Goal: Task Accomplishment & Management: Manage account settings

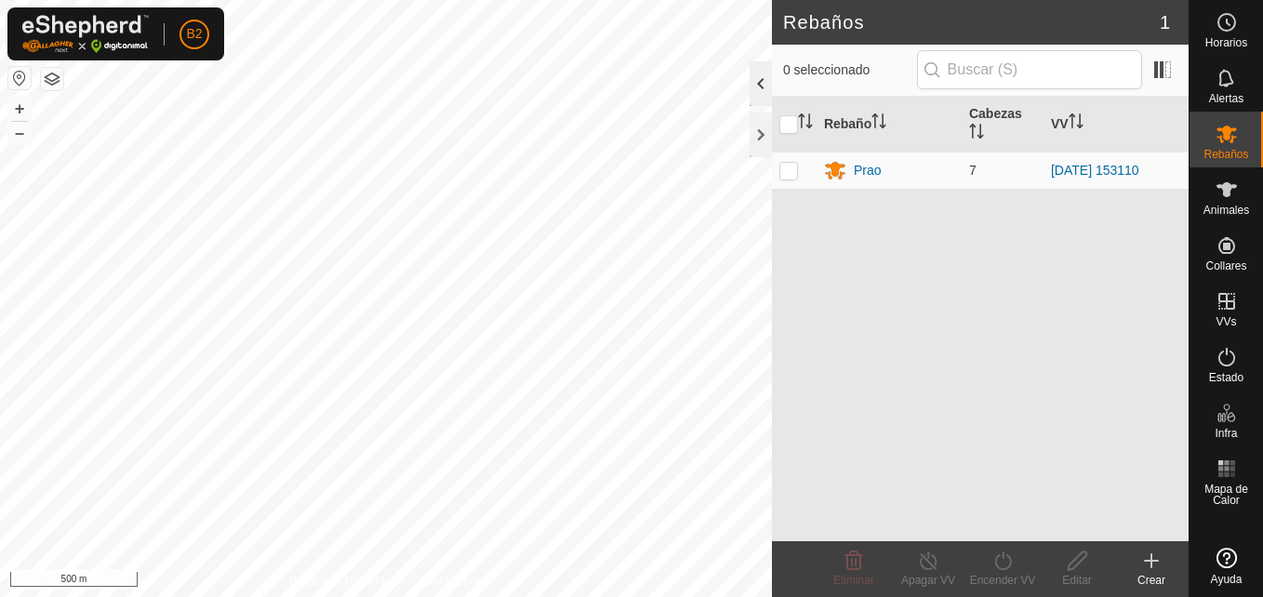
click at [760, 87] on div at bounding box center [761, 83] width 22 height 45
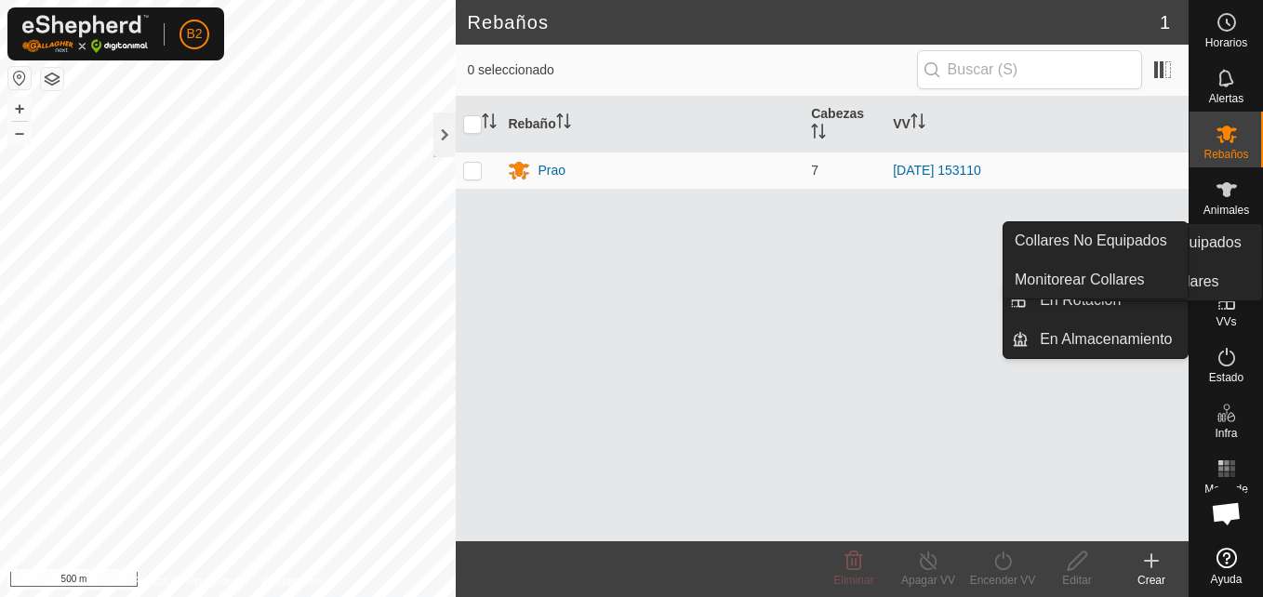
scroll to position [2343, 0]
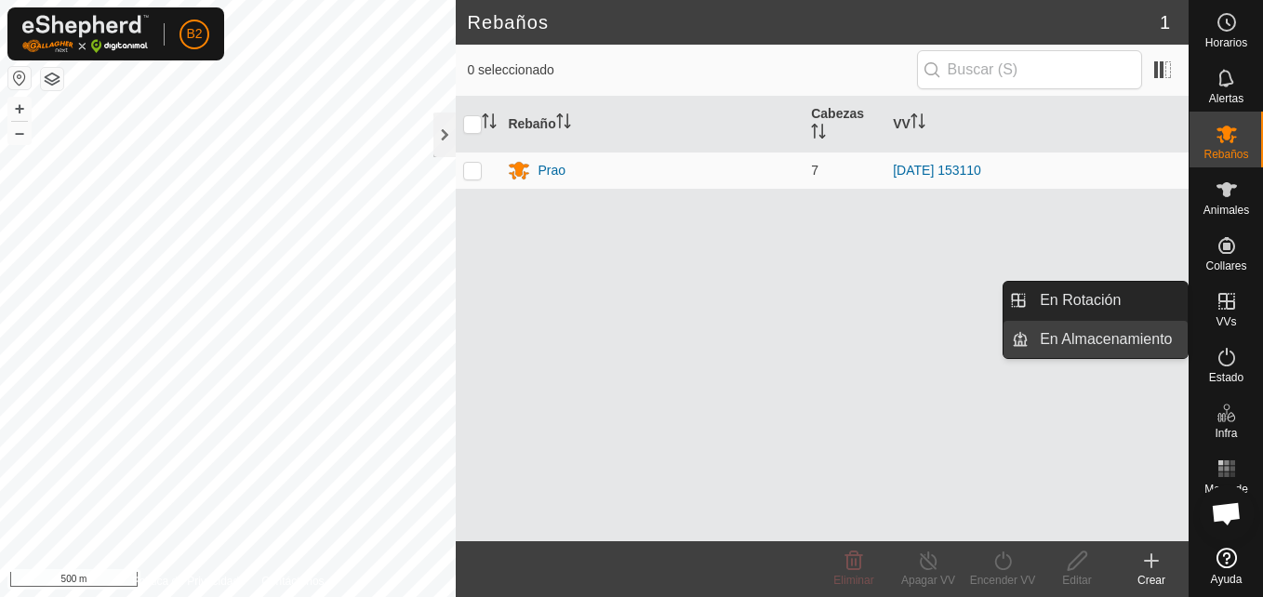
click at [1155, 336] on link "En Almacenamiento" at bounding box center [1108, 339] width 159 height 37
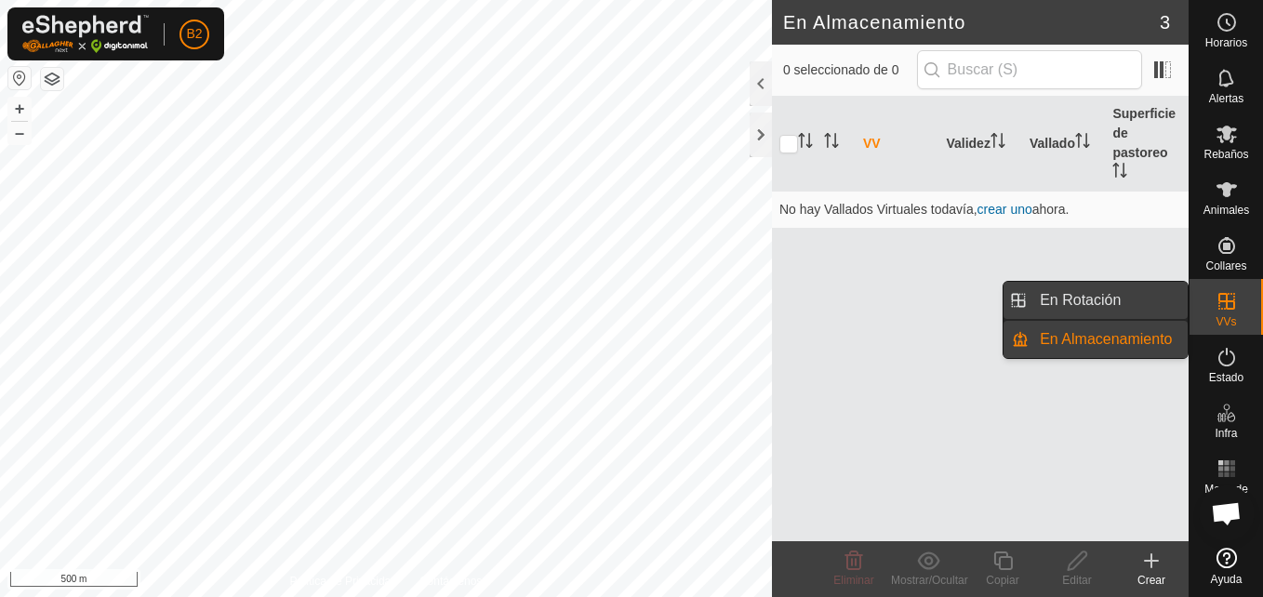
click at [1129, 293] on link "En Rotación" at bounding box center [1108, 300] width 159 height 37
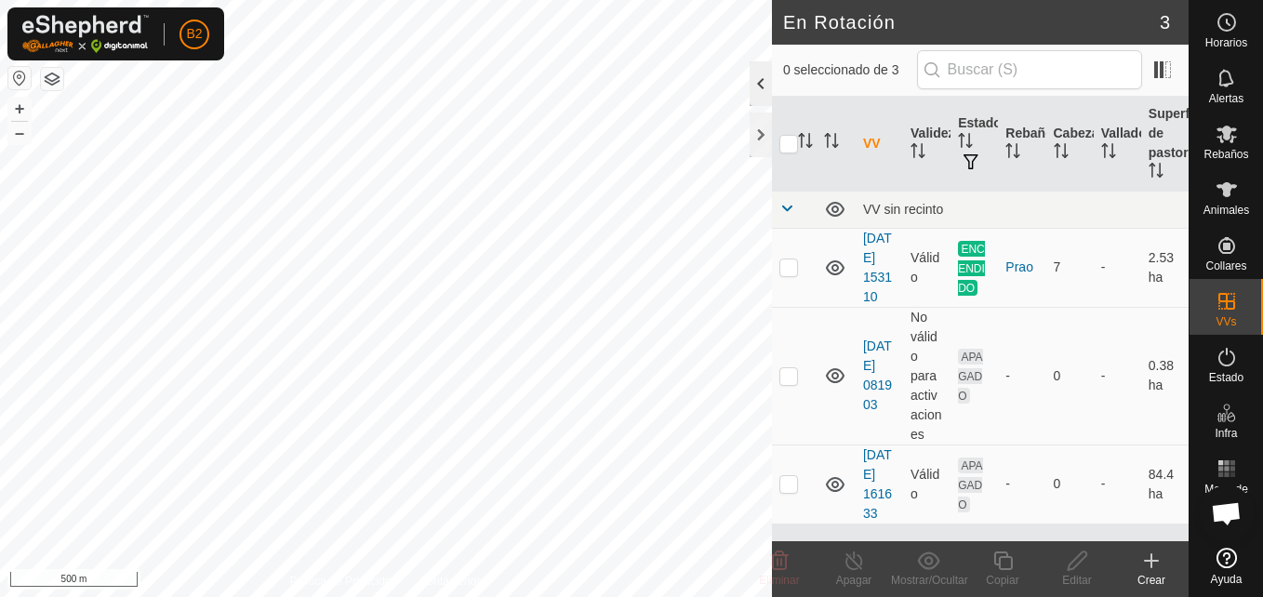
click at [751, 91] on div at bounding box center [761, 83] width 22 height 45
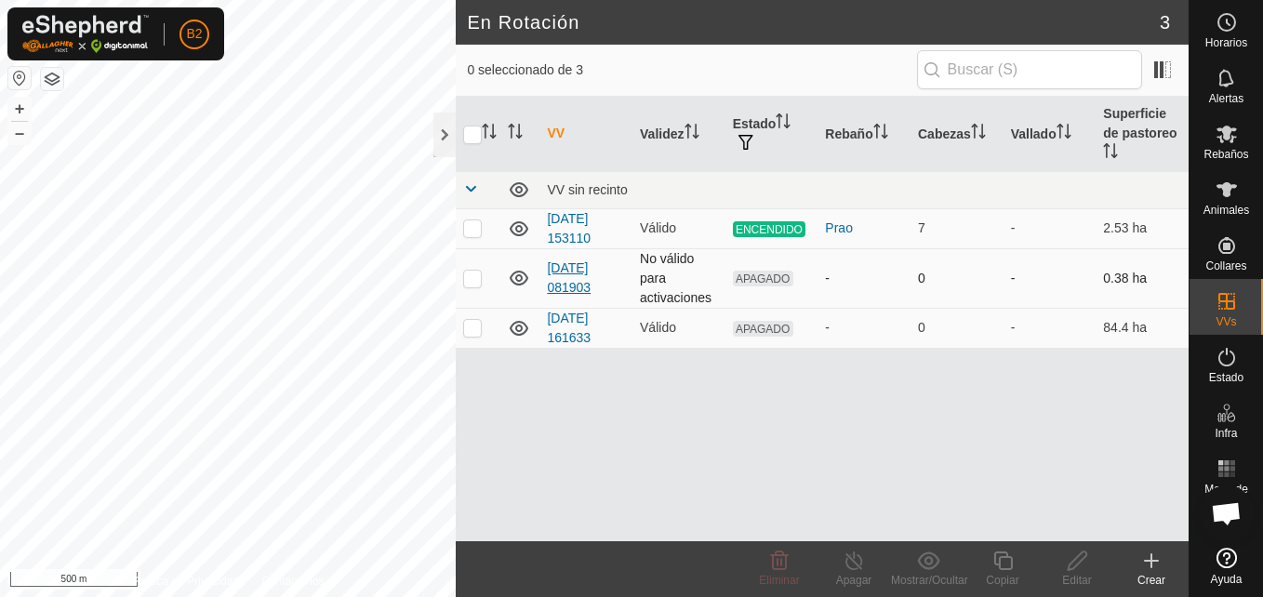
click at [564, 266] on link "[DATE] 081903" at bounding box center [569, 278] width 44 height 34
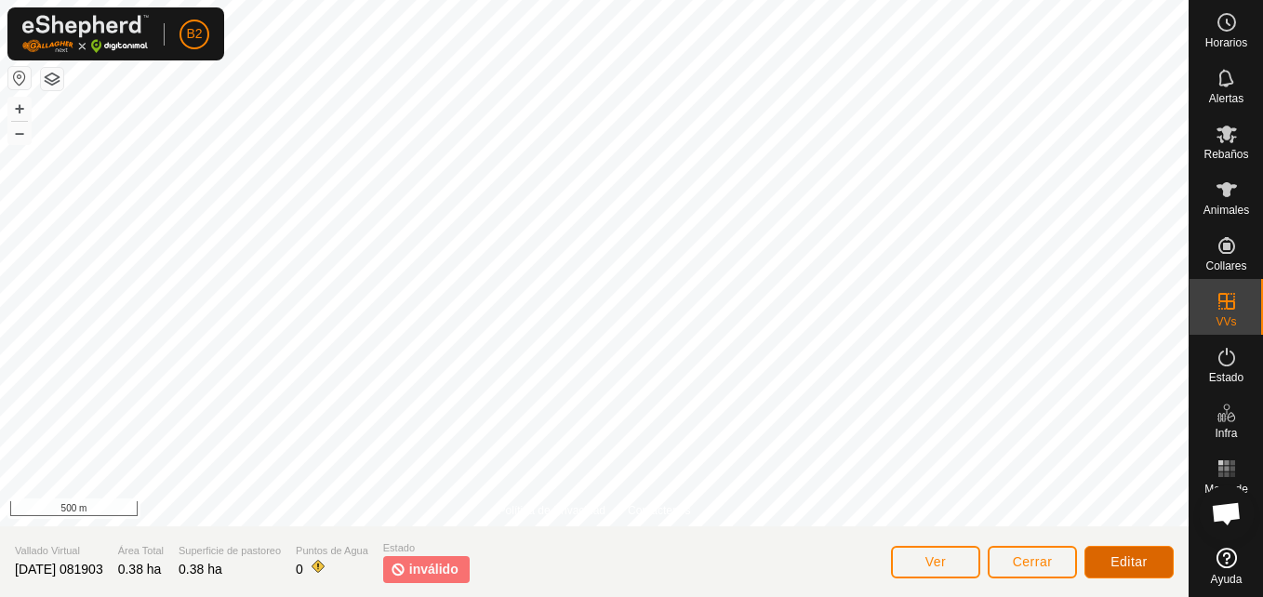
click at [1129, 556] on span "Editar" at bounding box center [1129, 562] width 37 height 15
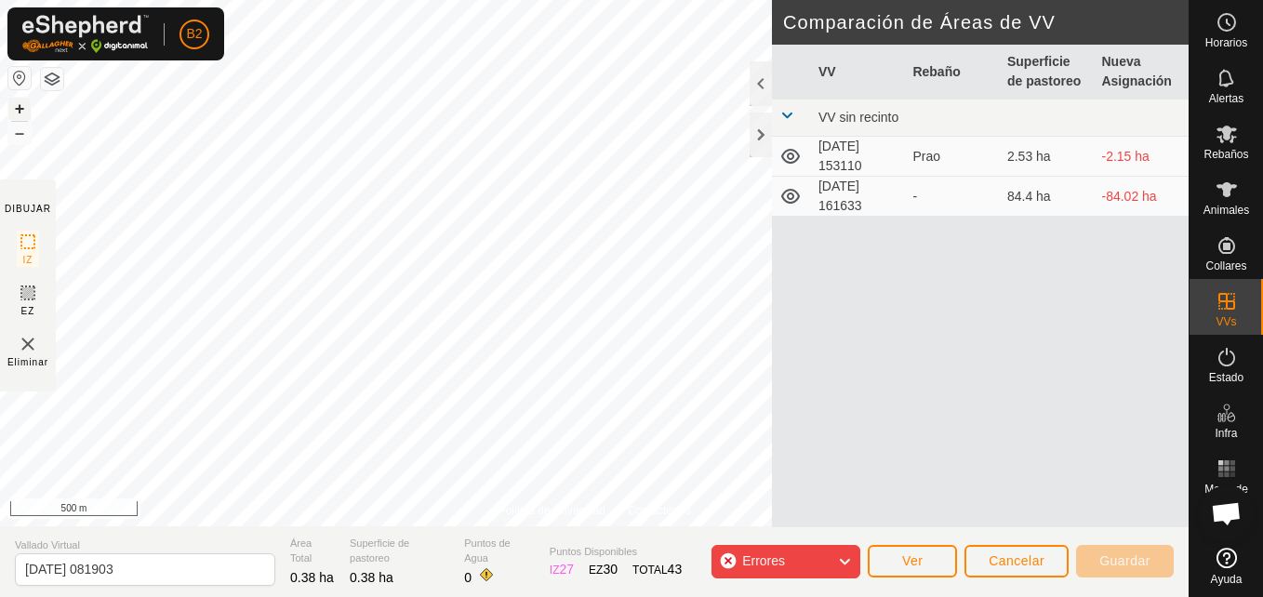
click at [16, 105] on button "+" at bounding box center [19, 109] width 22 height 22
click at [15, 140] on button "–" at bounding box center [19, 133] width 22 height 22
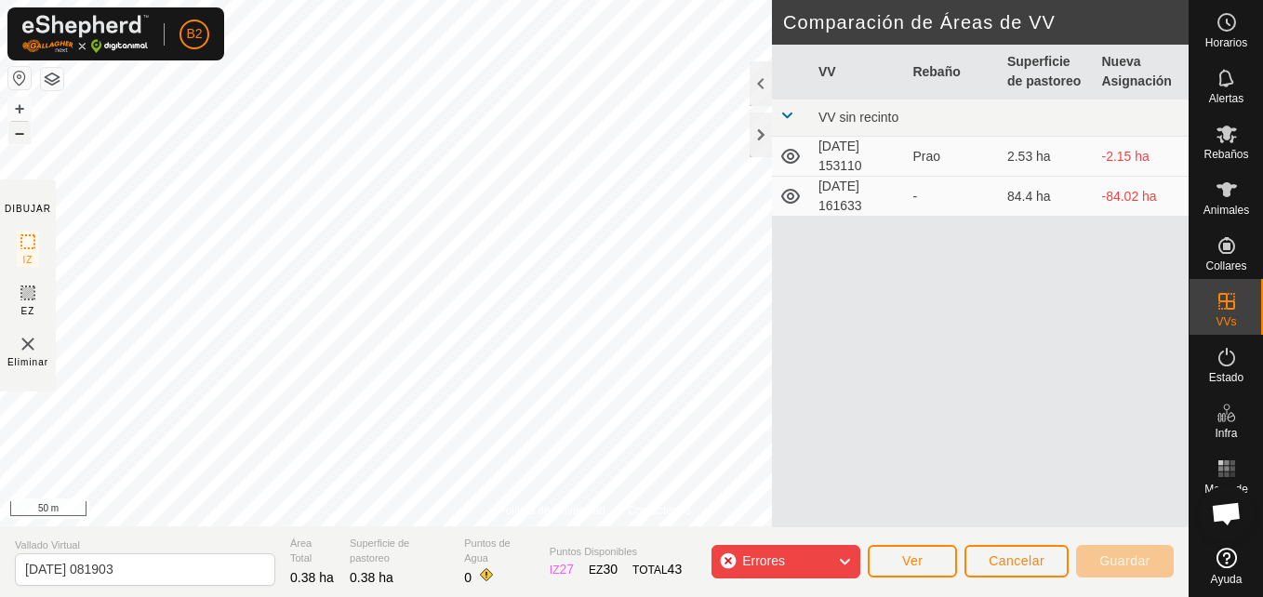
click at [15, 140] on button "–" at bounding box center [19, 133] width 22 height 22
click at [20, 105] on button "+" at bounding box center [19, 109] width 22 height 22
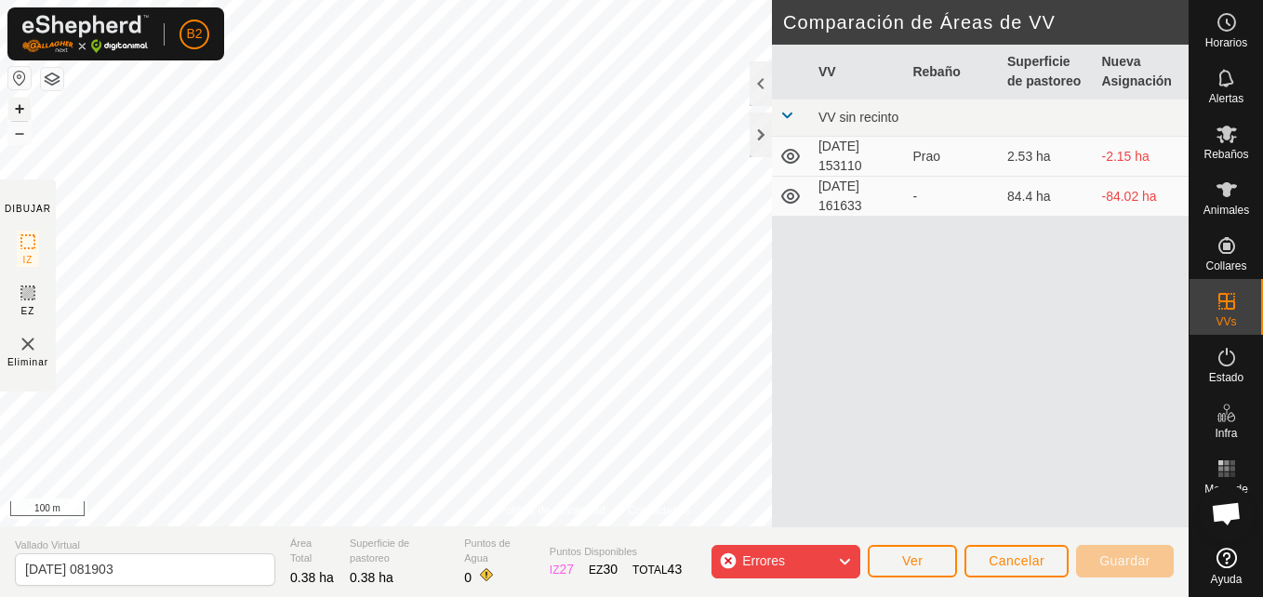
click at [20, 105] on button "+" at bounding box center [19, 109] width 22 height 22
click at [1094, 596] on html "B2 Horarios Alertas Rebaños Animales Collares VVs Estado Infra Mapa de Calor Ay…" at bounding box center [631, 298] width 1263 height 597
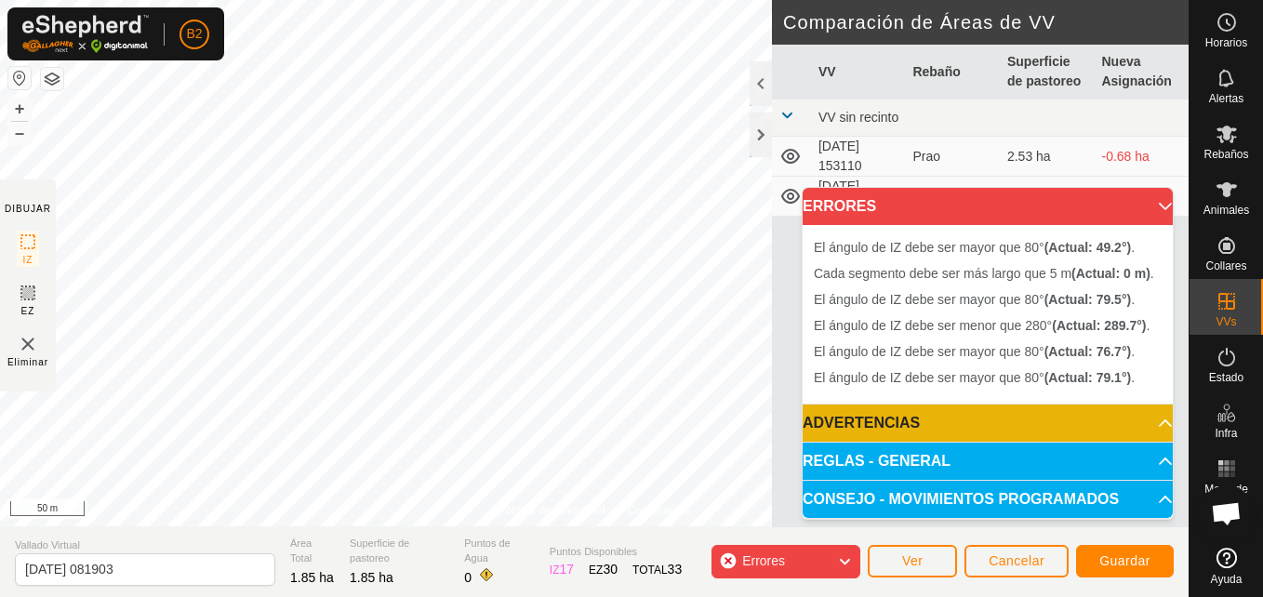
click at [759, 556] on span "Errores" at bounding box center [763, 561] width 43 height 15
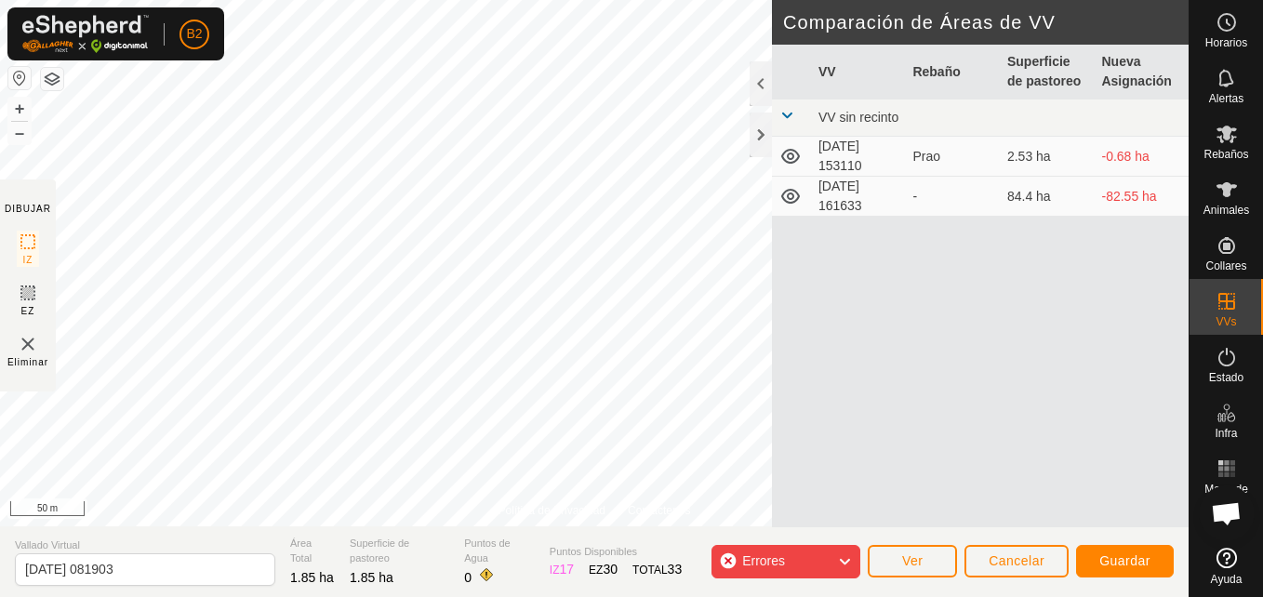
click at [759, 556] on span "Errores" at bounding box center [763, 561] width 43 height 15
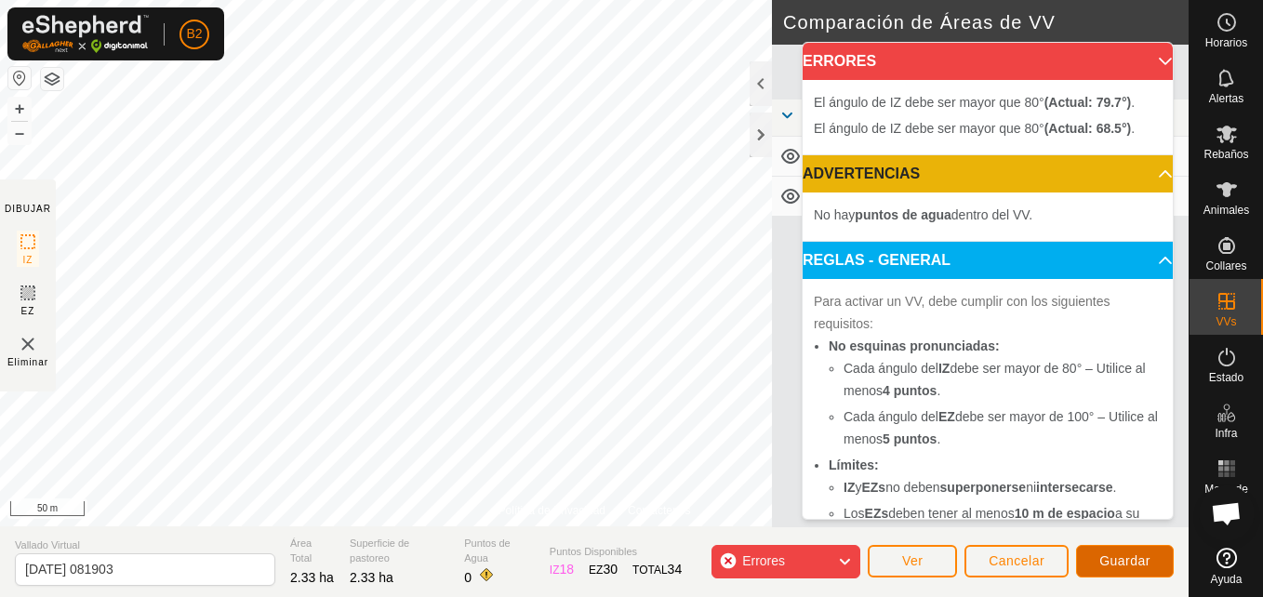
click at [1108, 552] on button "Guardar" at bounding box center [1125, 561] width 98 height 33
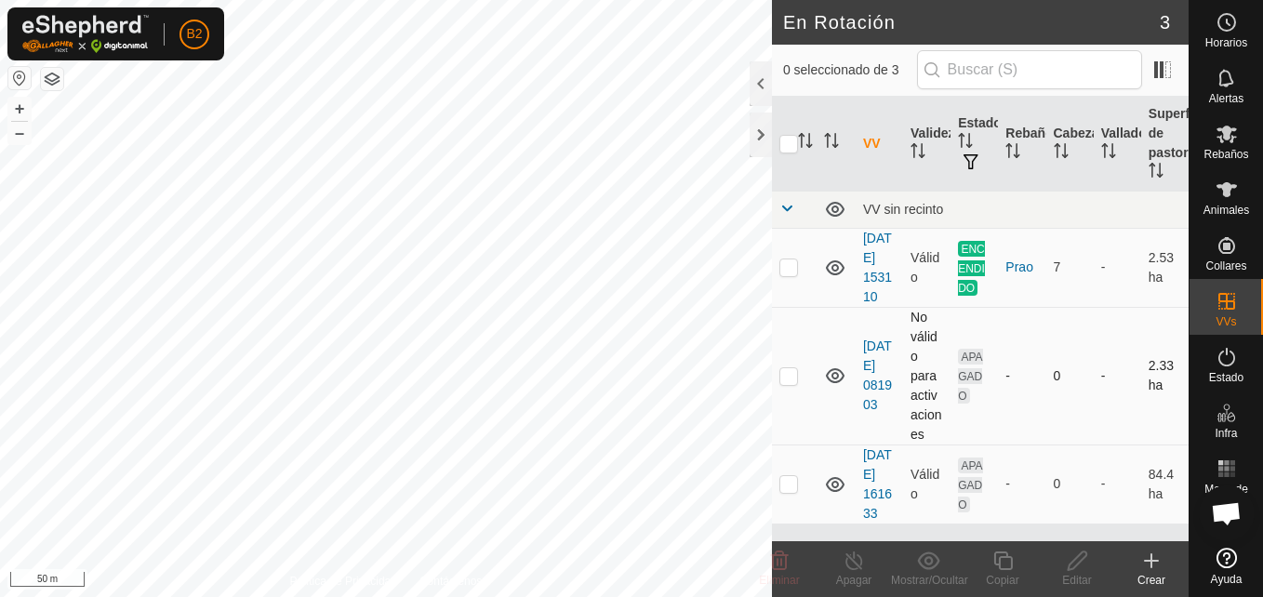
click at [878, 389] on td "[DATE] 081903" at bounding box center [879, 376] width 47 height 138
drag, startPoint x: 878, startPoint y: 389, endPoint x: 874, endPoint y: 425, distance: 36.6
click at [874, 425] on td "[DATE] 081903" at bounding box center [879, 376] width 47 height 138
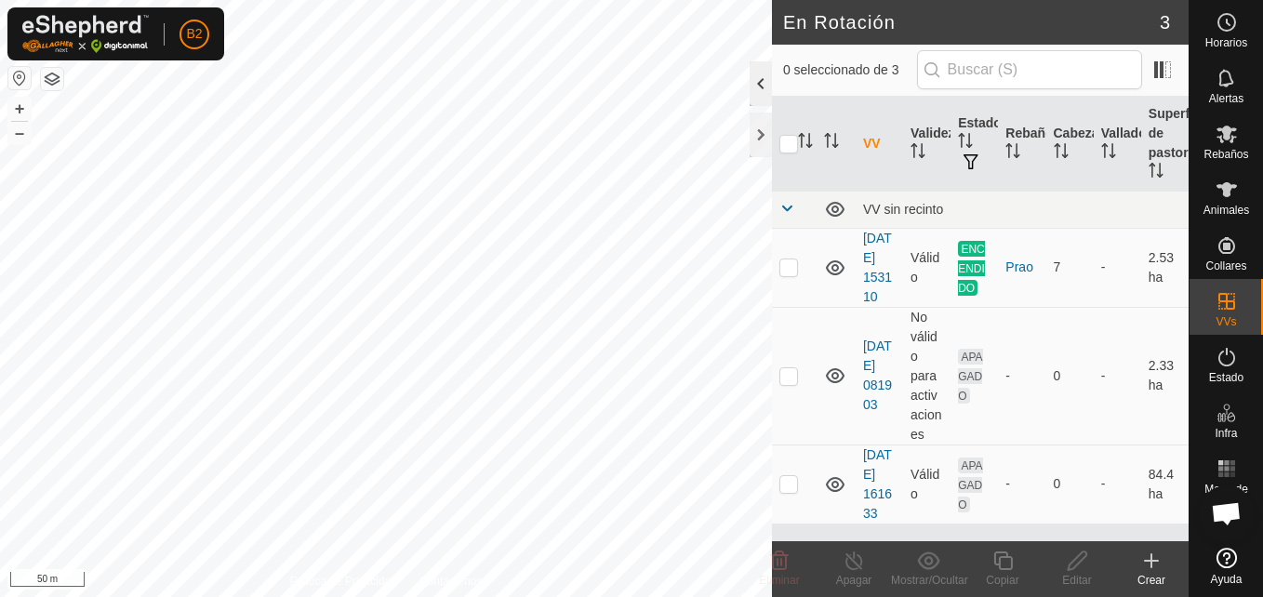
click at [758, 81] on div at bounding box center [761, 83] width 22 height 45
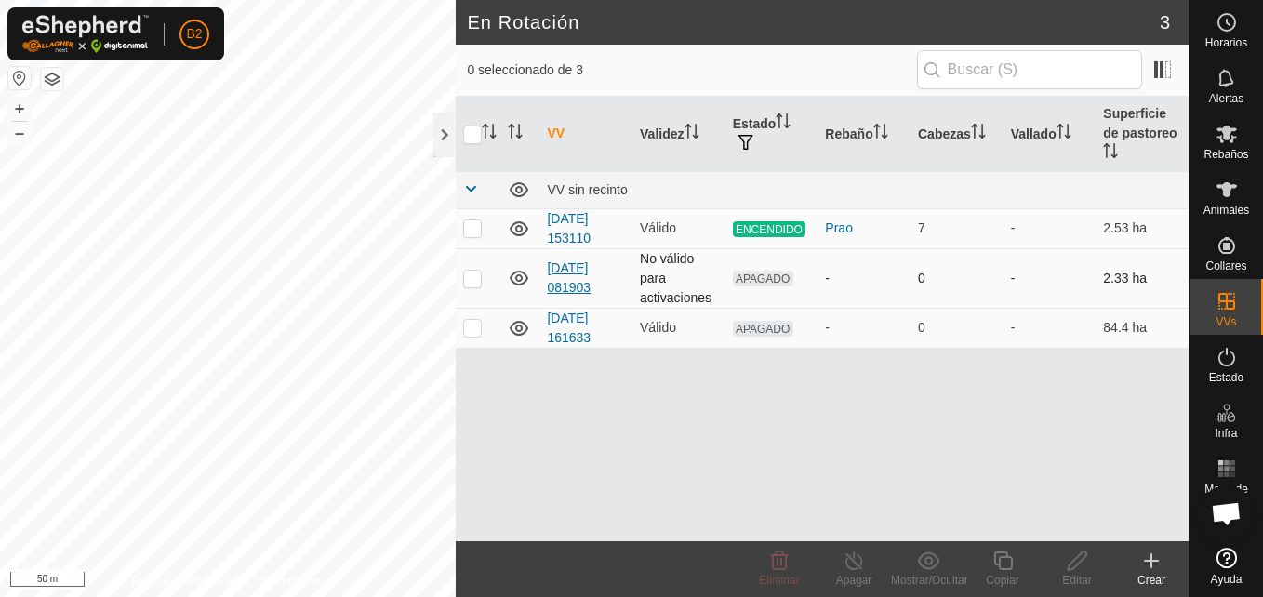
click at [584, 261] on link "[DATE] 081903" at bounding box center [569, 278] width 44 height 34
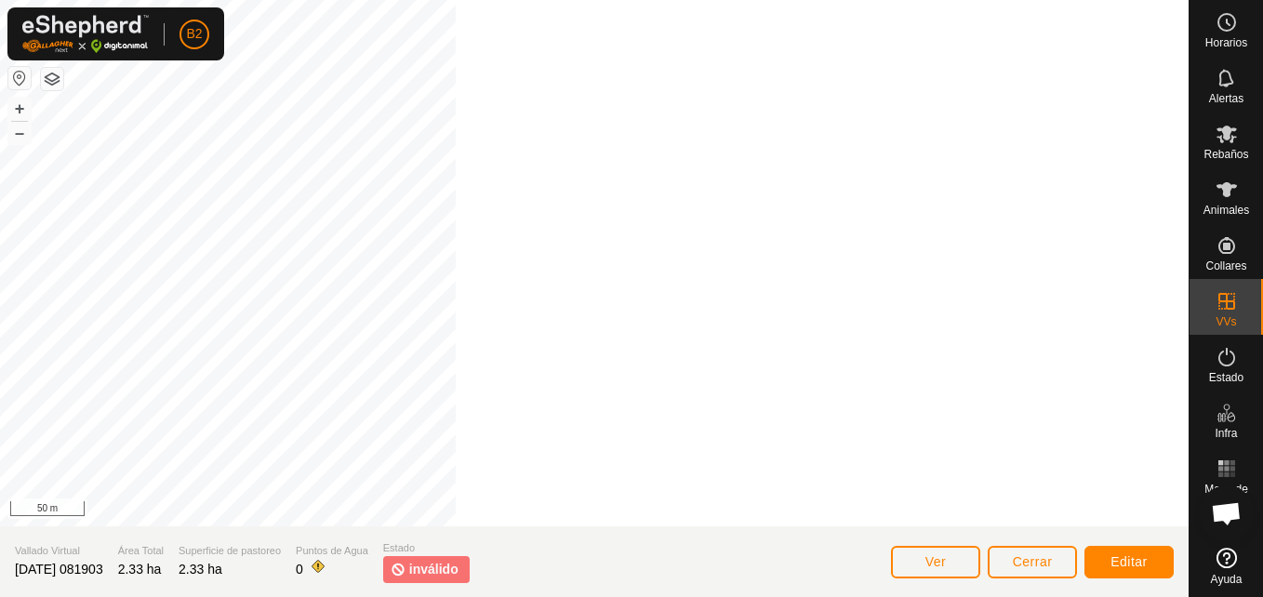
click at [584, 252] on div at bounding box center [594, 263] width 1189 height 527
click at [1103, 565] on button "Editar" at bounding box center [1129, 562] width 89 height 33
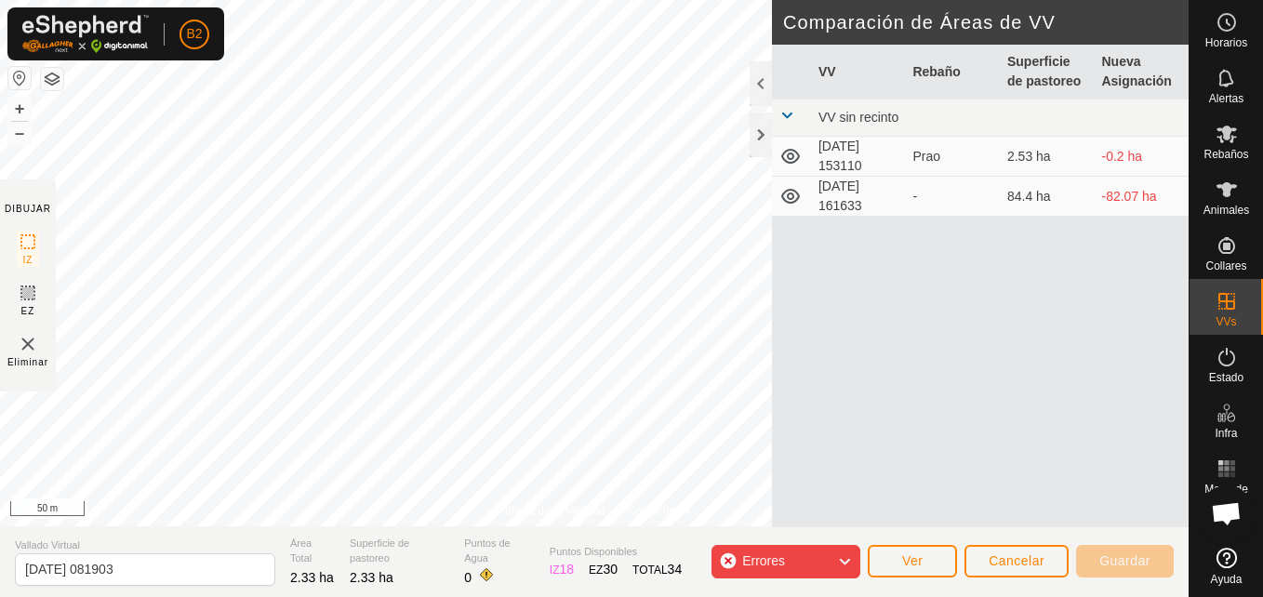
click at [342, 596] on html "B2 Horarios Alertas Rebaños Animales Collares VVs Estado Infra Mapa de Calor Ay…" at bounding box center [631, 298] width 1263 height 597
click at [221, 0] on html "B2 Horarios Alertas Rebaños Animales Collares VVs Estado Infra Mapa de Calor Ay…" at bounding box center [631, 298] width 1263 height 597
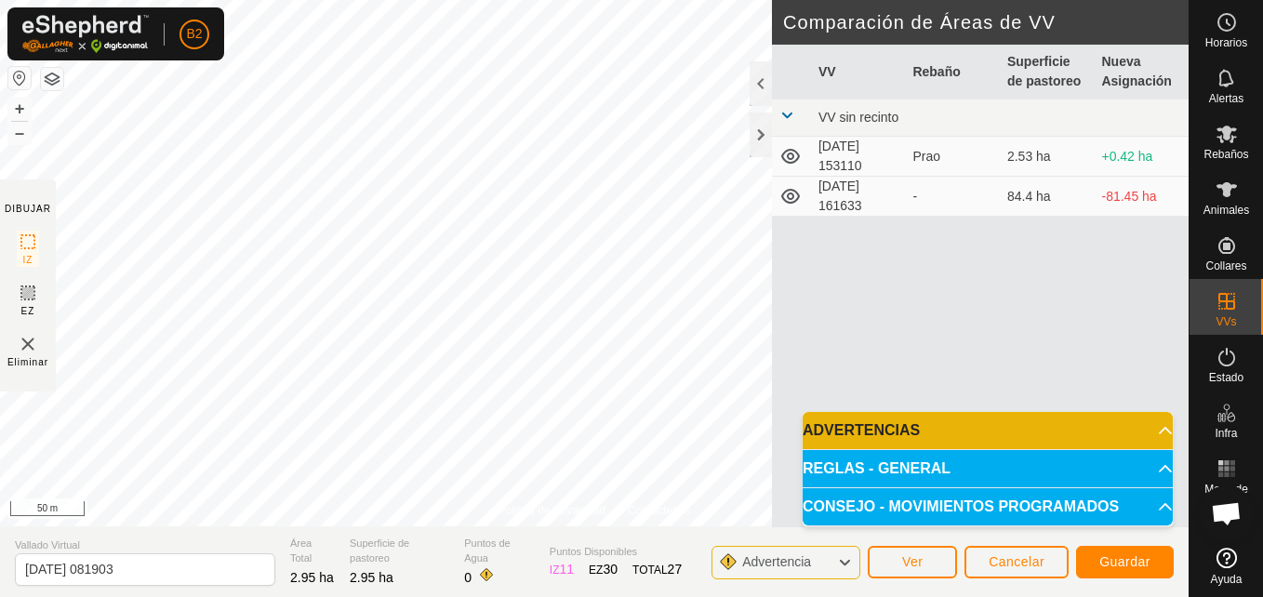
click at [832, 439] on p-accordion-header "ADVERTENCIAS" at bounding box center [988, 430] width 370 height 37
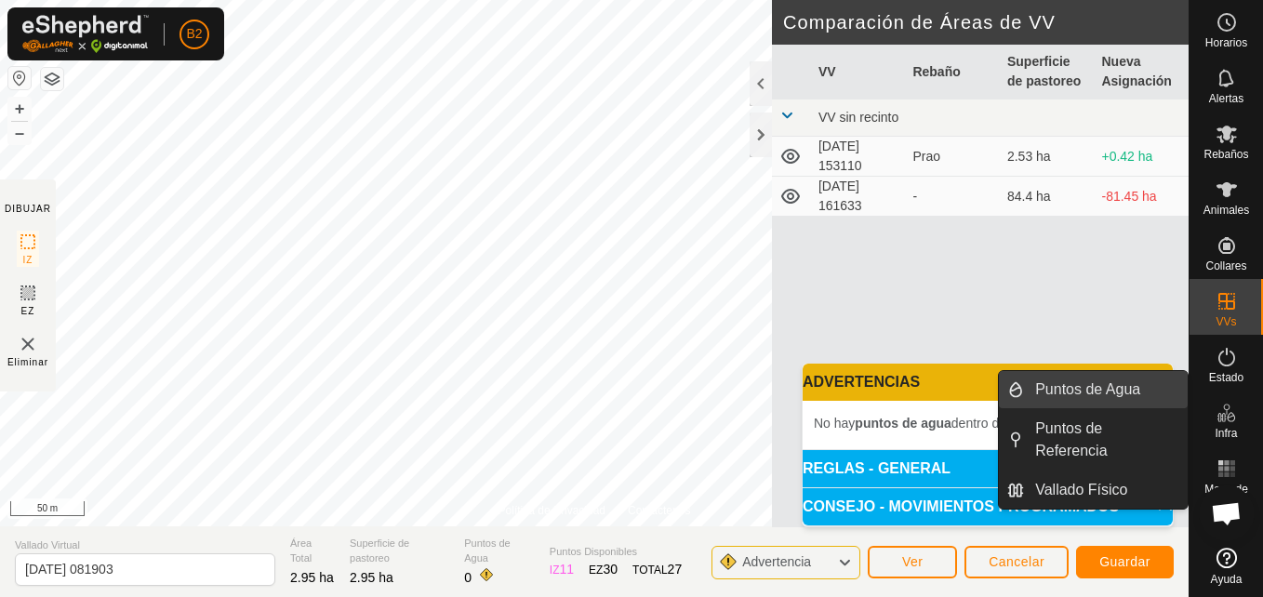
click at [1151, 395] on link "Puntos de Agua" at bounding box center [1106, 389] width 164 height 37
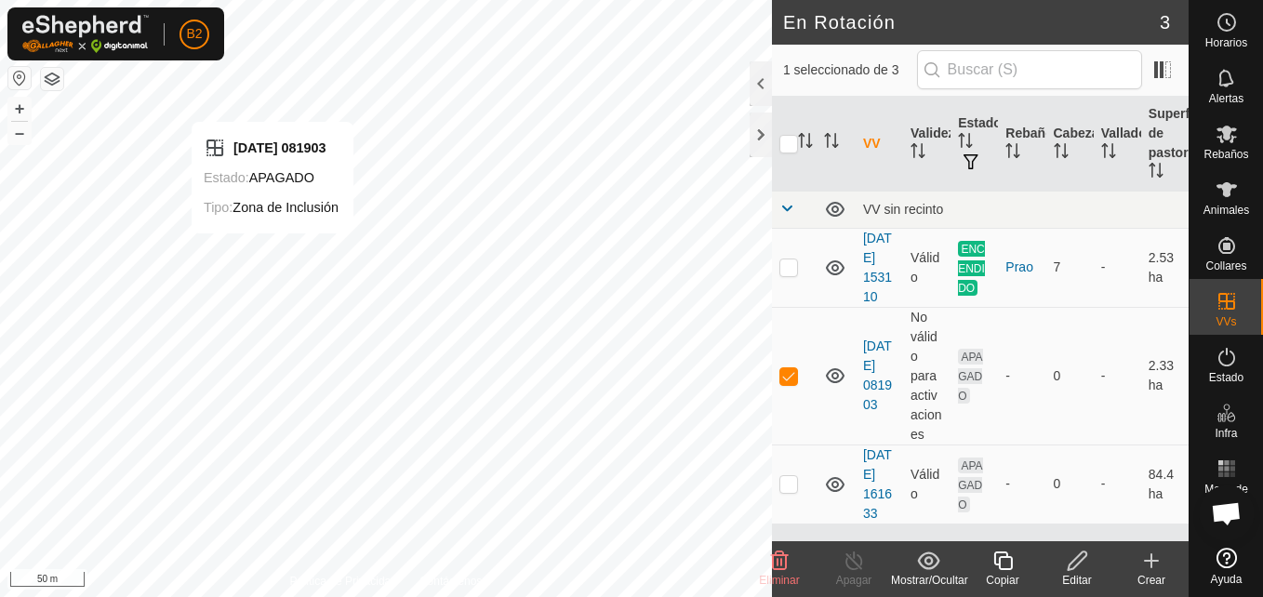
checkbox input "false"
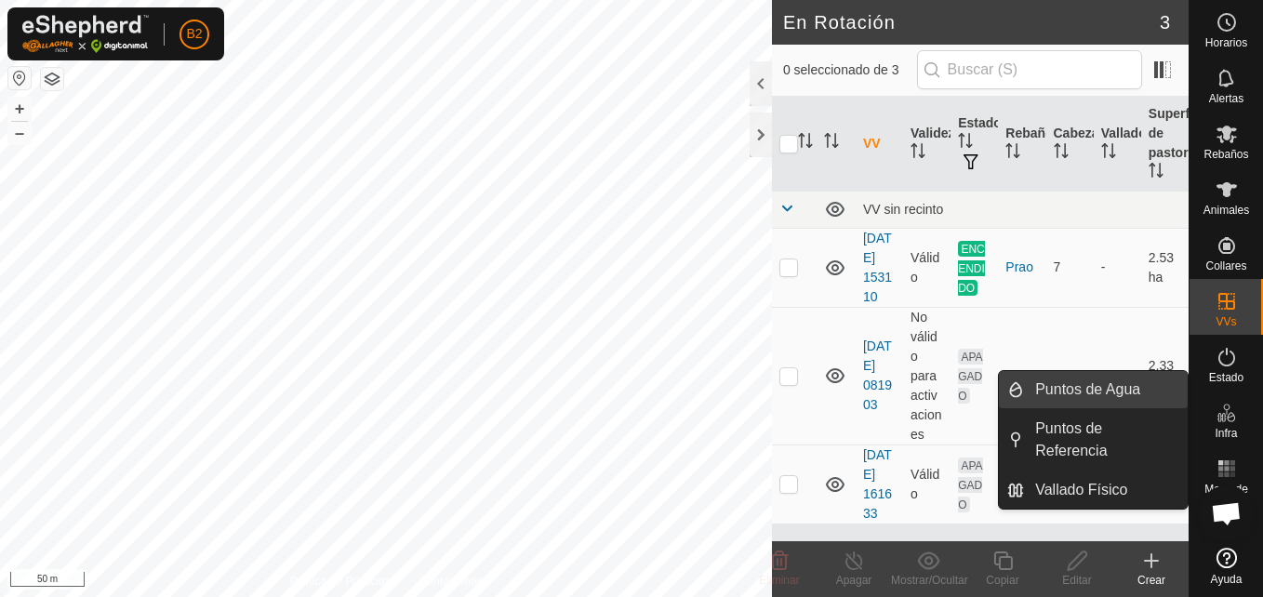
click at [1090, 388] on link "Puntos de Agua" at bounding box center [1106, 389] width 164 height 37
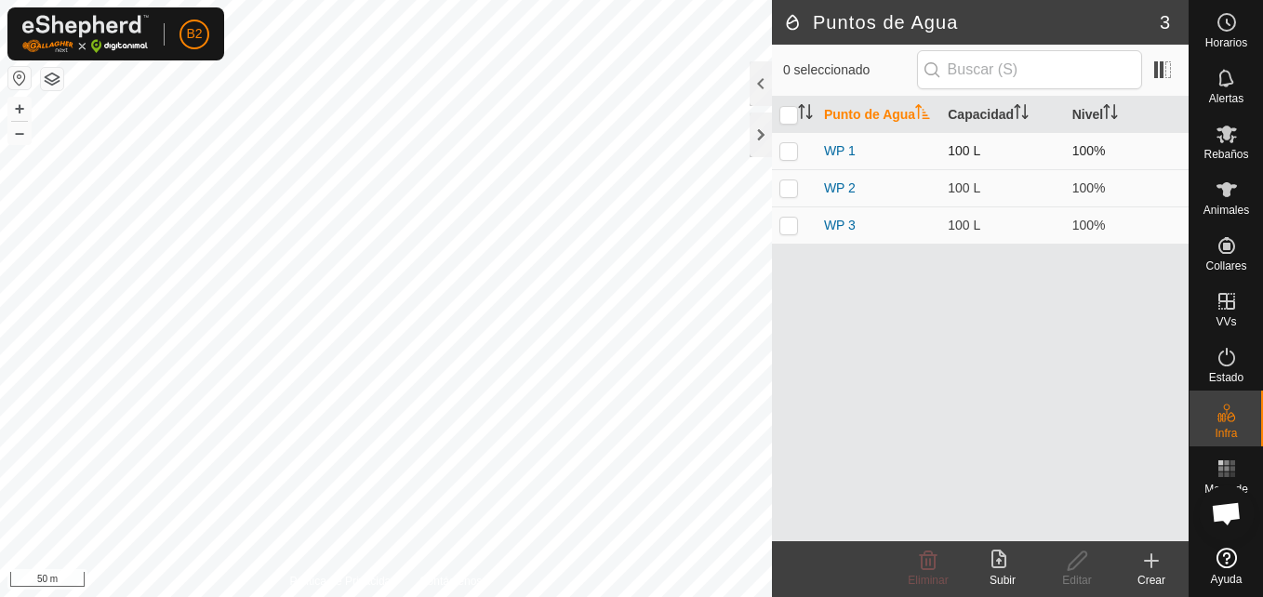
click at [790, 148] on p-checkbox at bounding box center [789, 150] width 19 height 15
checkbox input "true"
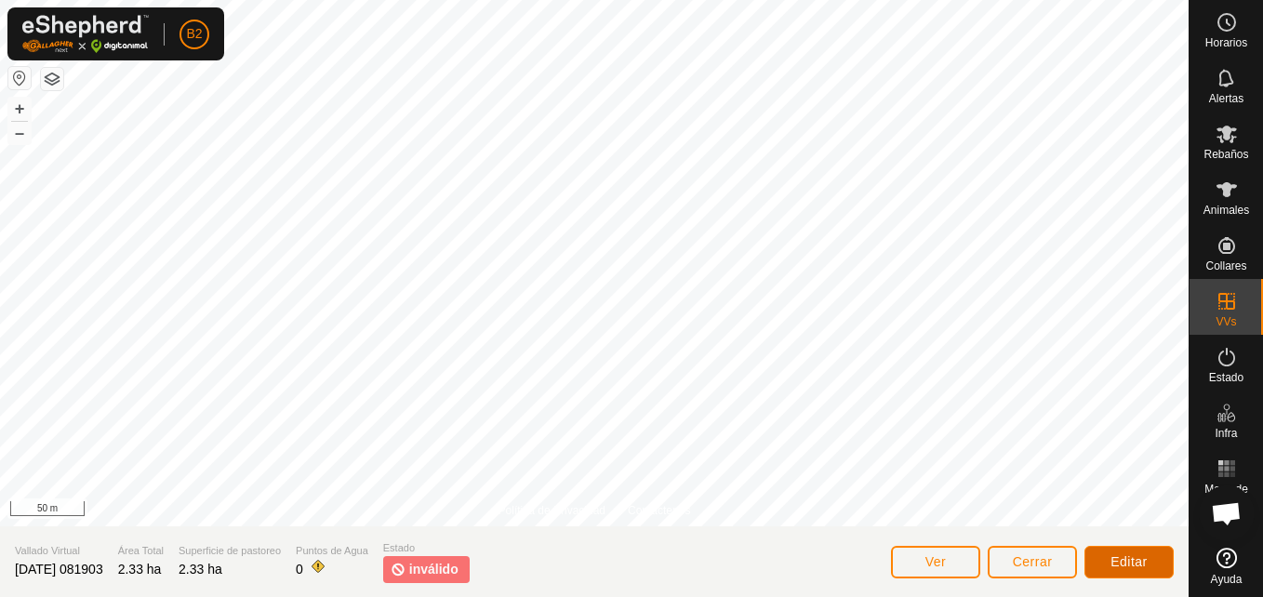
click at [1124, 561] on span "Editar" at bounding box center [1129, 562] width 37 height 15
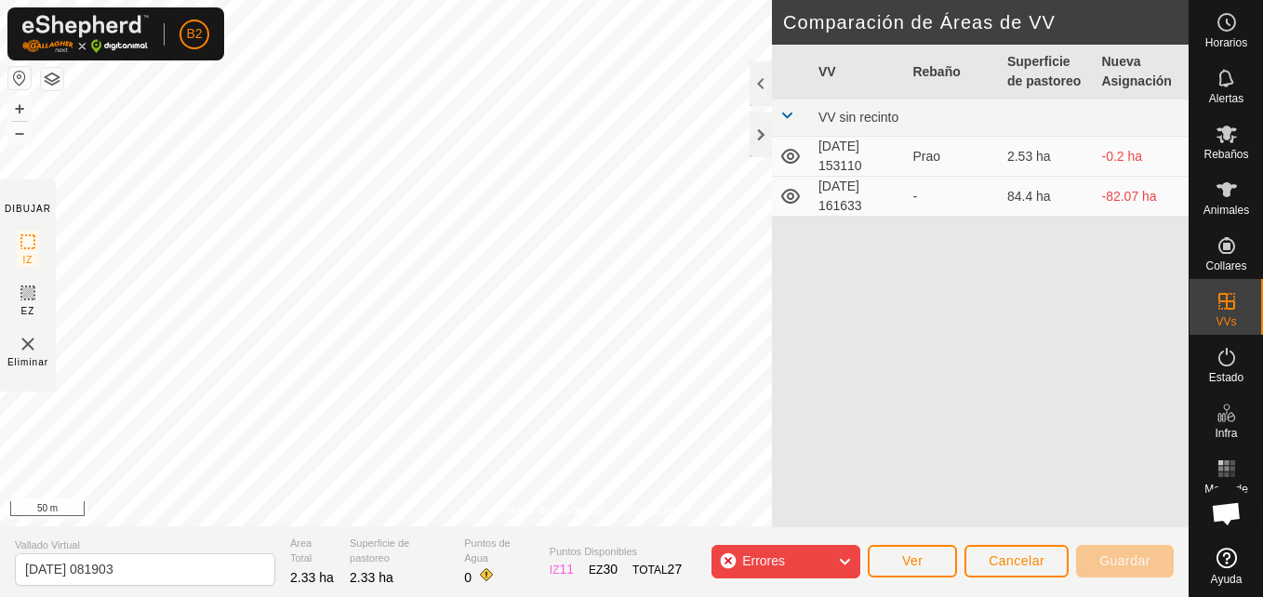
click at [769, 563] on span "Errores" at bounding box center [763, 561] width 43 height 15
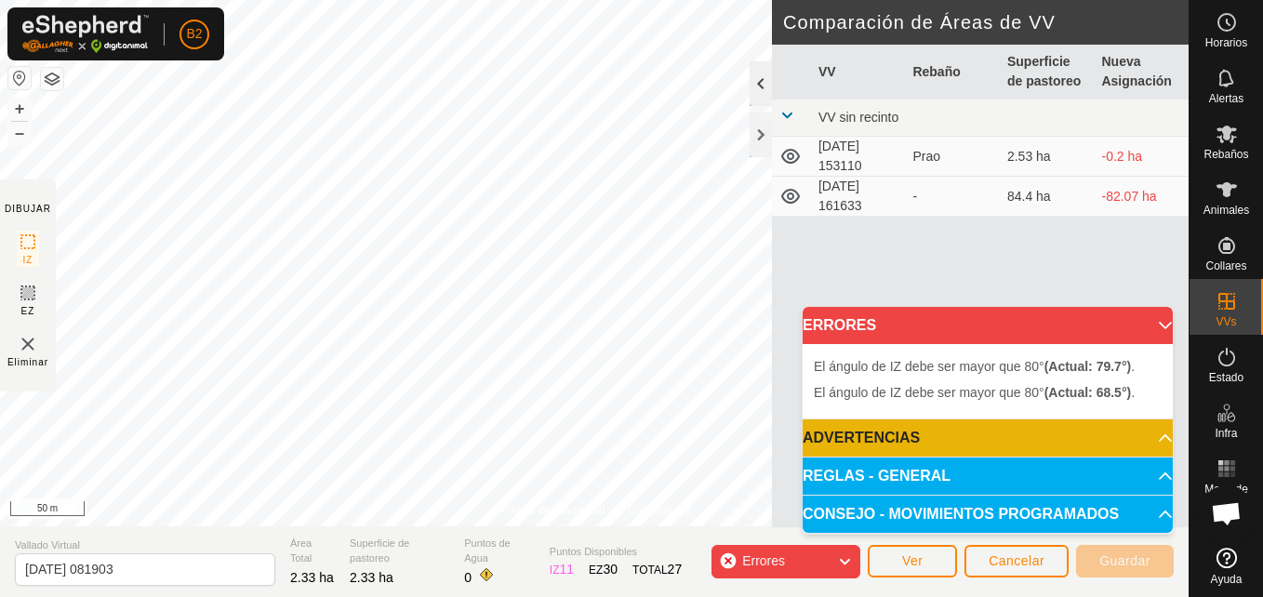
click at [755, 84] on div at bounding box center [761, 83] width 22 height 45
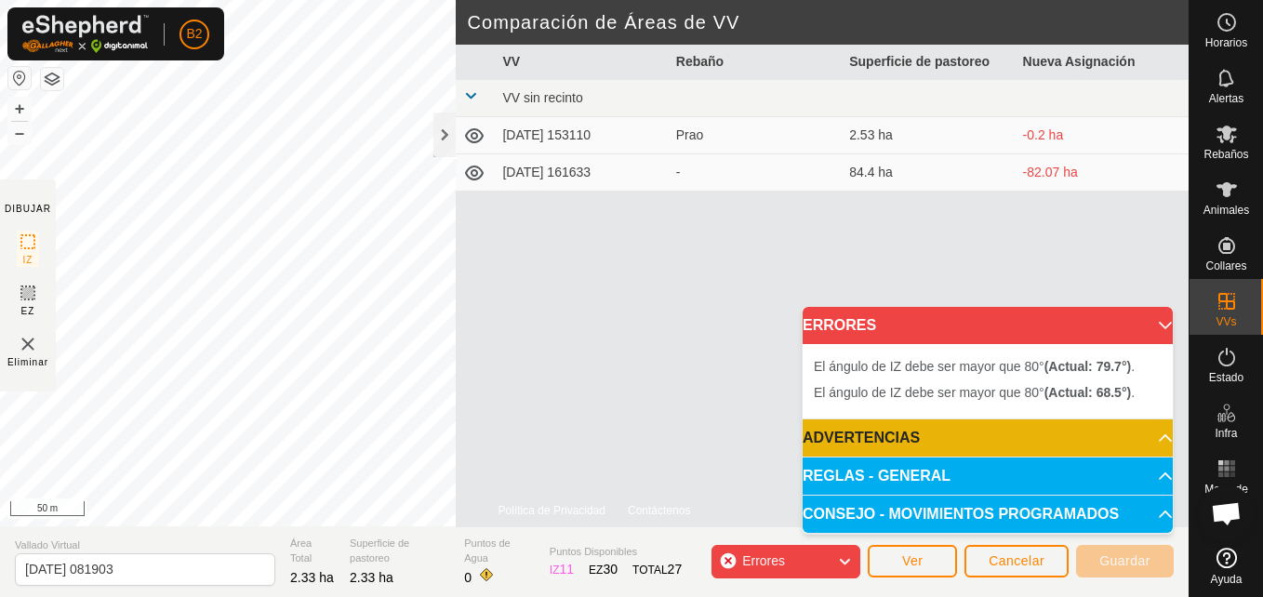
click at [1155, 327] on p-accordion-header "ERRORES" at bounding box center [988, 325] width 370 height 37
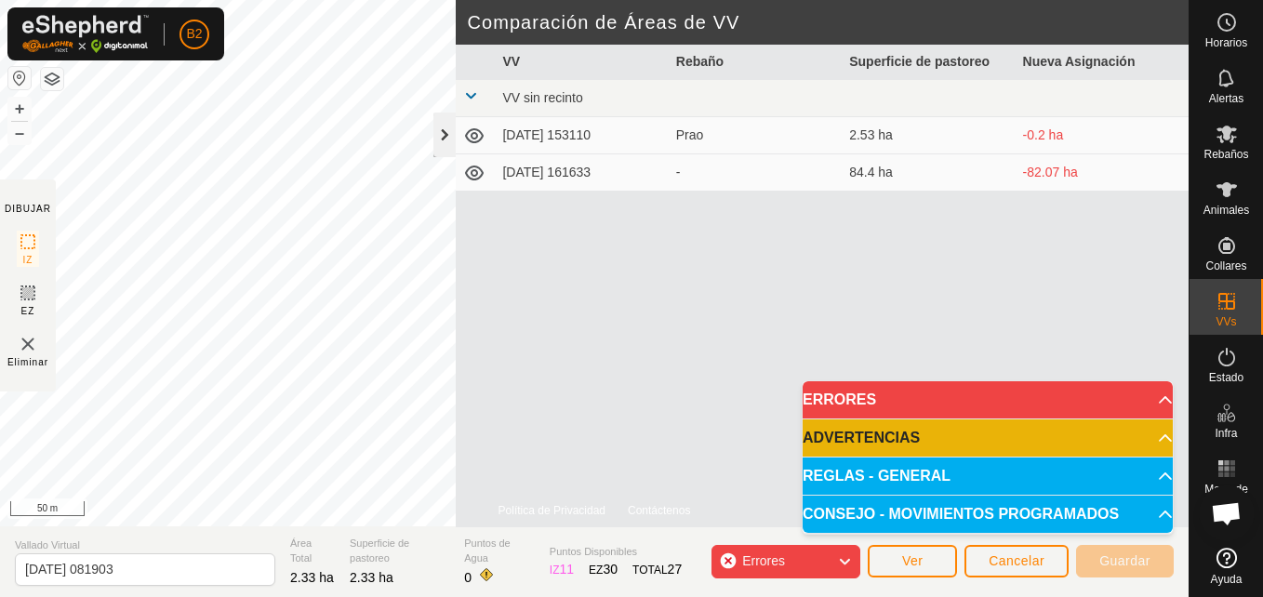
click at [440, 127] on div at bounding box center [445, 135] width 22 height 45
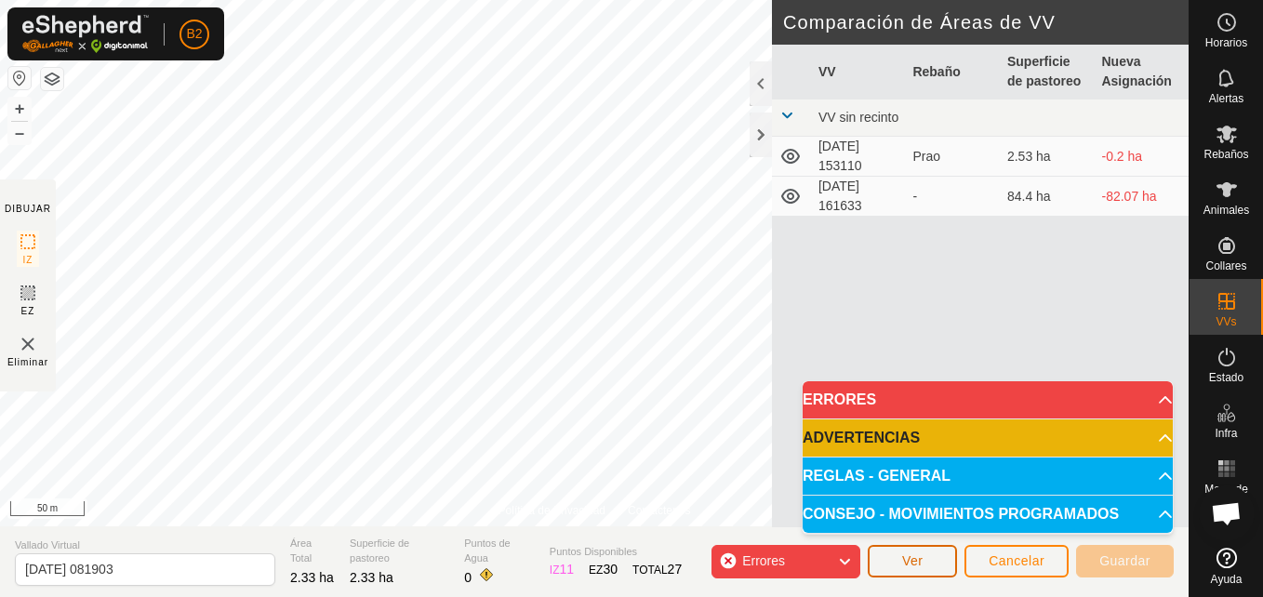
click at [924, 566] on span "Ver" at bounding box center [912, 561] width 21 height 15
click at [796, 154] on icon at bounding box center [791, 156] width 22 height 22
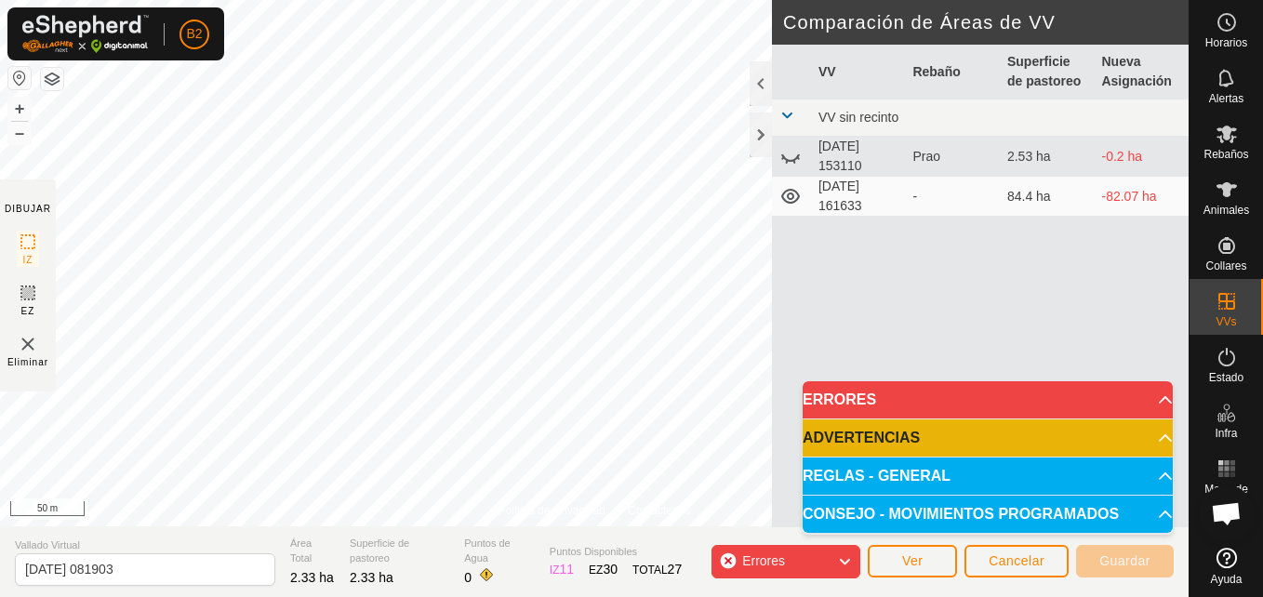
click at [796, 154] on icon at bounding box center [791, 156] width 22 height 22
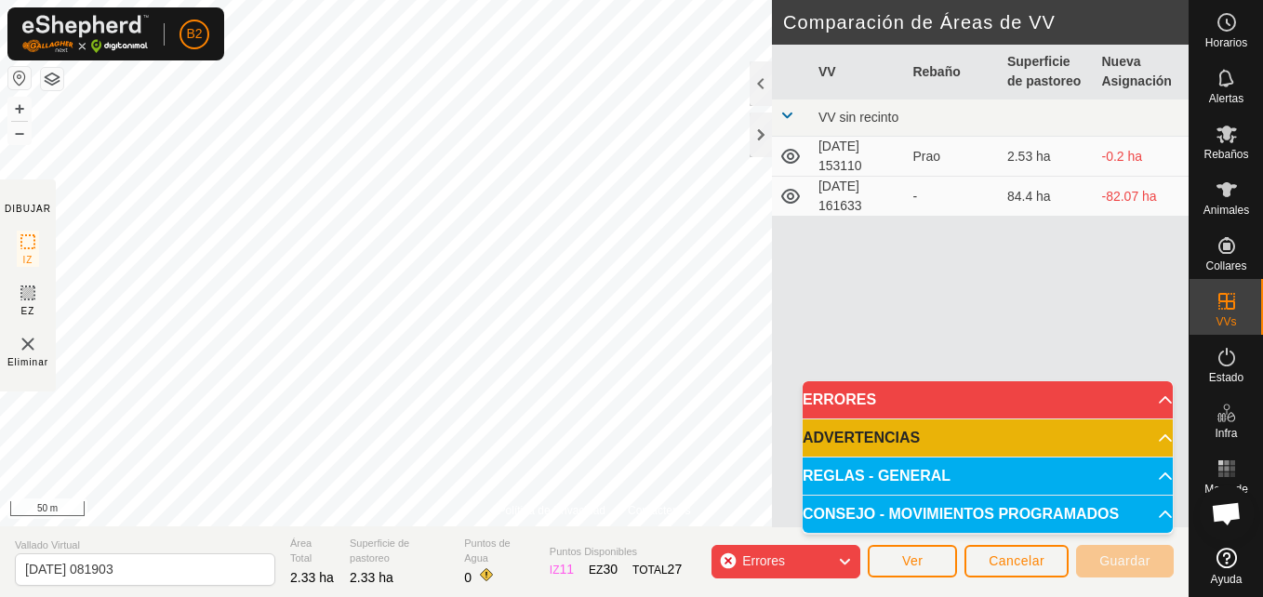
click at [783, 120] on span at bounding box center [787, 115] width 15 height 15
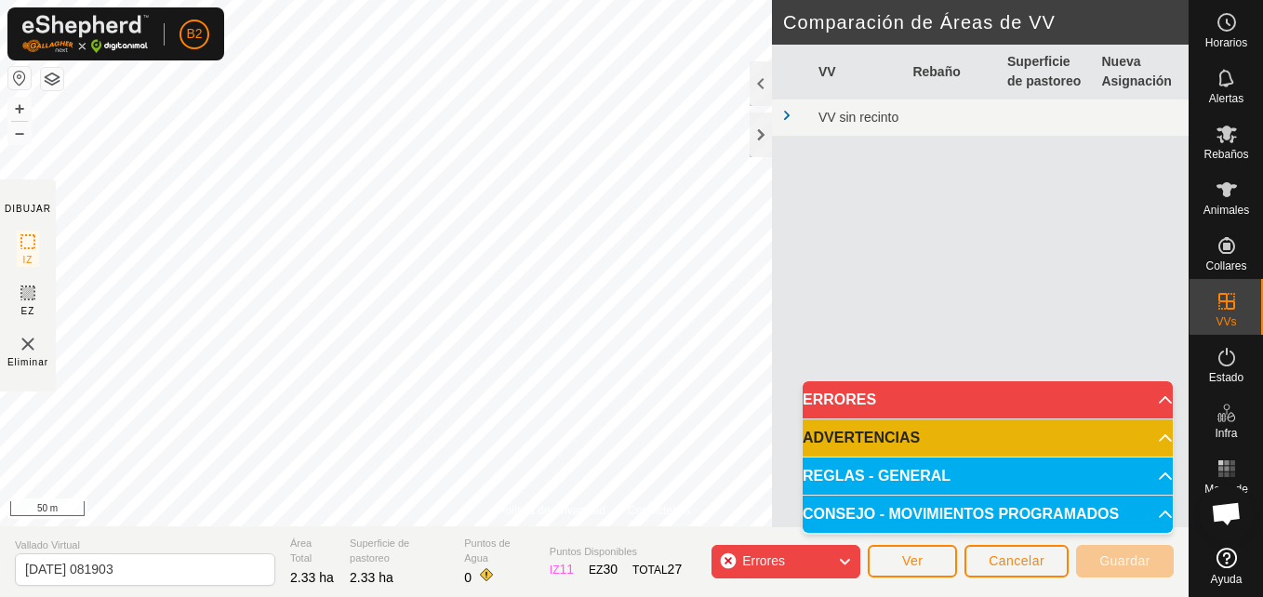
click at [783, 120] on span at bounding box center [787, 115] width 15 height 15
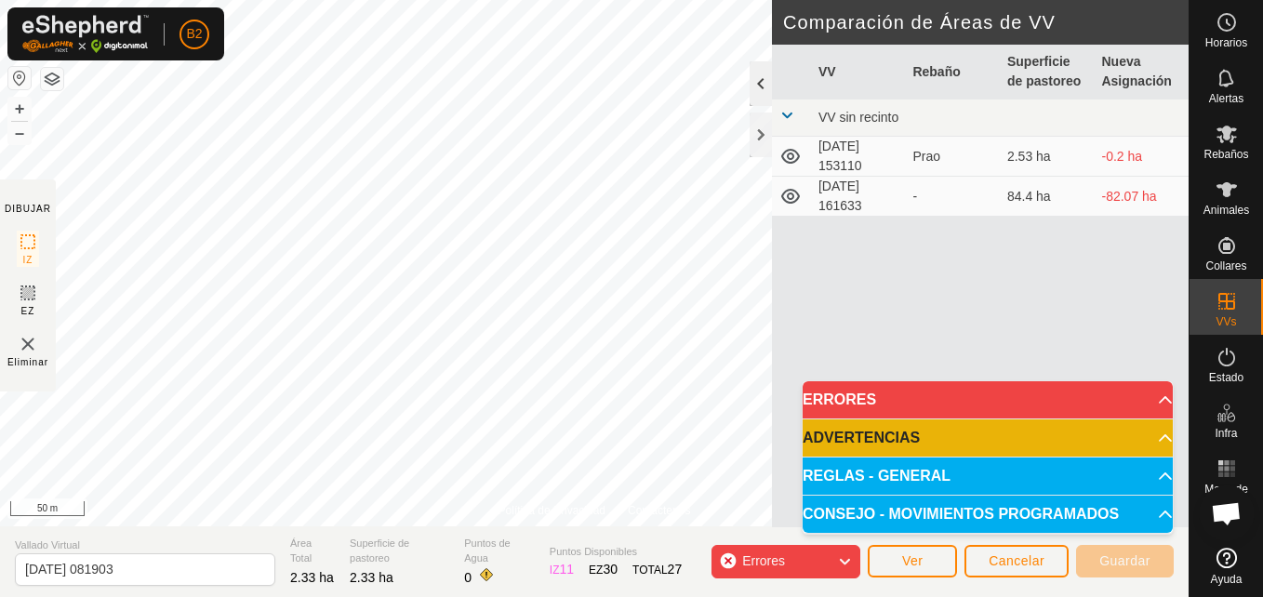
click at [755, 84] on div at bounding box center [761, 83] width 22 height 45
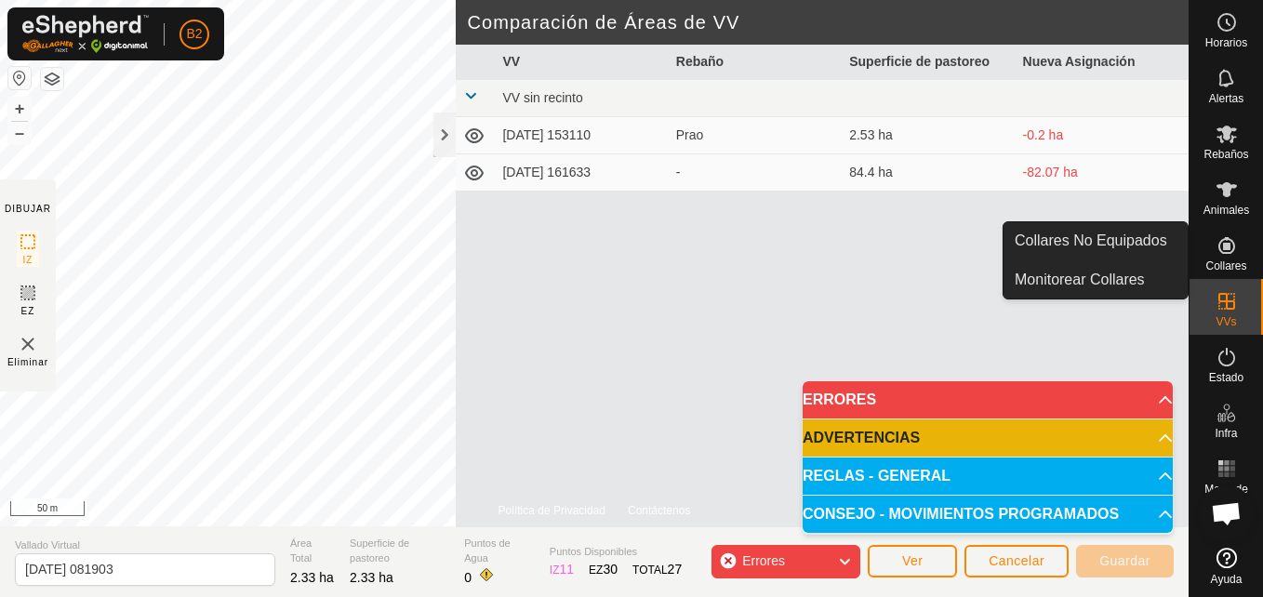
click at [1081, 173] on td "-82.07 ha" at bounding box center [1102, 172] width 173 height 37
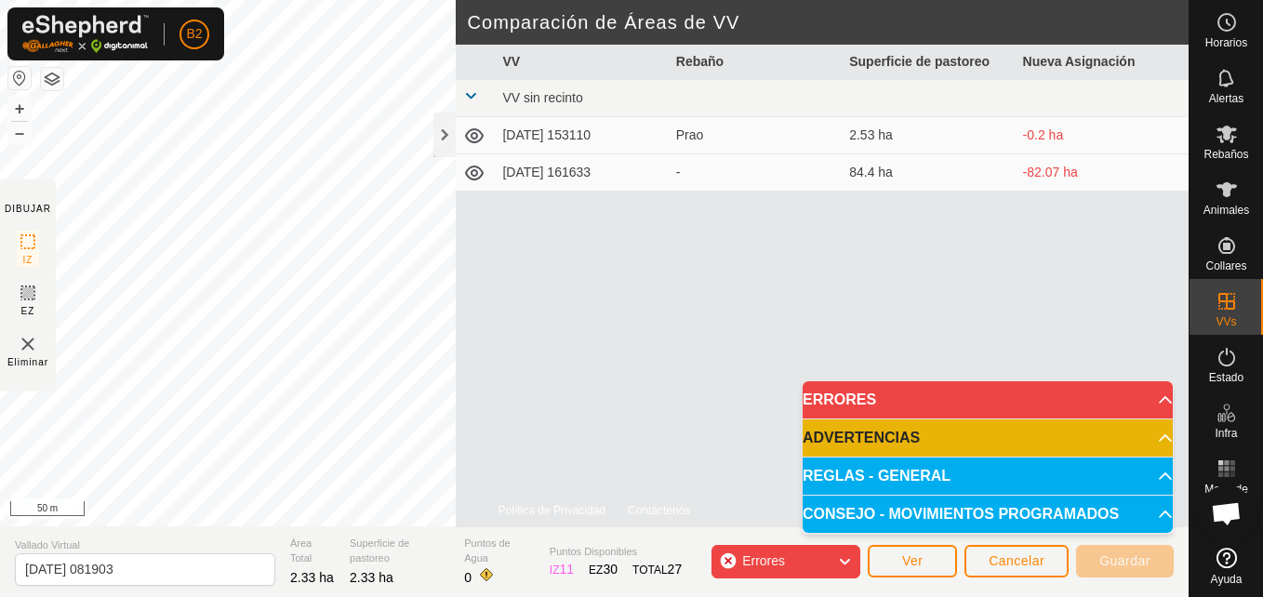
click at [1081, 173] on td "-82.07 ha" at bounding box center [1102, 172] width 173 height 37
drag, startPoint x: 1081, startPoint y: 173, endPoint x: 1057, endPoint y: 130, distance: 49.2
click at [1057, 130] on td "-0.2 ha" at bounding box center [1102, 135] width 173 height 37
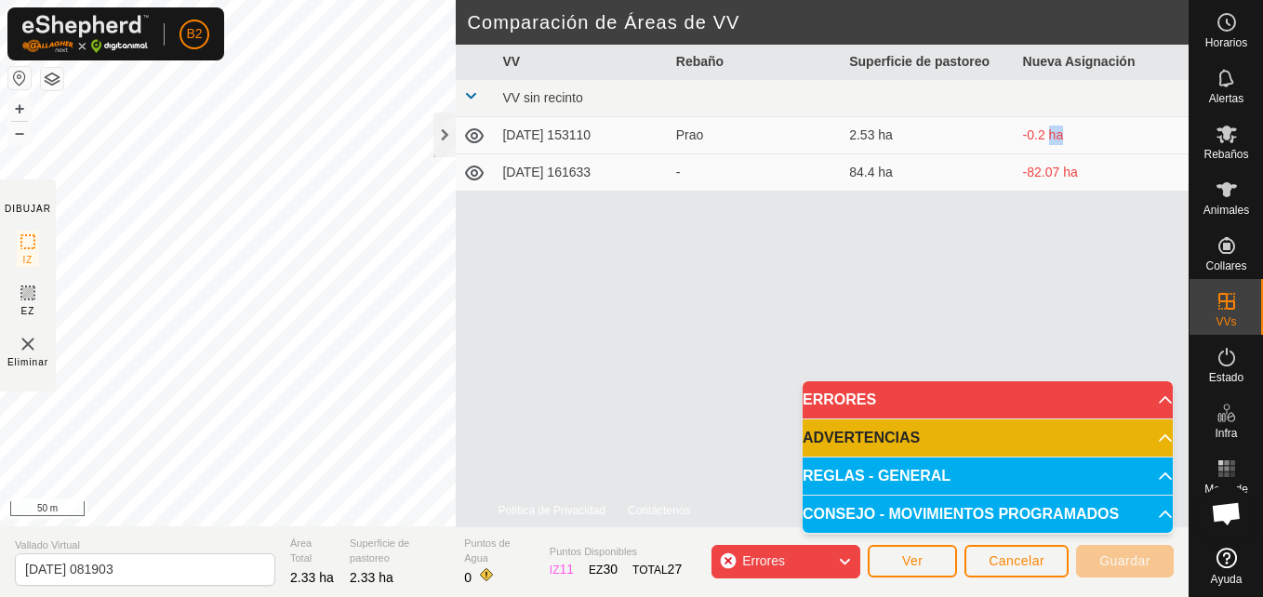
click at [1057, 130] on td "-0.2 ha" at bounding box center [1102, 135] width 173 height 37
click at [449, 127] on div at bounding box center [445, 135] width 22 height 45
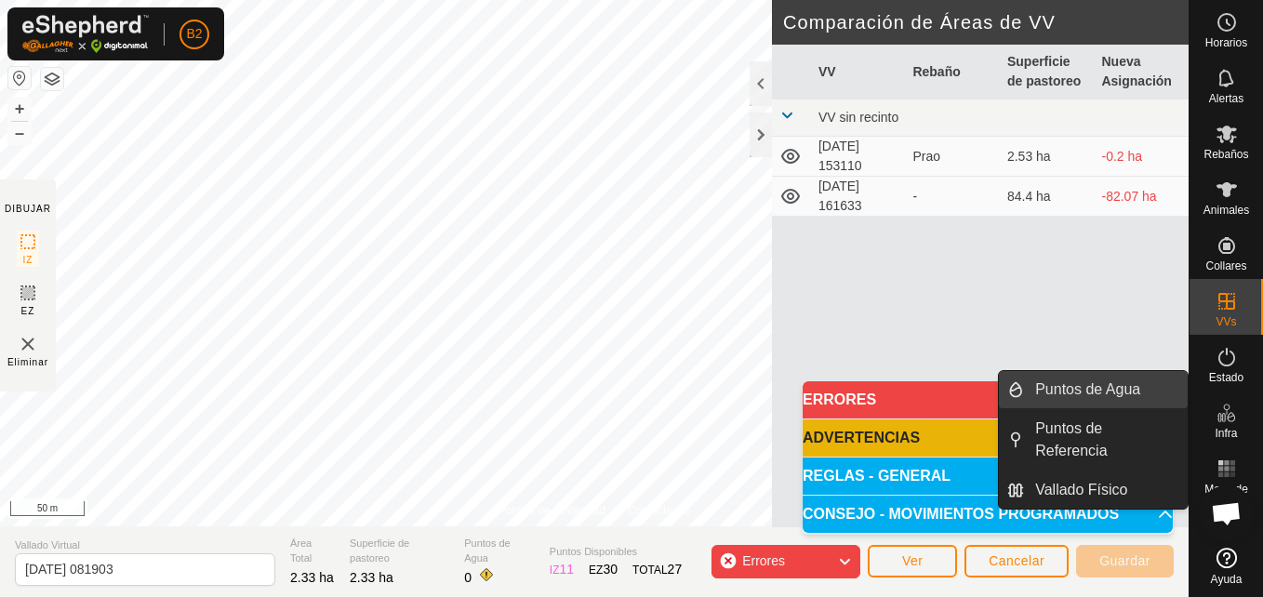
click at [1143, 395] on link "Puntos de Agua" at bounding box center [1106, 389] width 164 height 37
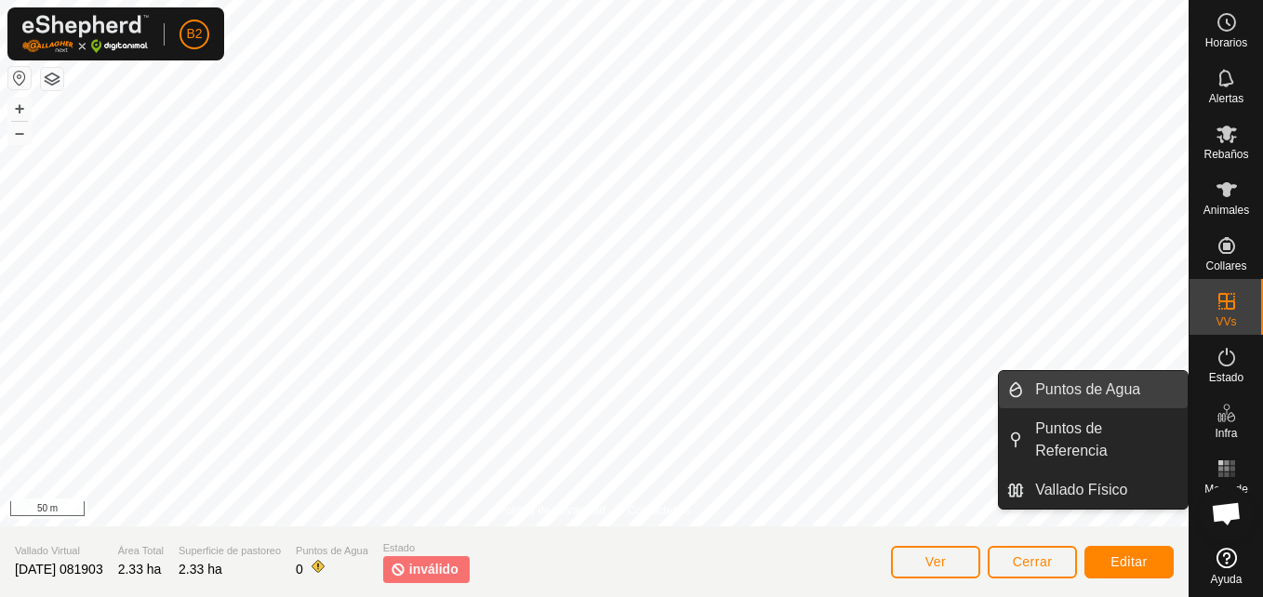
click at [1137, 402] on link "Puntos de Agua" at bounding box center [1106, 389] width 164 height 37
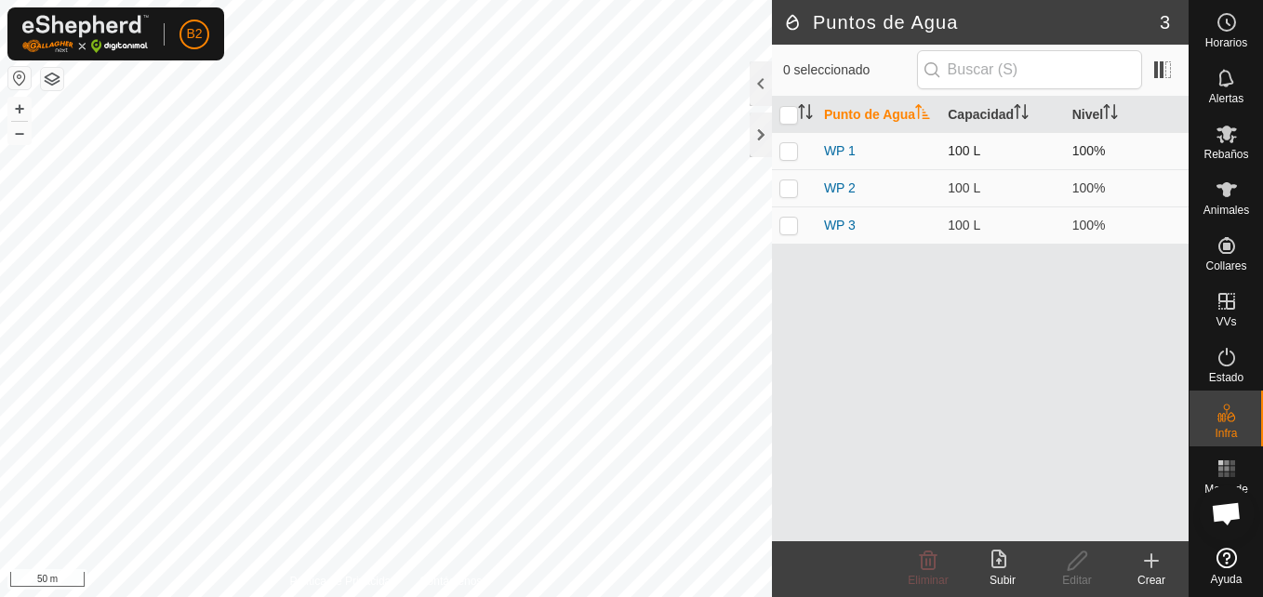
click at [793, 149] on p-checkbox at bounding box center [789, 150] width 19 height 15
checkbox input "true"
click at [1084, 580] on div "Editar" at bounding box center [1077, 580] width 74 height 17
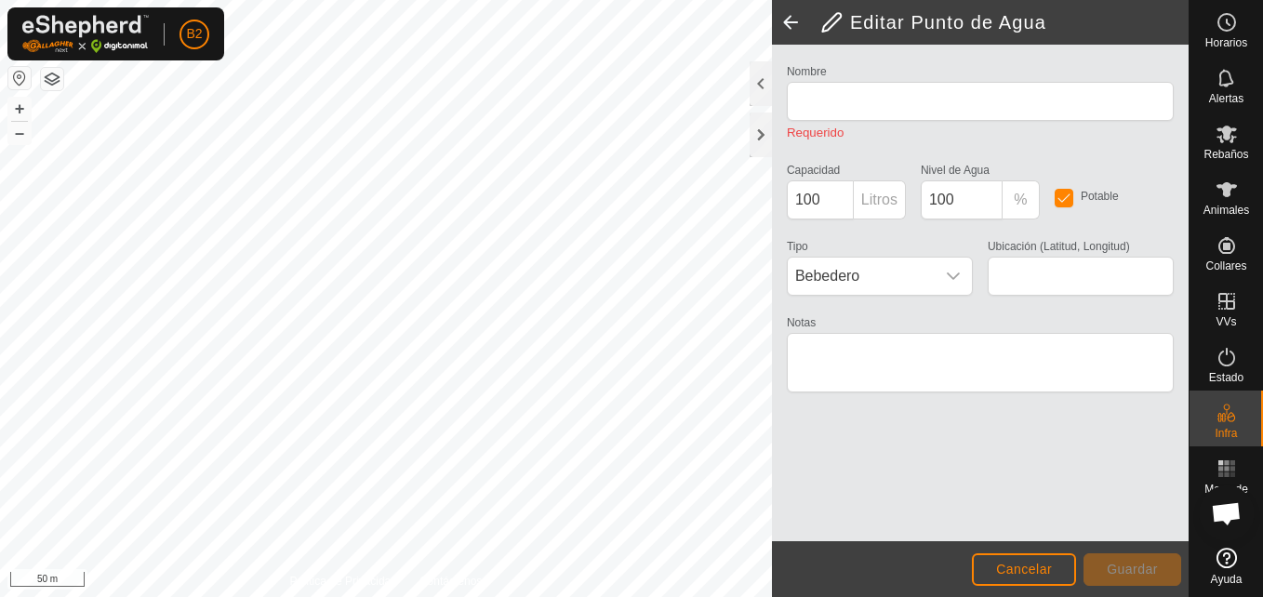
type input "WP 1"
type input "40.297943, -5.600095"
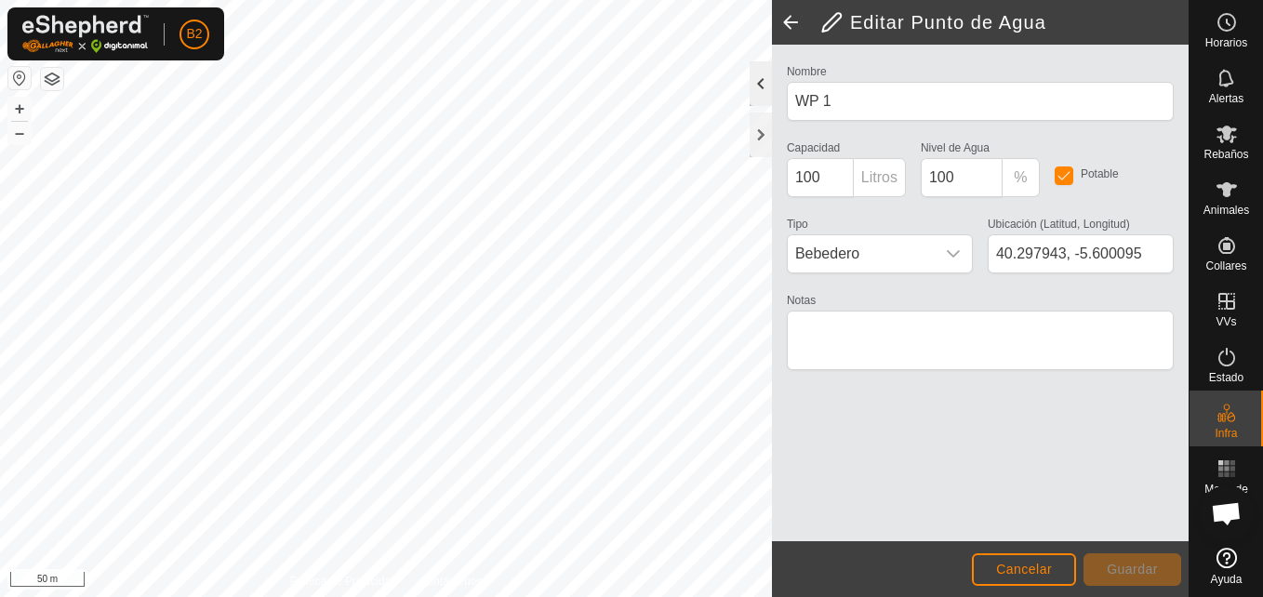
click at [760, 88] on div at bounding box center [761, 83] width 22 height 45
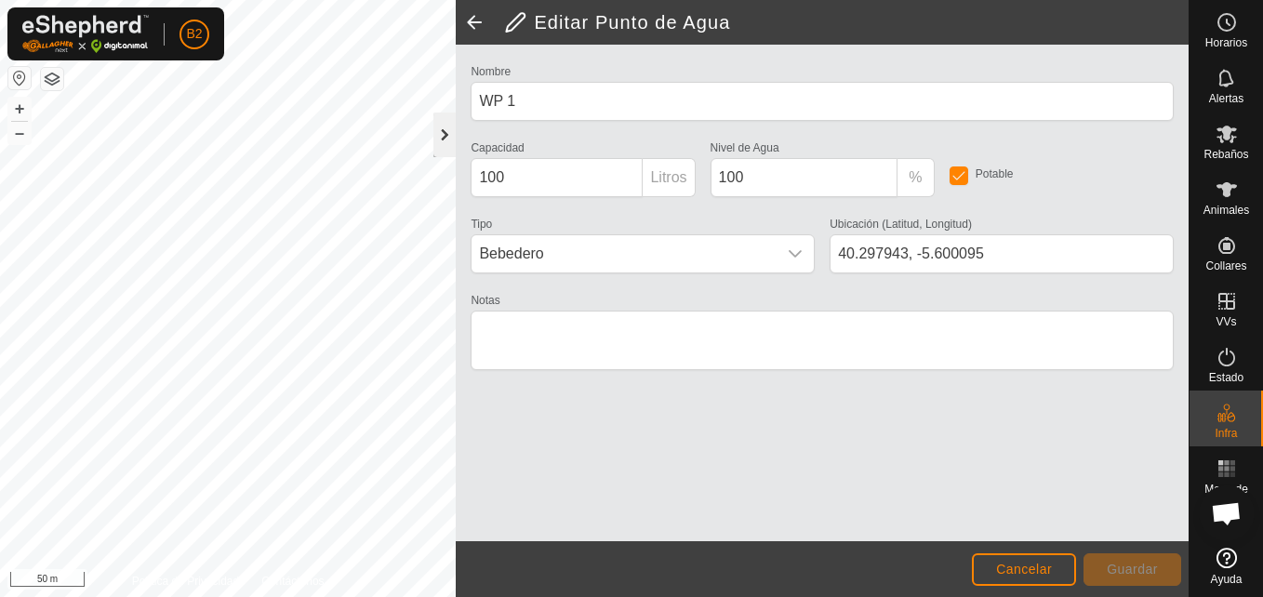
click at [446, 133] on div at bounding box center [445, 135] width 22 height 45
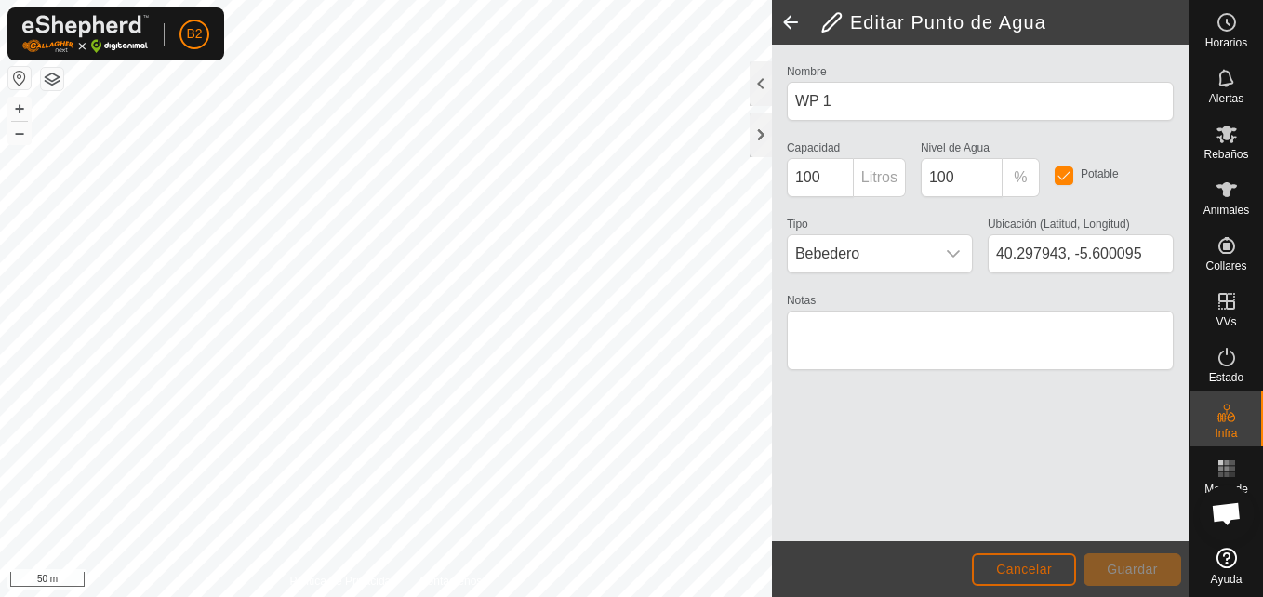
click at [988, 562] on button "Cancelar" at bounding box center [1024, 570] width 104 height 33
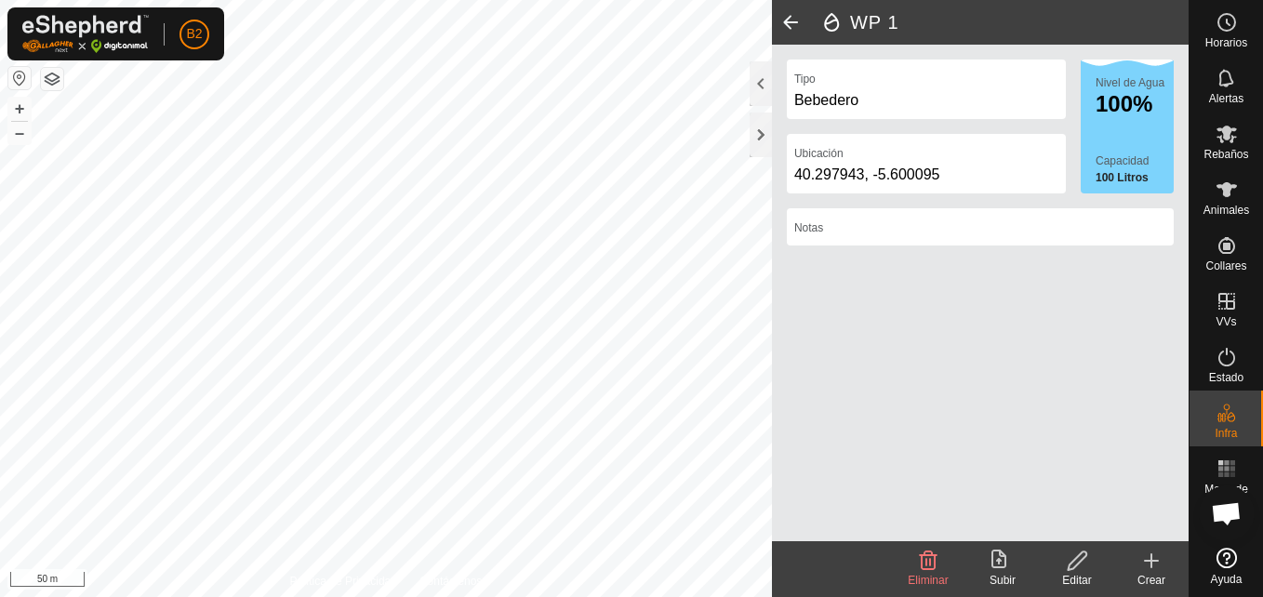
click at [1169, 579] on div "Crear" at bounding box center [1152, 580] width 74 height 17
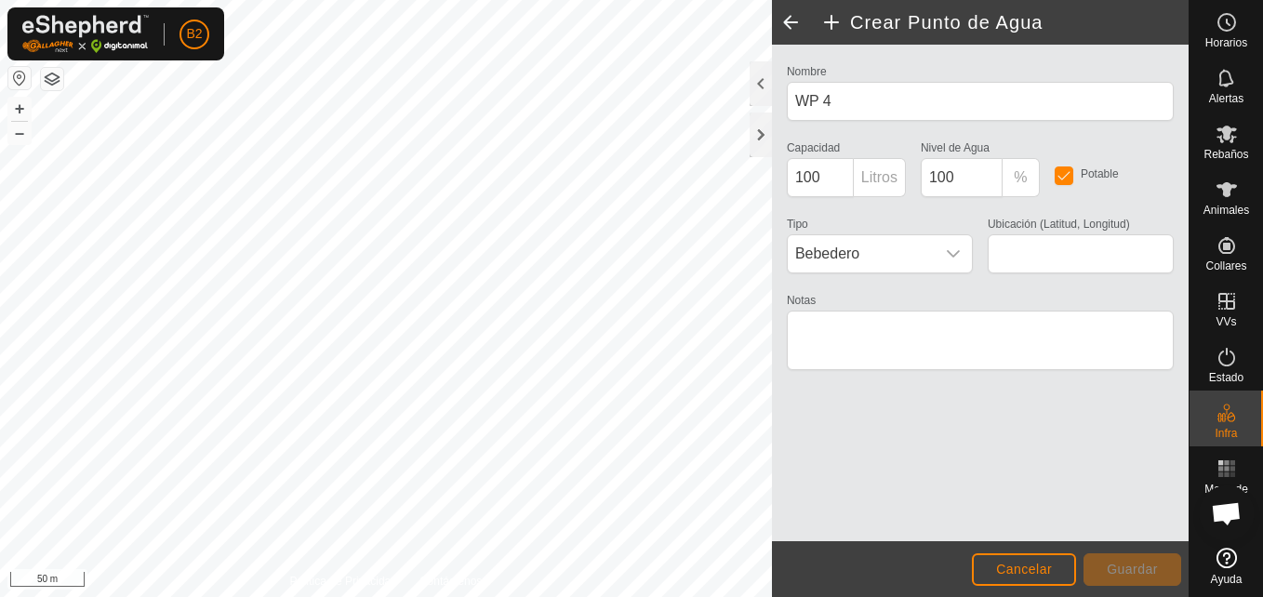
type input "40.318958, -5.594662"
click at [1119, 560] on button "Guardar" at bounding box center [1133, 570] width 98 height 33
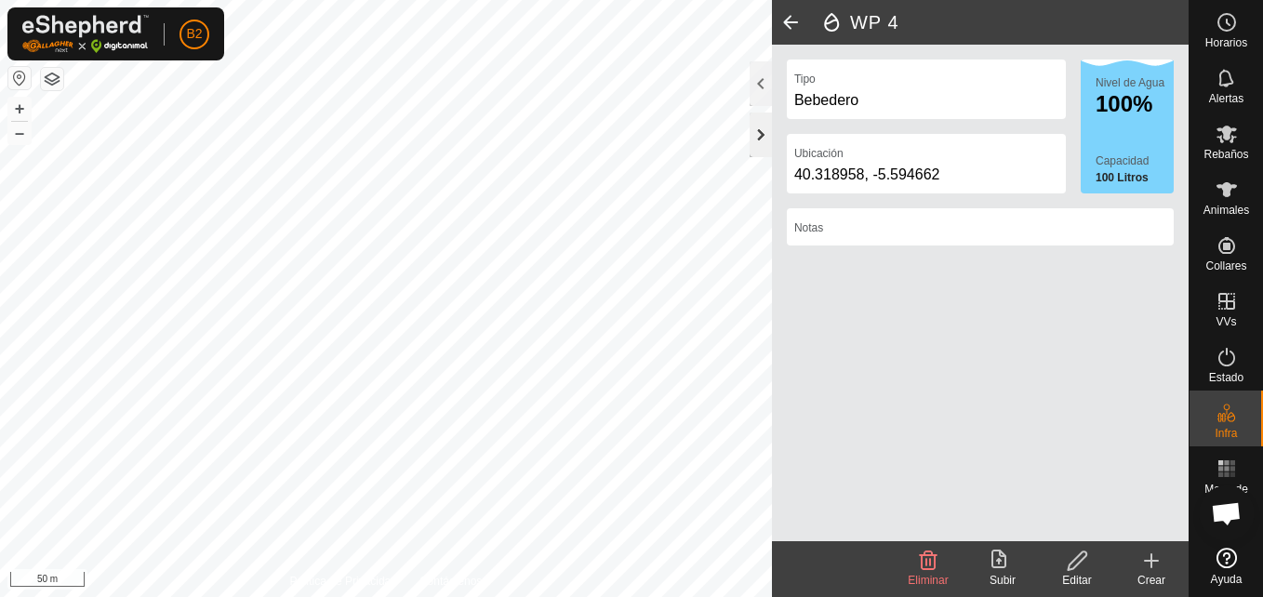
click at [757, 140] on div at bounding box center [761, 135] width 22 height 45
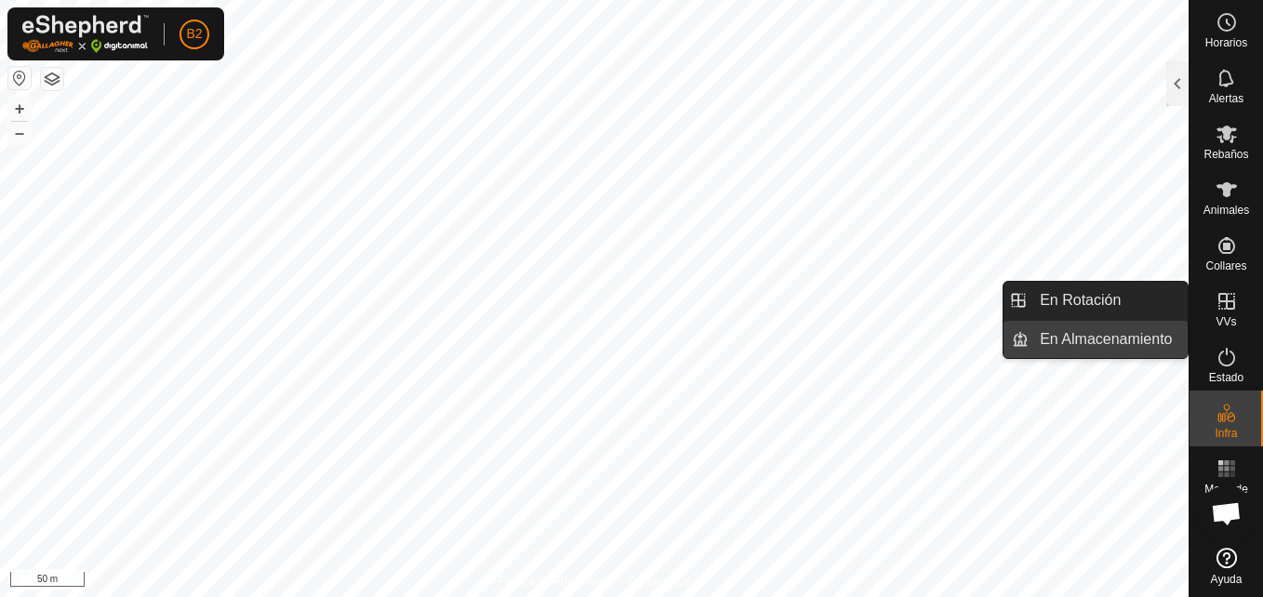
click at [1143, 348] on link "En Almacenamiento" at bounding box center [1108, 339] width 159 height 37
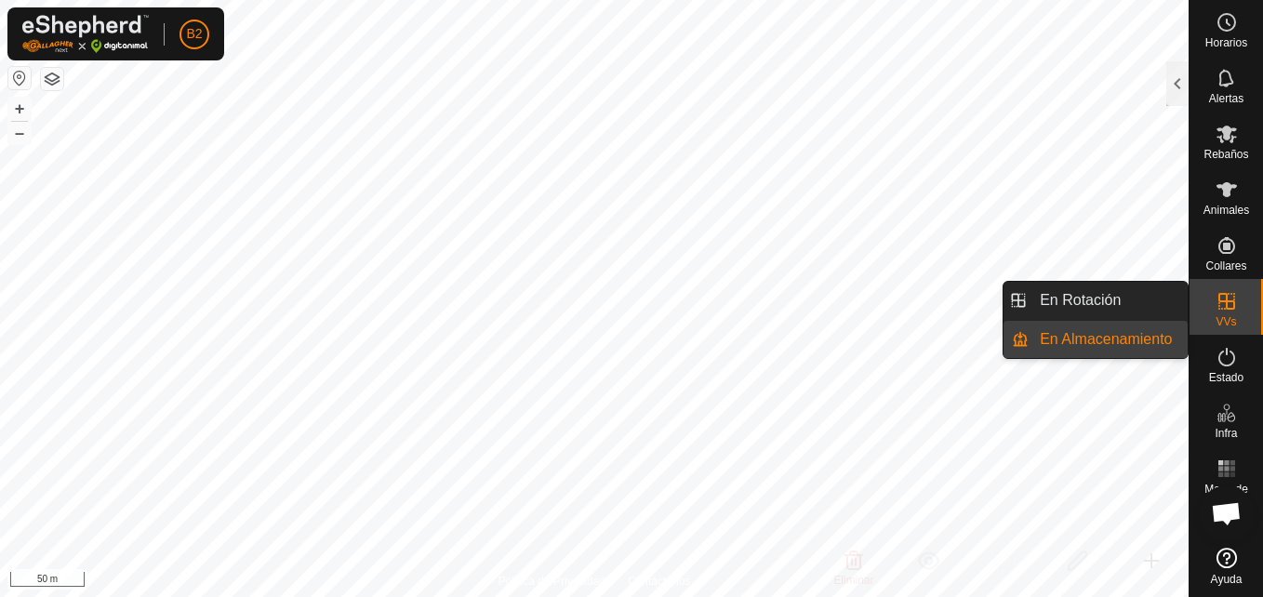
click at [1147, 336] on link "En Almacenamiento" at bounding box center [1108, 339] width 159 height 37
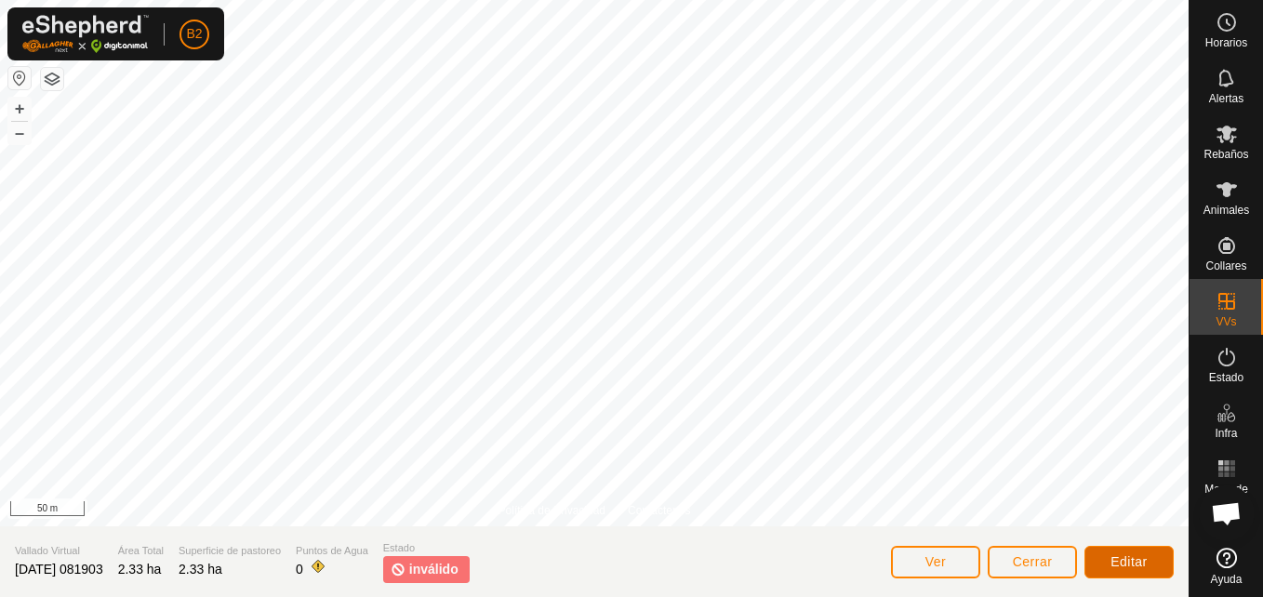
click at [1105, 577] on button "Editar" at bounding box center [1129, 562] width 89 height 33
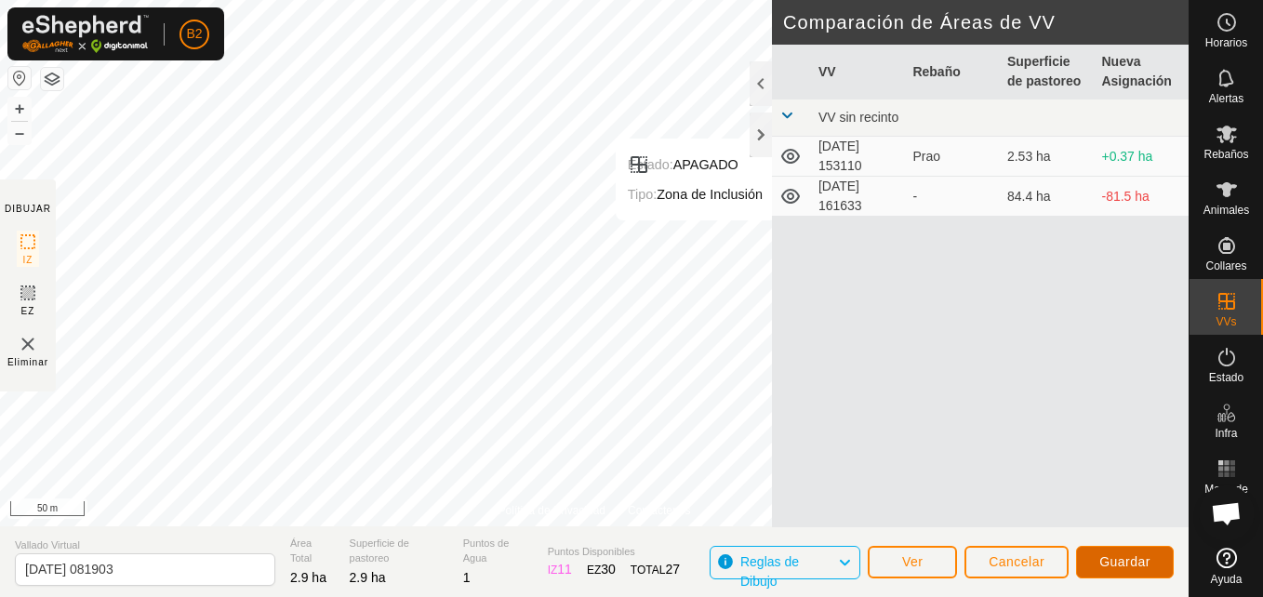
click at [1107, 558] on span "Guardar" at bounding box center [1125, 562] width 51 height 15
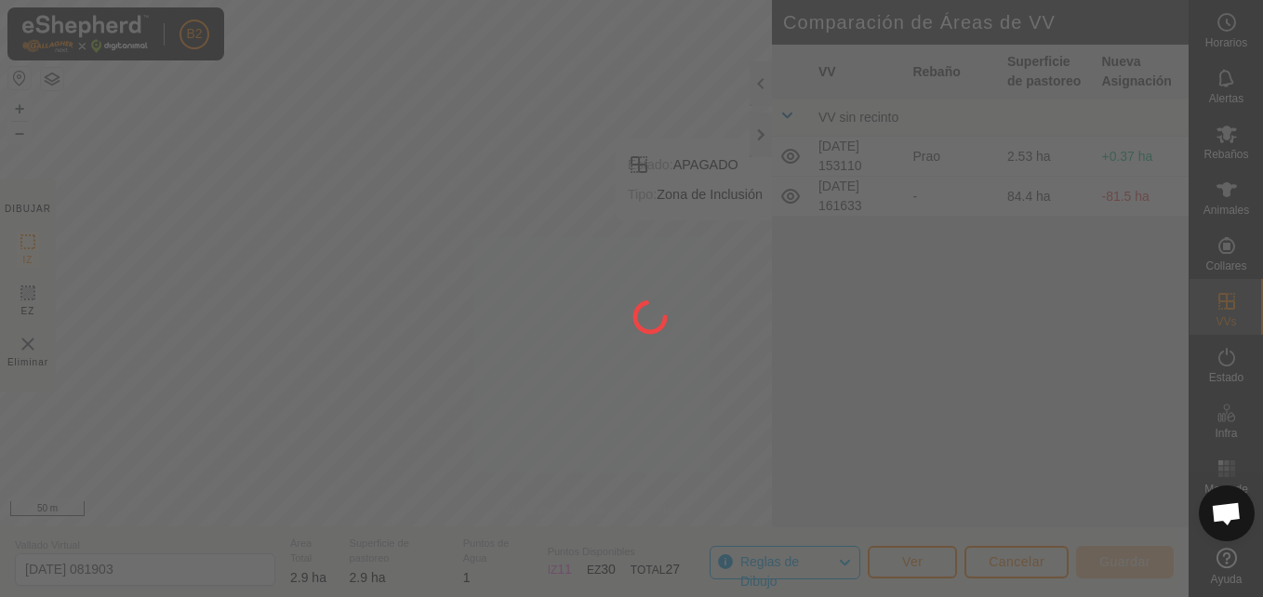
click at [1107, 558] on div at bounding box center [631, 298] width 1263 height 597
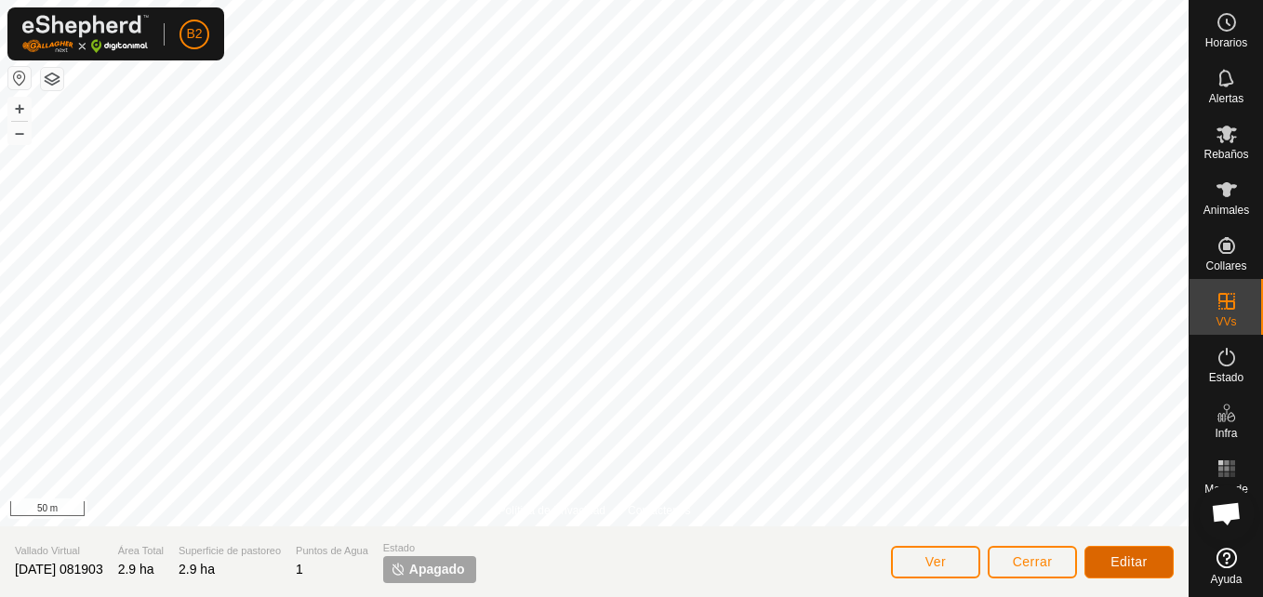
click at [1120, 550] on button "Editar" at bounding box center [1129, 562] width 89 height 33
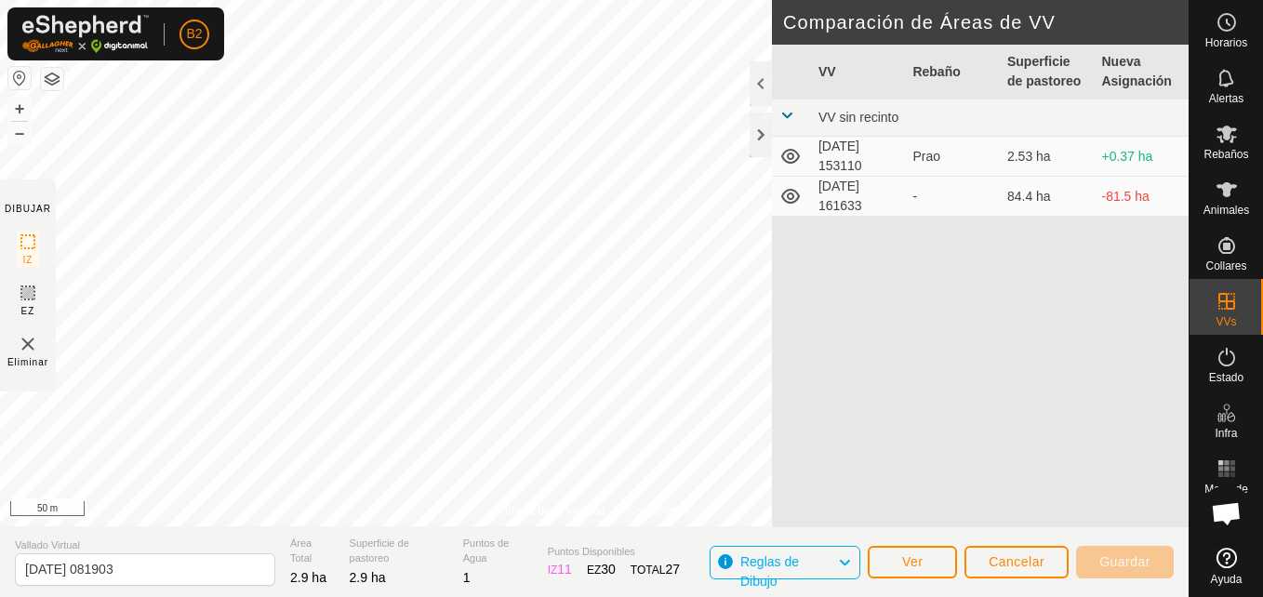
click at [849, 152] on td "[DATE] 153110" at bounding box center [858, 157] width 95 height 40
drag, startPoint x: 849, startPoint y: 152, endPoint x: 755, endPoint y: 93, distance: 110.0
click at [755, 93] on div at bounding box center [761, 83] width 22 height 45
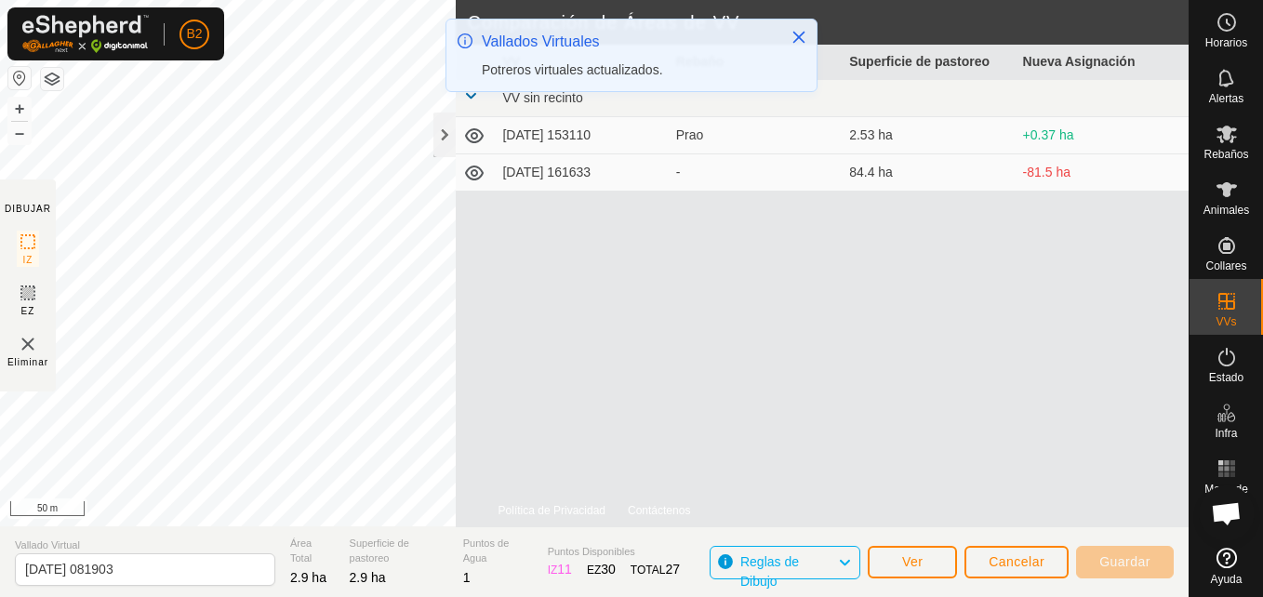
click at [478, 135] on icon at bounding box center [474, 135] width 19 height 15
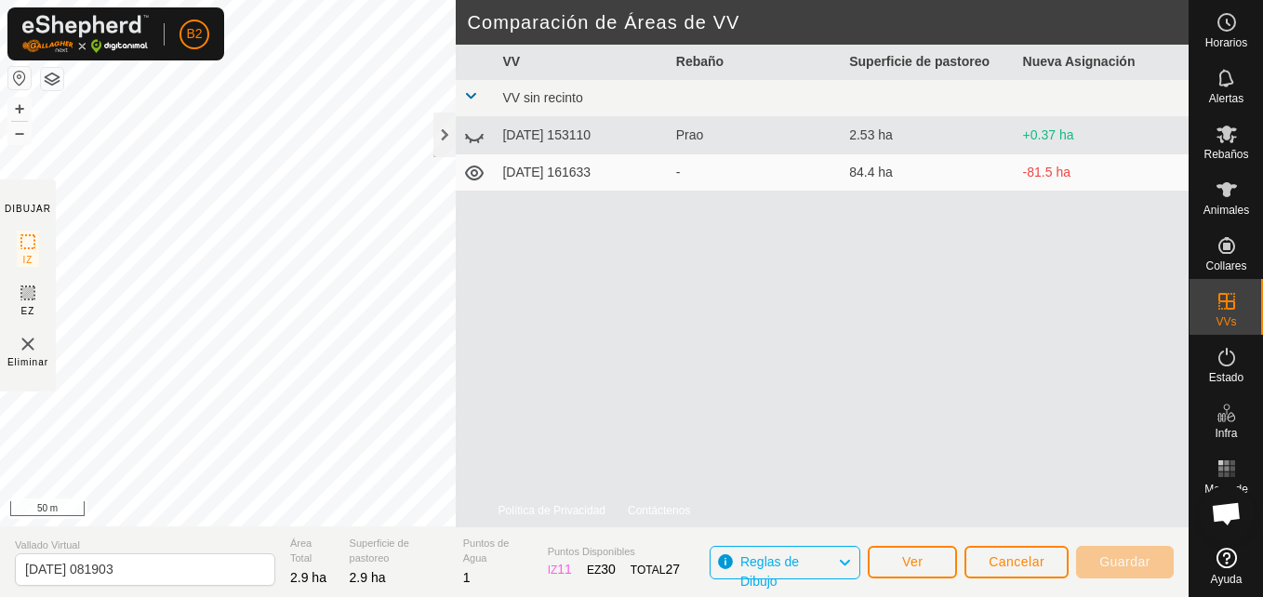
click at [478, 135] on icon at bounding box center [474, 136] width 22 height 22
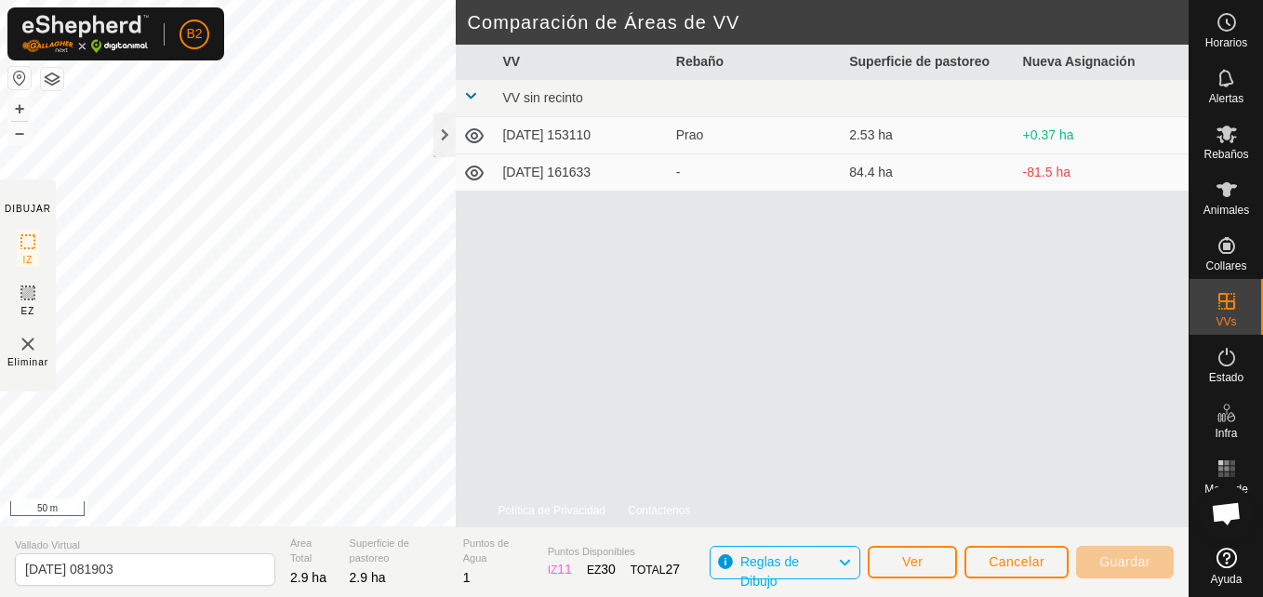
click at [478, 135] on icon at bounding box center [474, 135] width 19 height 15
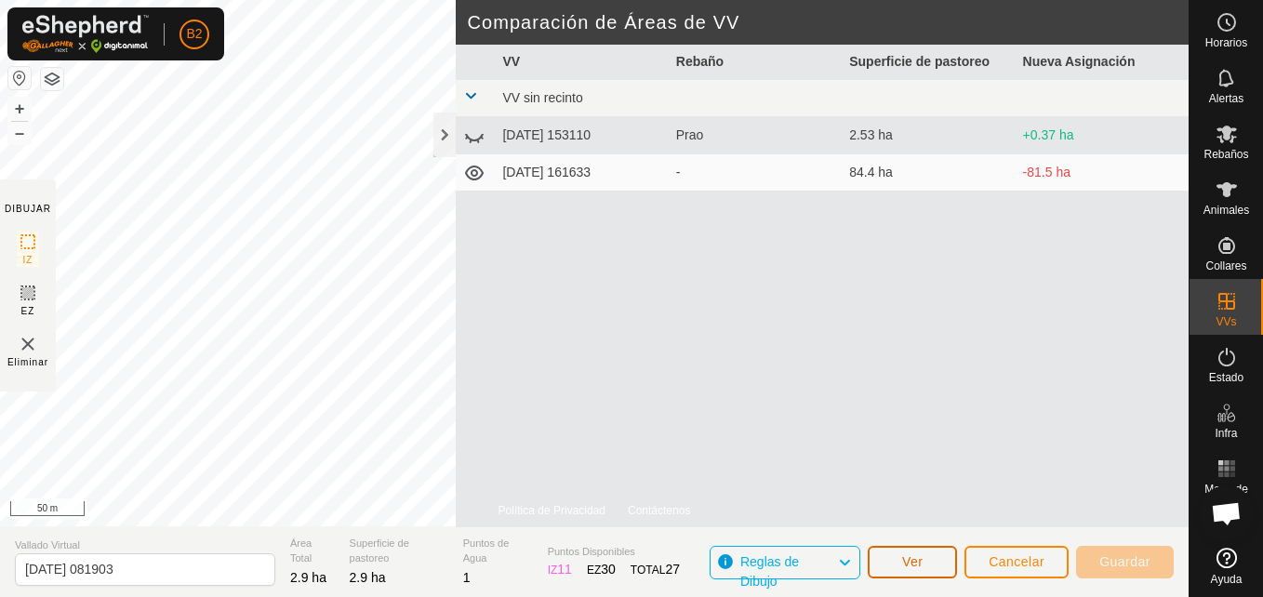
click at [924, 569] on span "Ver" at bounding box center [912, 562] width 21 height 15
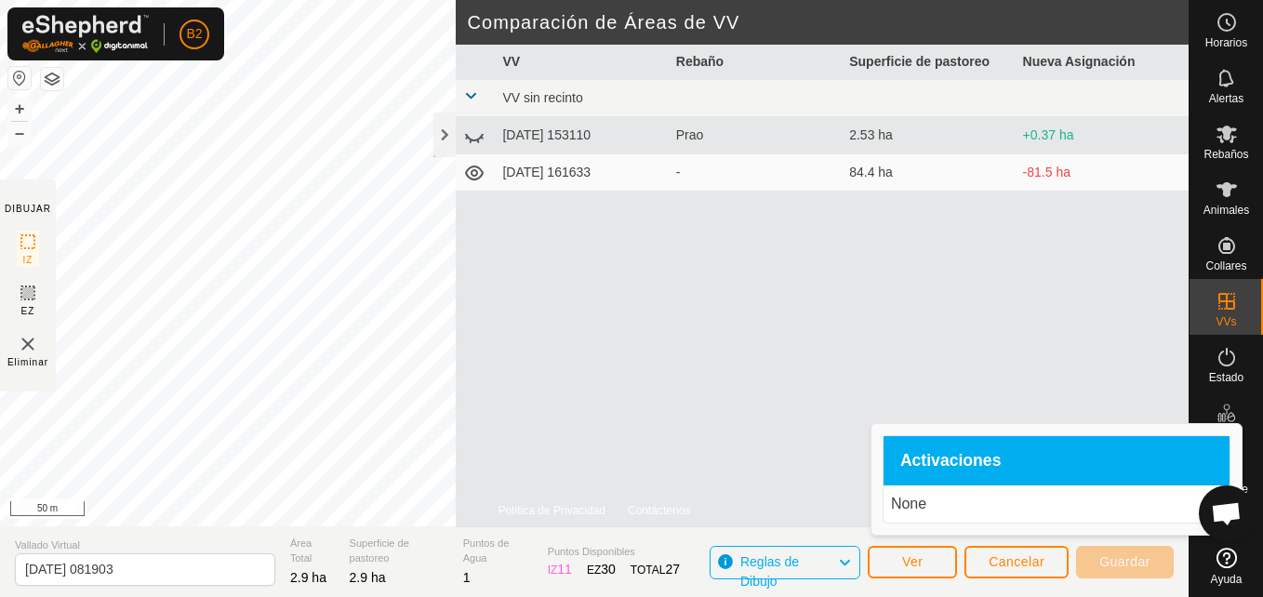
click at [822, 322] on div "VV Rebaño Superficie de pastoreo Nueva Asignación VV sin recinto [DATE] 153110 …" at bounding box center [822, 286] width 733 height 483
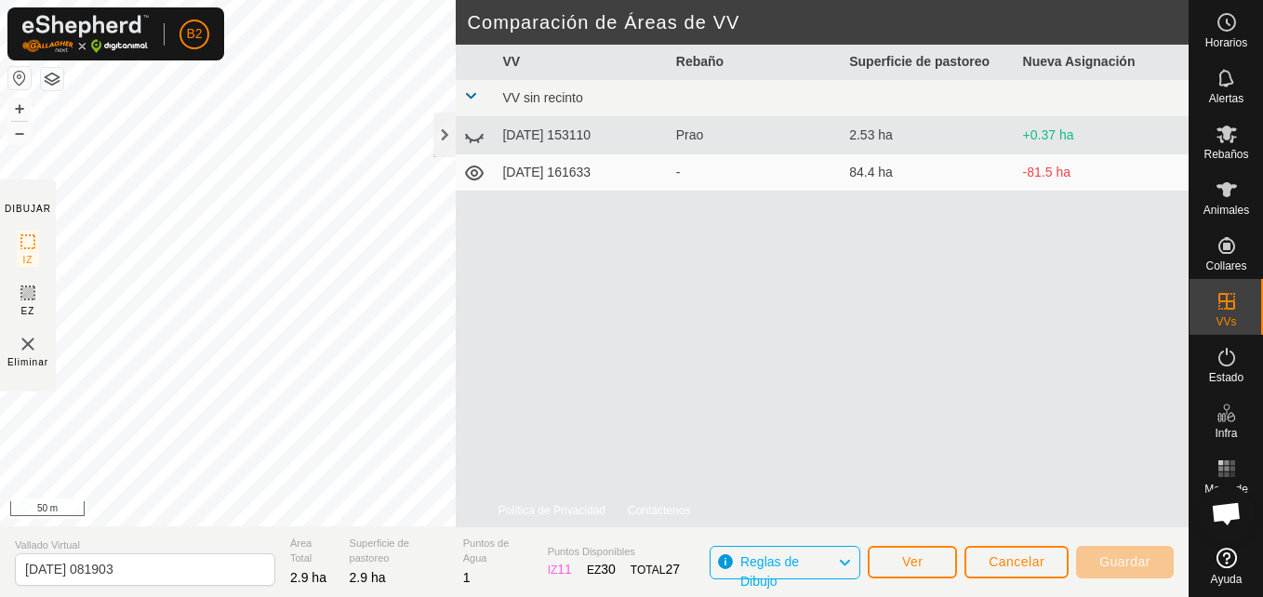
click at [547, 176] on td "[DATE] 161633" at bounding box center [581, 172] width 173 height 37
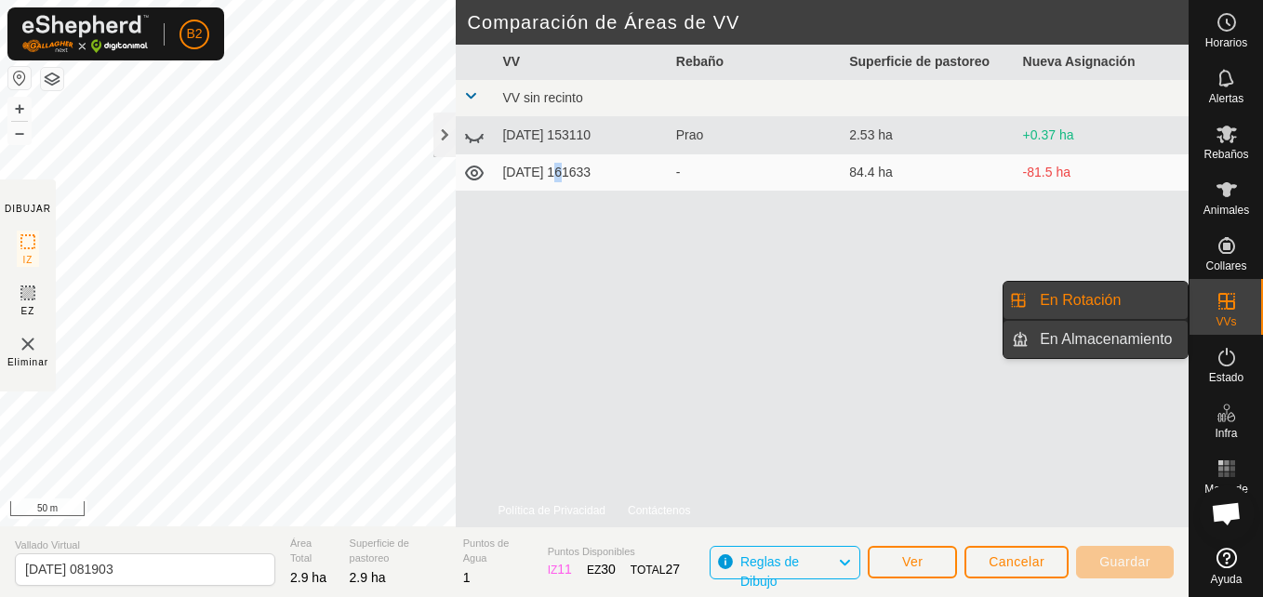
click at [1139, 349] on link "En Almacenamiento" at bounding box center [1108, 339] width 159 height 37
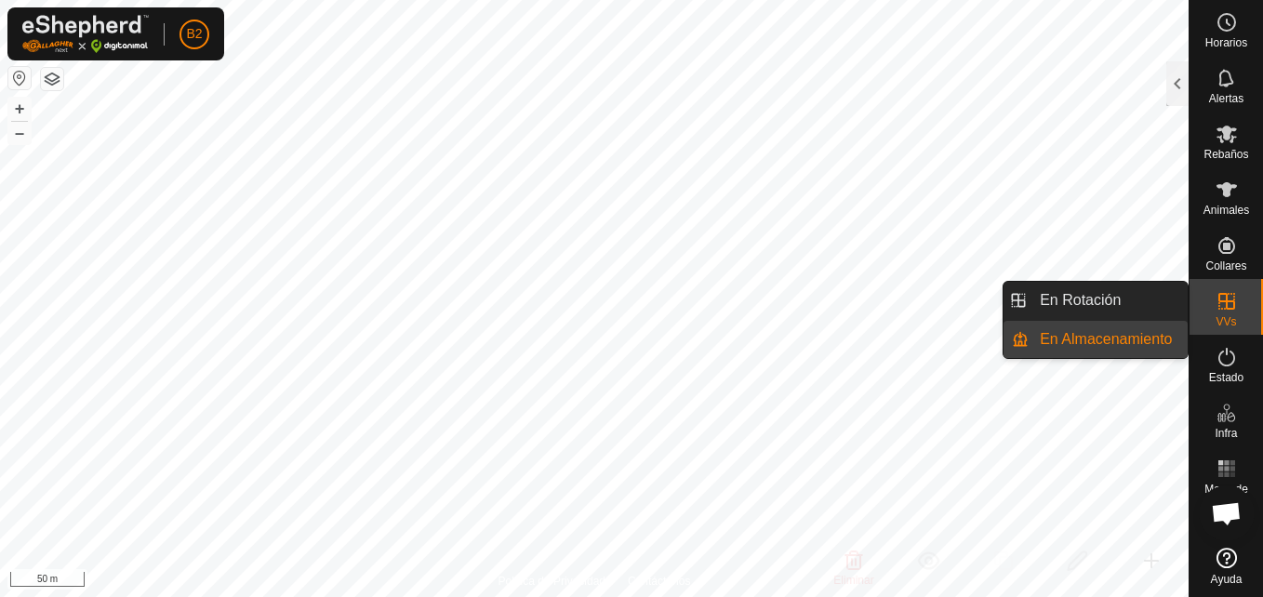
click at [1175, 338] on link "En Almacenamiento" at bounding box center [1108, 339] width 159 height 37
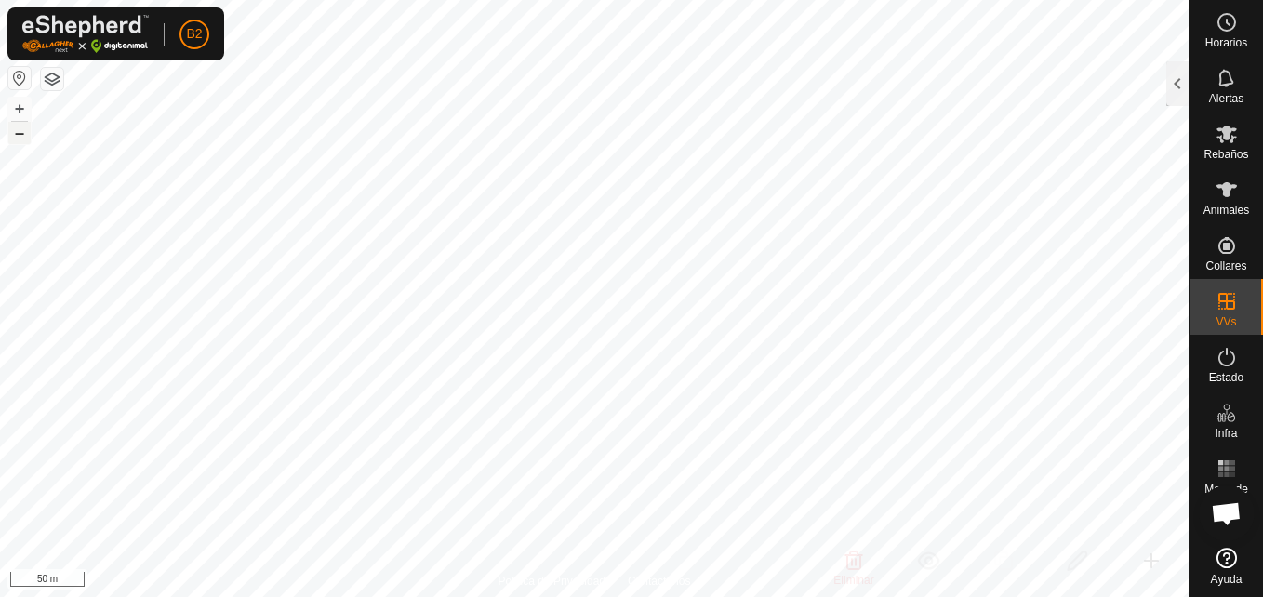
click at [21, 132] on button "–" at bounding box center [19, 133] width 22 height 22
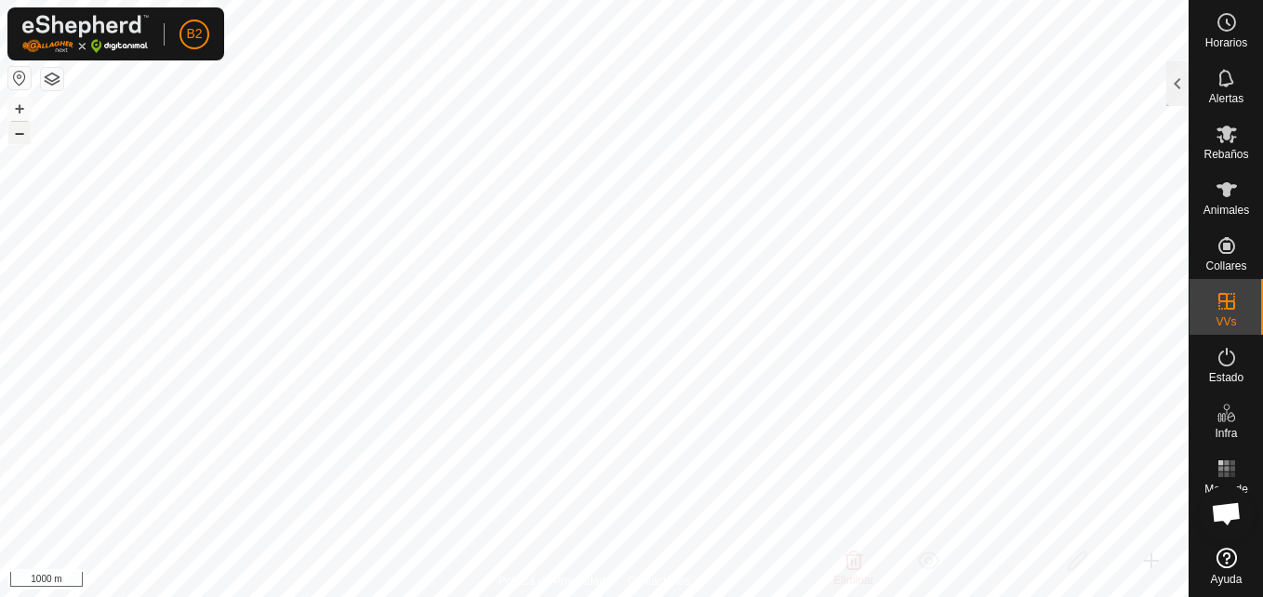
click at [21, 132] on button "–" at bounding box center [19, 133] width 22 height 22
click at [21, 104] on button "+" at bounding box center [19, 109] width 22 height 22
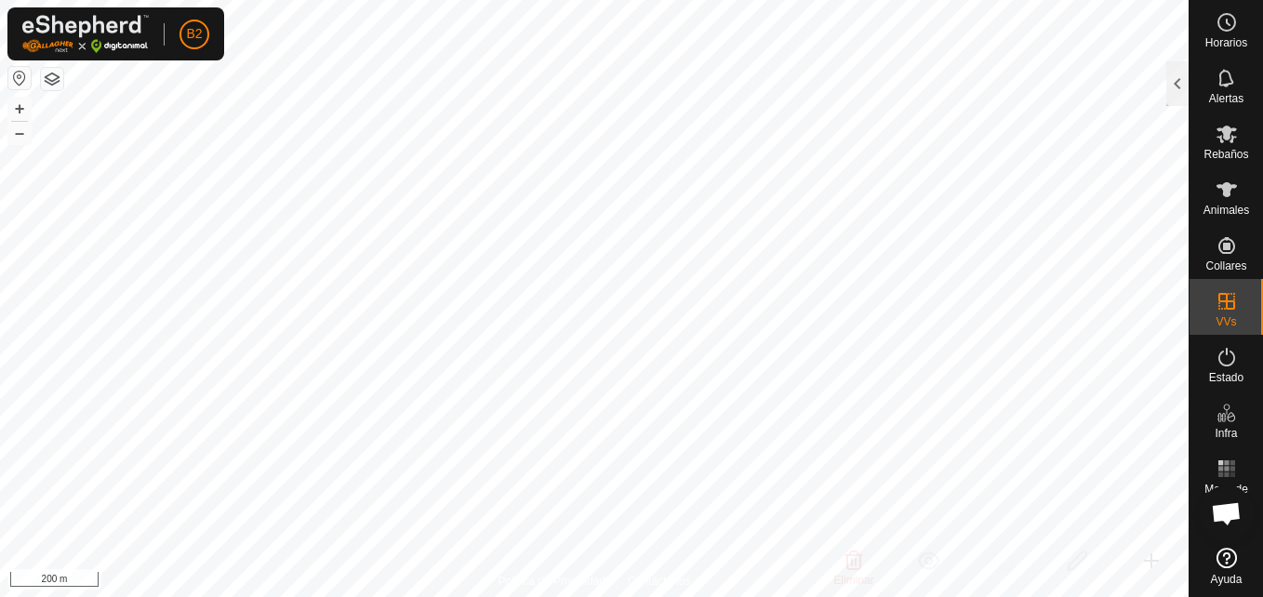
click at [584, 0] on html "B2 Horarios Alertas Rebaños Animales Collares VVs Estado Infra Mapa de Calor Ay…" at bounding box center [631, 298] width 1263 height 597
click at [426, 0] on html "B2 Horarios Alertas Rebaños Animales Collares VVs Estado Infra Mapa de Calor Ay…" at bounding box center [631, 298] width 1263 height 597
click at [1248, 87] on div "Alertas" at bounding box center [1227, 84] width 74 height 56
click at [1175, 87] on div at bounding box center [1178, 83] width 22 height 45
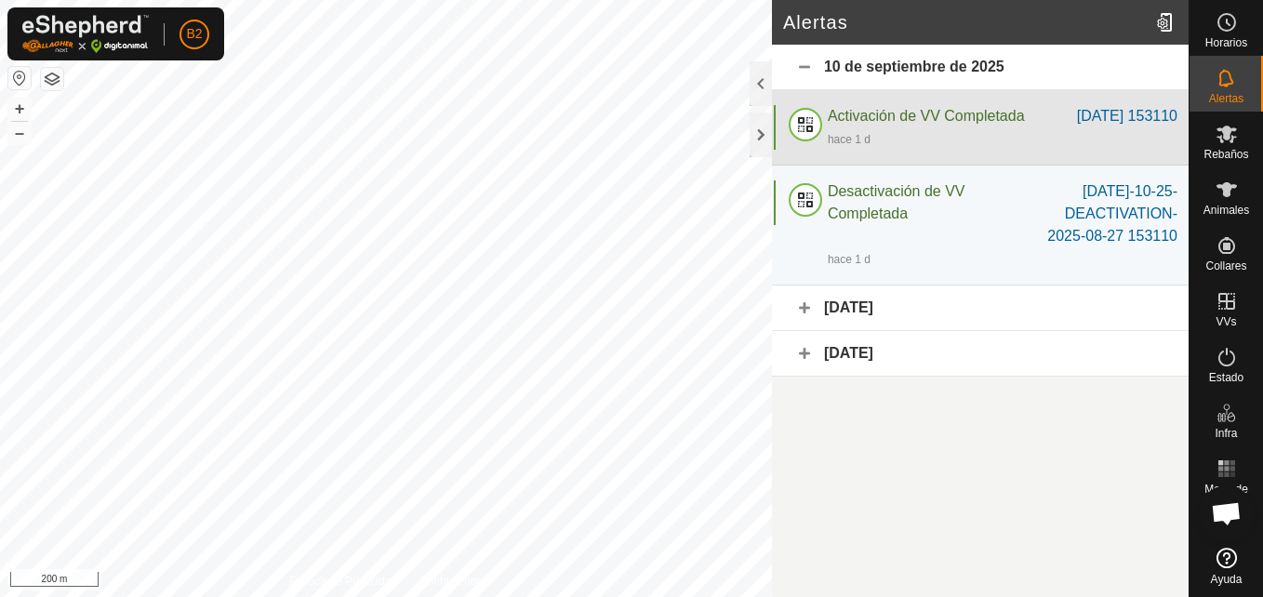
click at [797, 132] on div at bounding box center [805, 127] width 45 height 45
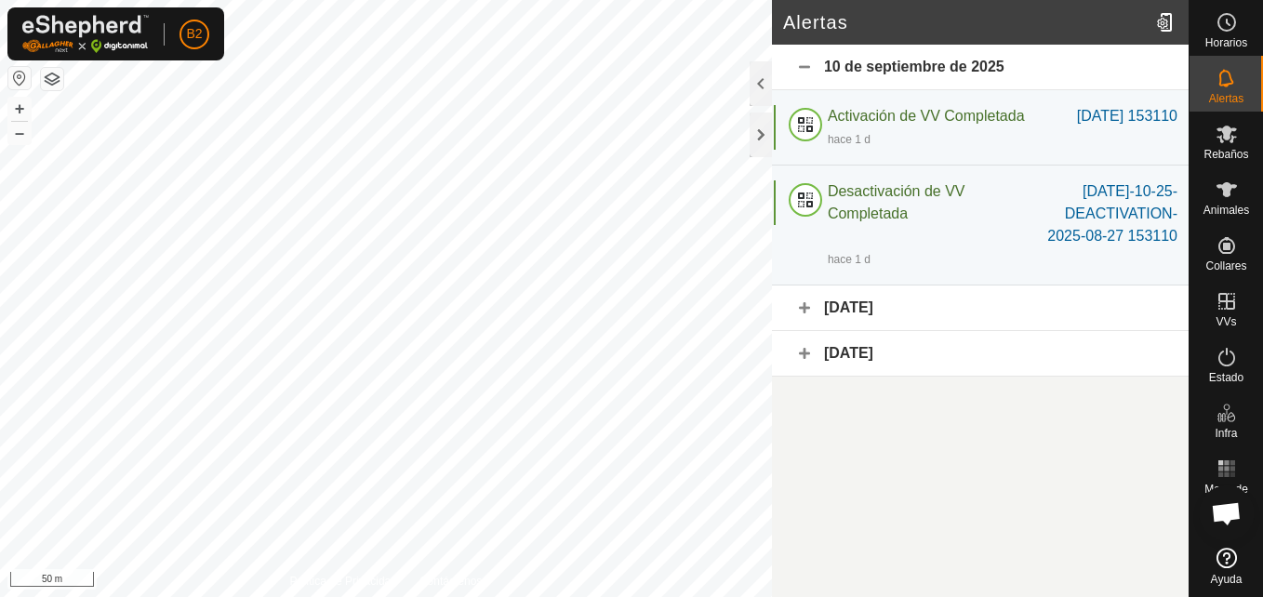
click at [803, 314] on div "[DATE]" at bounding box center [980, 309] width 417 height 46
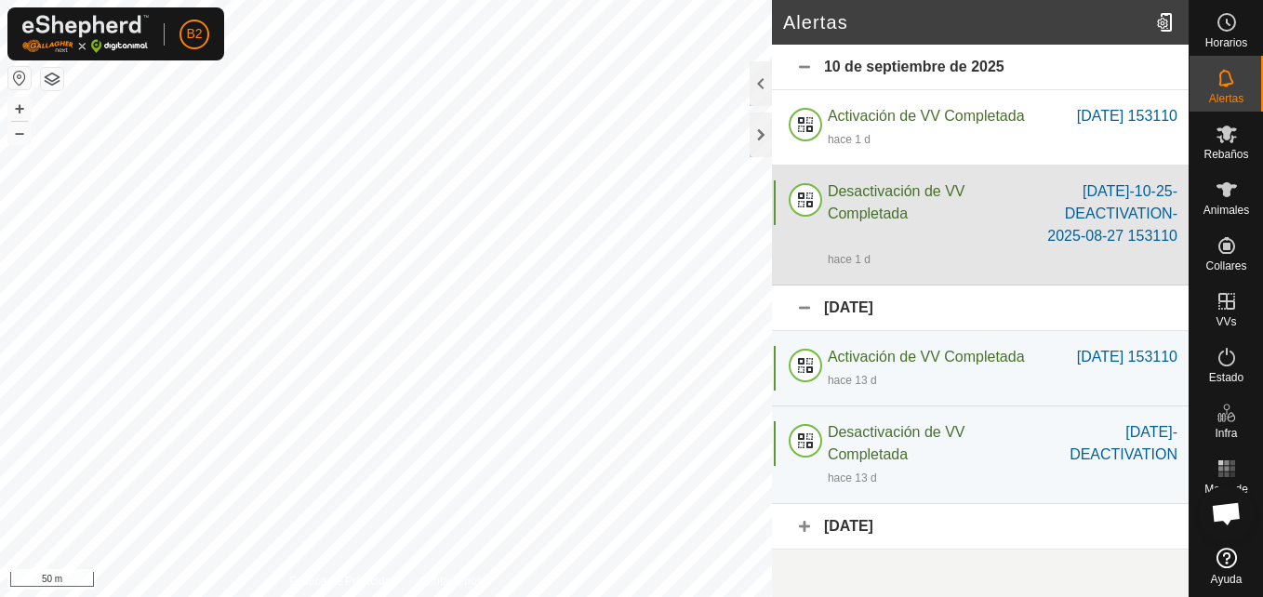
click at [806, 215] on div at bounding box center [805, 202] width 45 height 45
click at [843, 209] on span "Desactivación de VV Completada" at bounding box center [897, 202] width 138 height 38
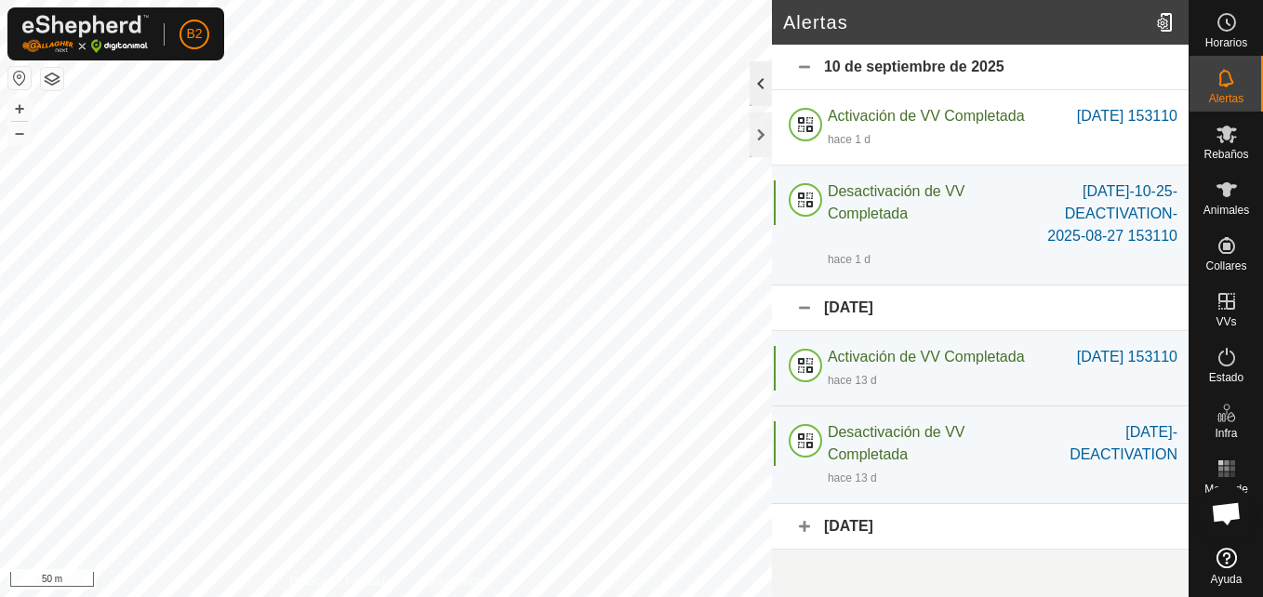
click at [759, 73] on div at bounding box center [761, 83] width 22 height 45
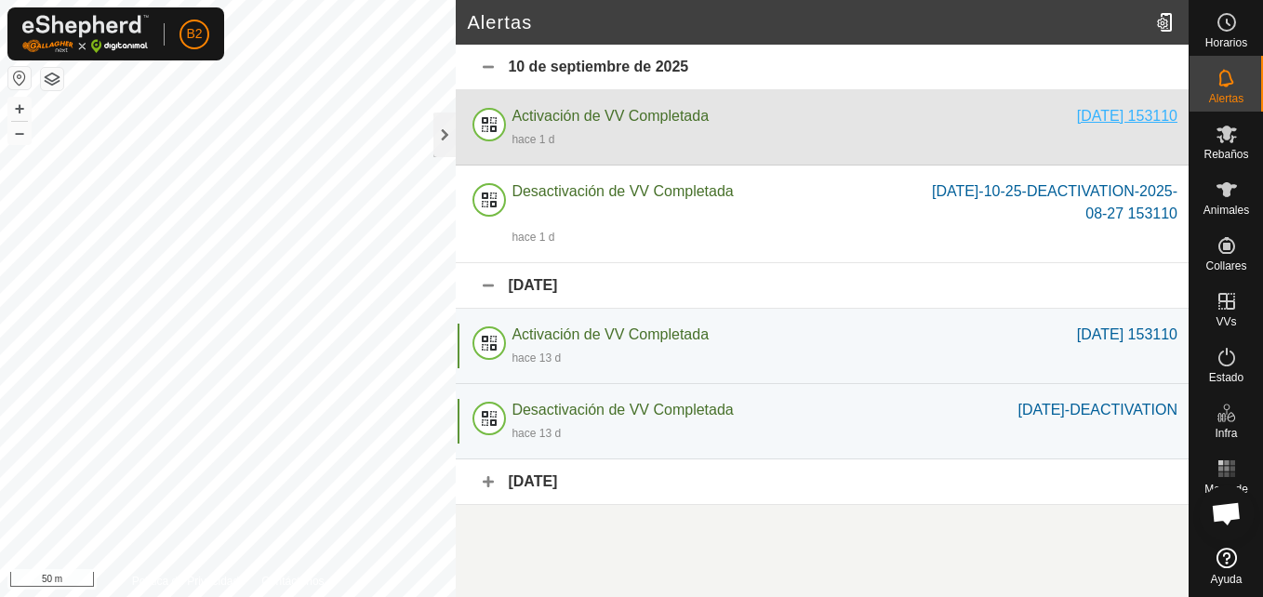
click at [1132, 117] on div "[DATE] 153110" at bounding box center [1127, 116] width 100 height 22
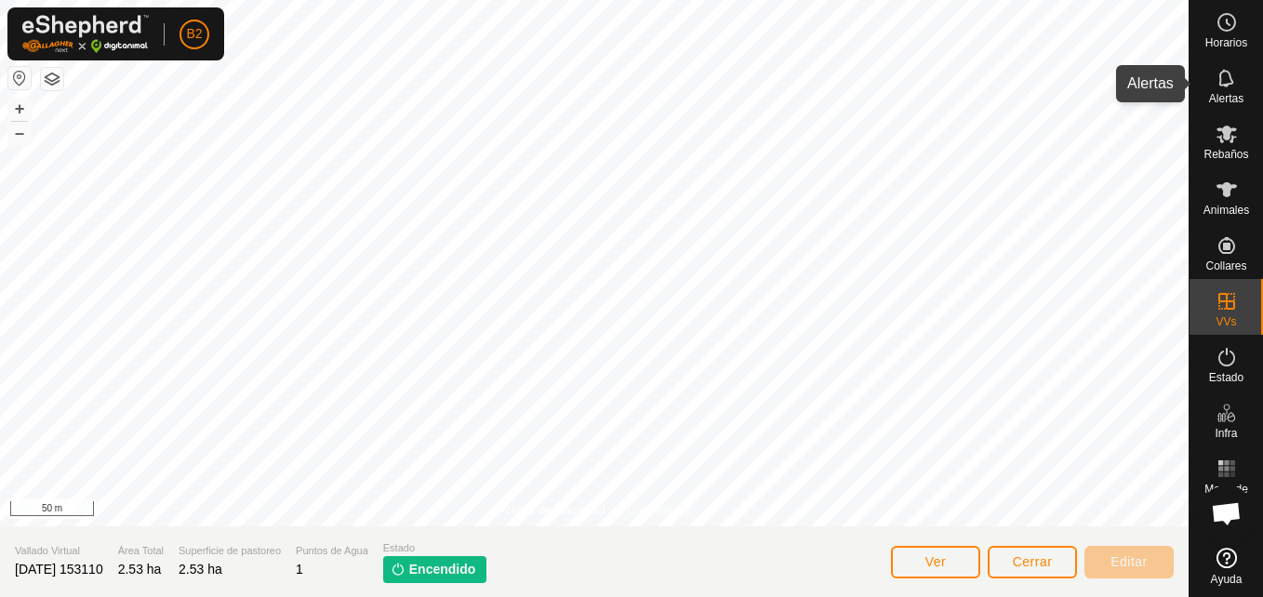
click at [1234, 91] on es-notification-svg-icon at bounding box center [1226, 78] width 33 height 30
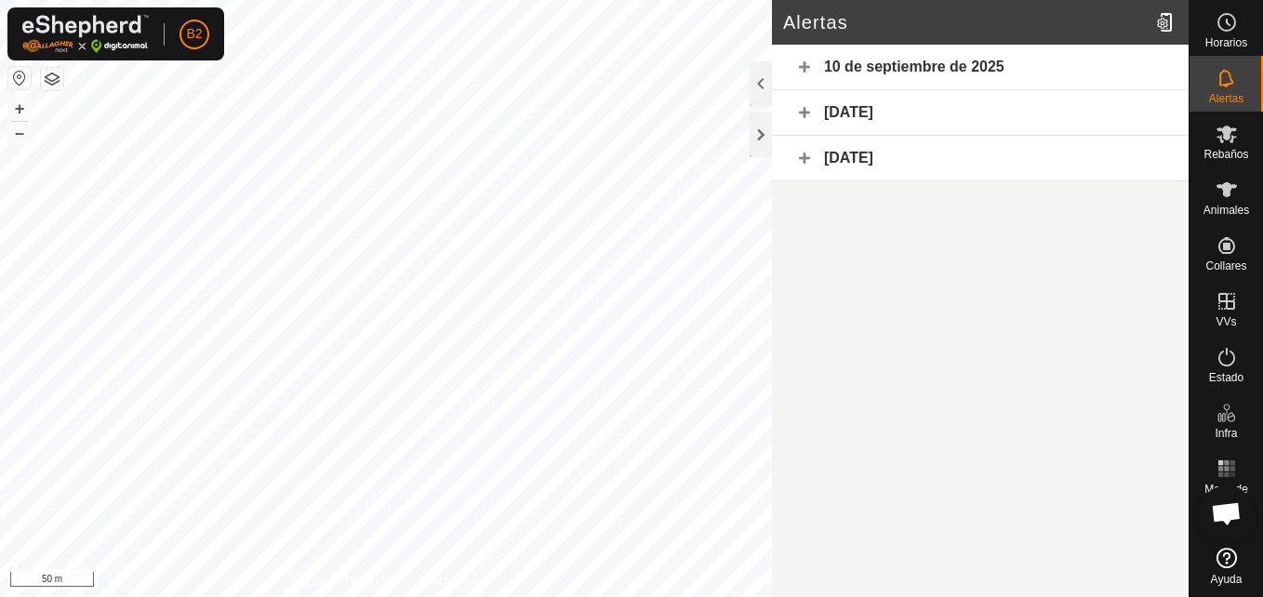
click at [800, 70] on div "10 de septiembre de 2025" at bounding box center [980, 68] width 417 height 46
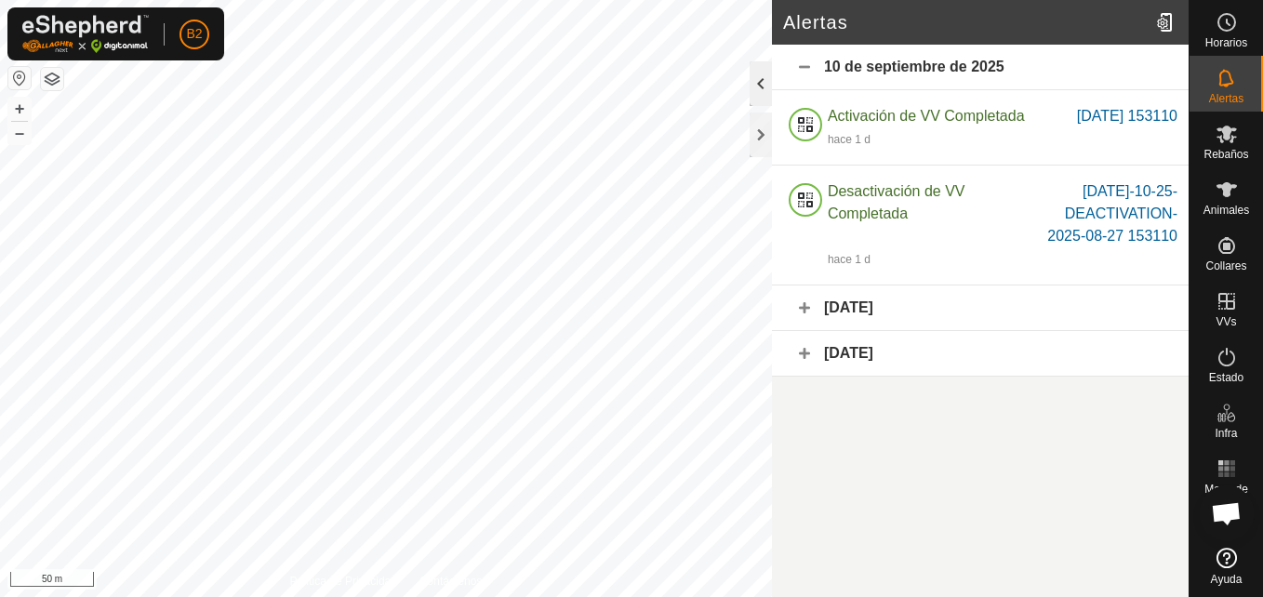
click at [755, 85] on div at bounding box center [761, 83] width 22 height 45
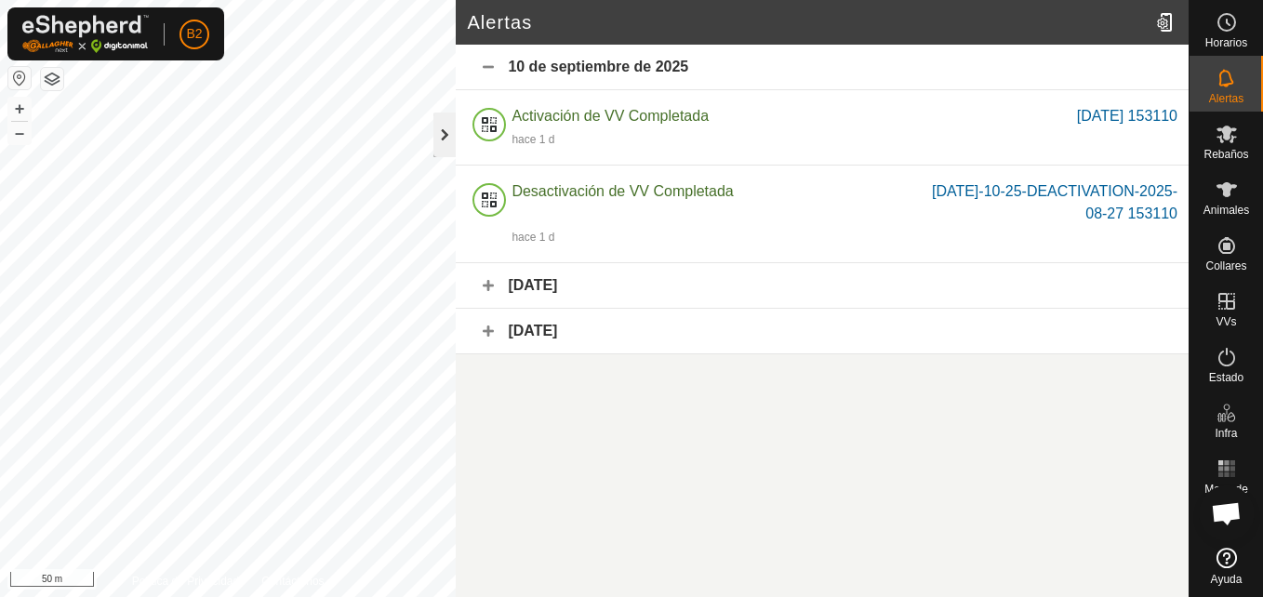
click at [446, 140] on div at bounding box center [445, 135] width 22 height 45
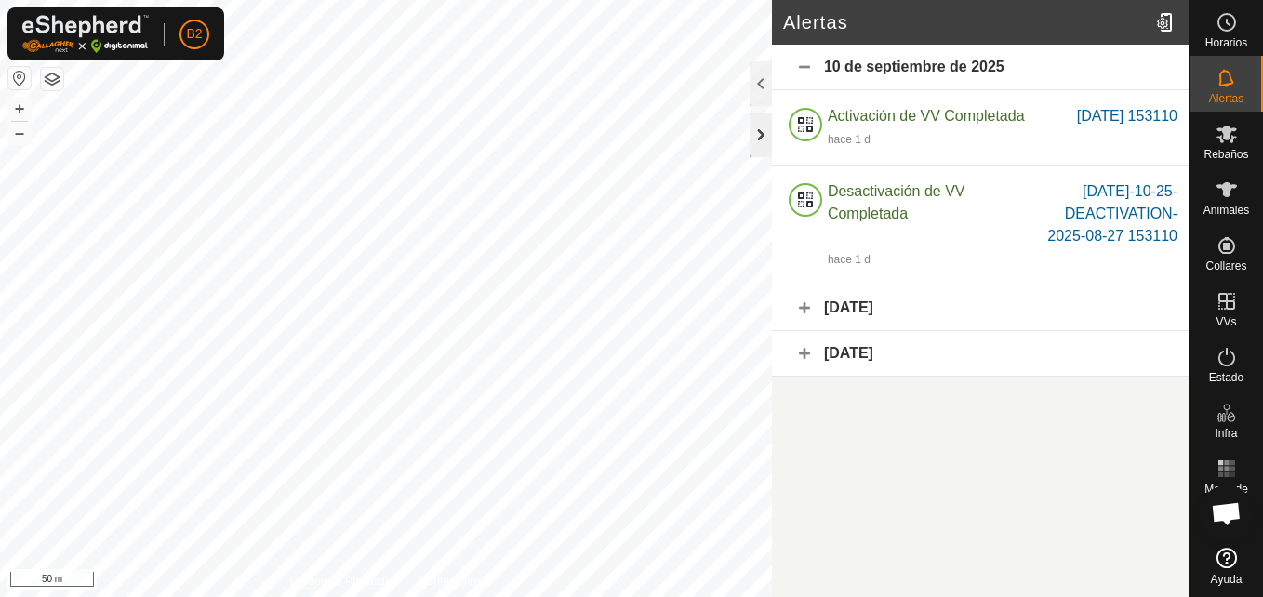
click at [764, 135] on div at bounding box center [761, 135] width 22 height 45
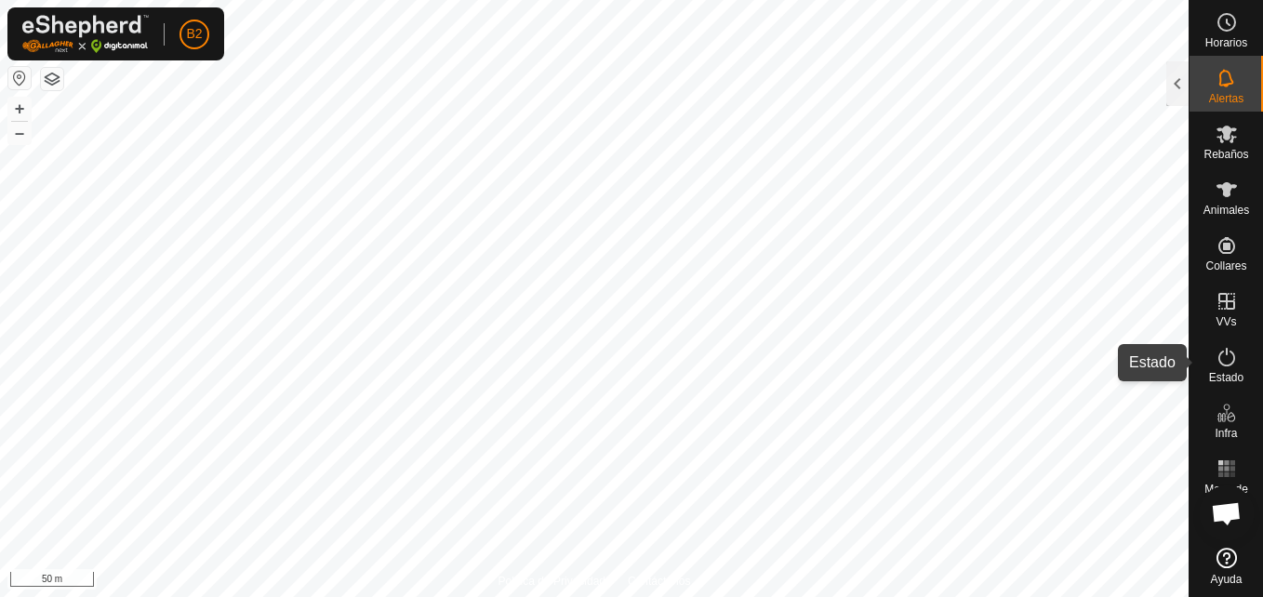
click at [1227, 365] on icon at bounding box center [1227, 357] width 22 height 22
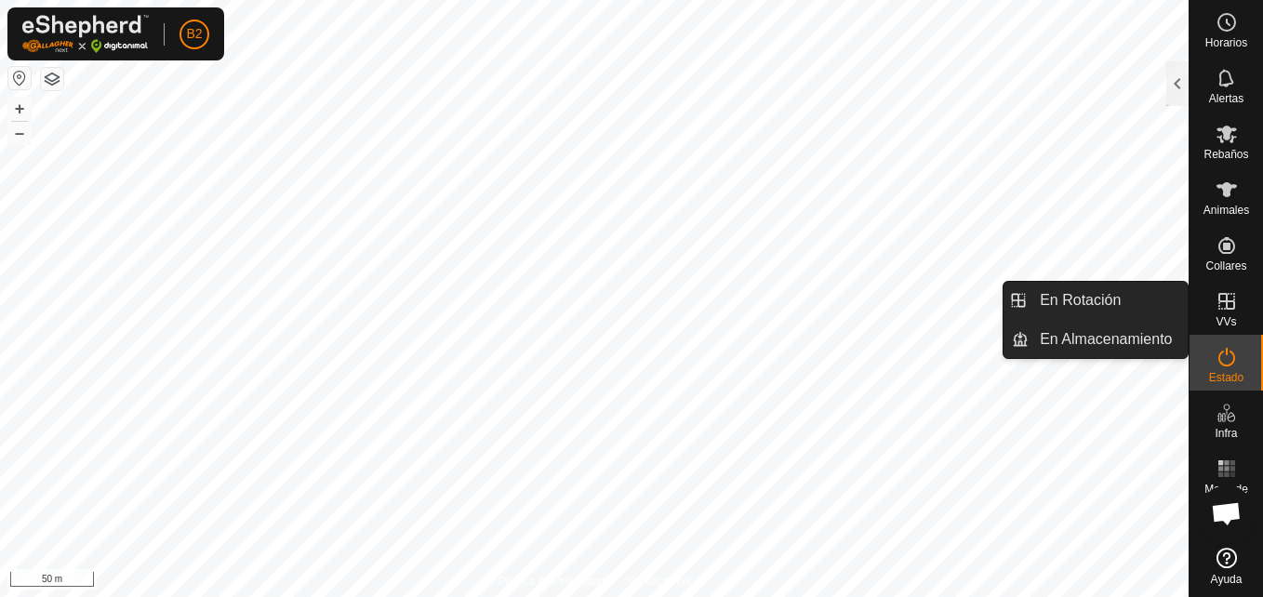
drag, startPoint x: 1230, startPoint y: 334, endPoint x: 1231, endPoint y: 316, distance: 17.7
click at [1231, 316] on span "VVs" at bounding box center [1226, 321] width 20 height 11
click at [1149, 338] on link "En Almacenamiento" at bounding box center [1108, 339] width 159 height 37
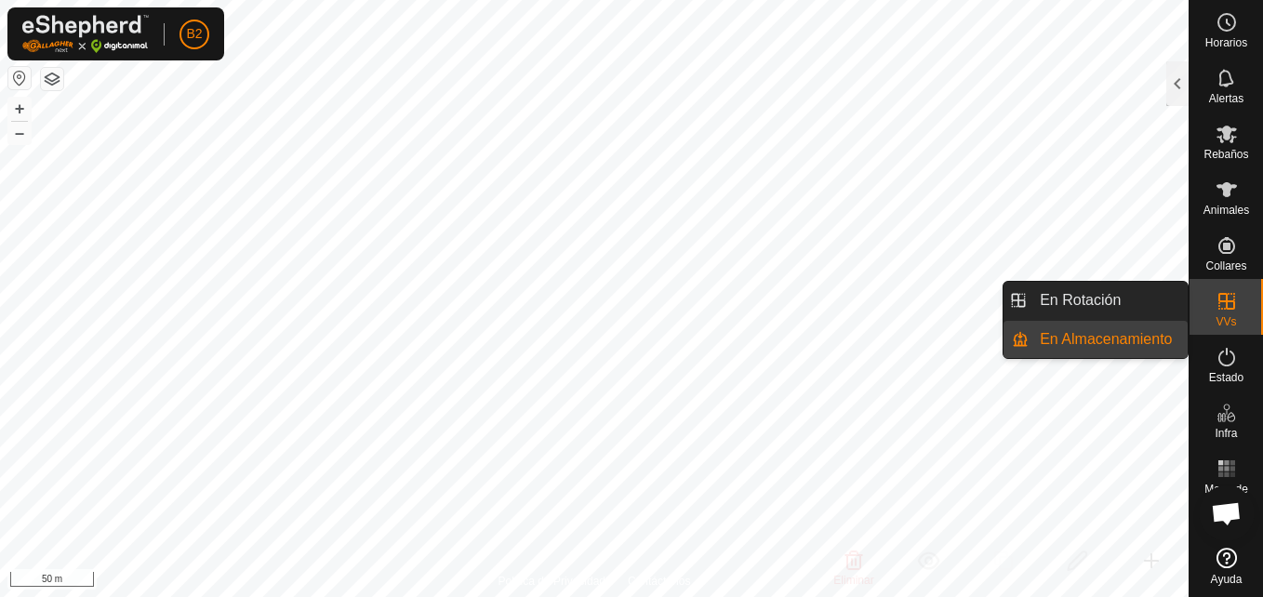
click at [1126, 333] on link "En Almacenamiento" at bounding box center [1108, 339] width 159 height 37
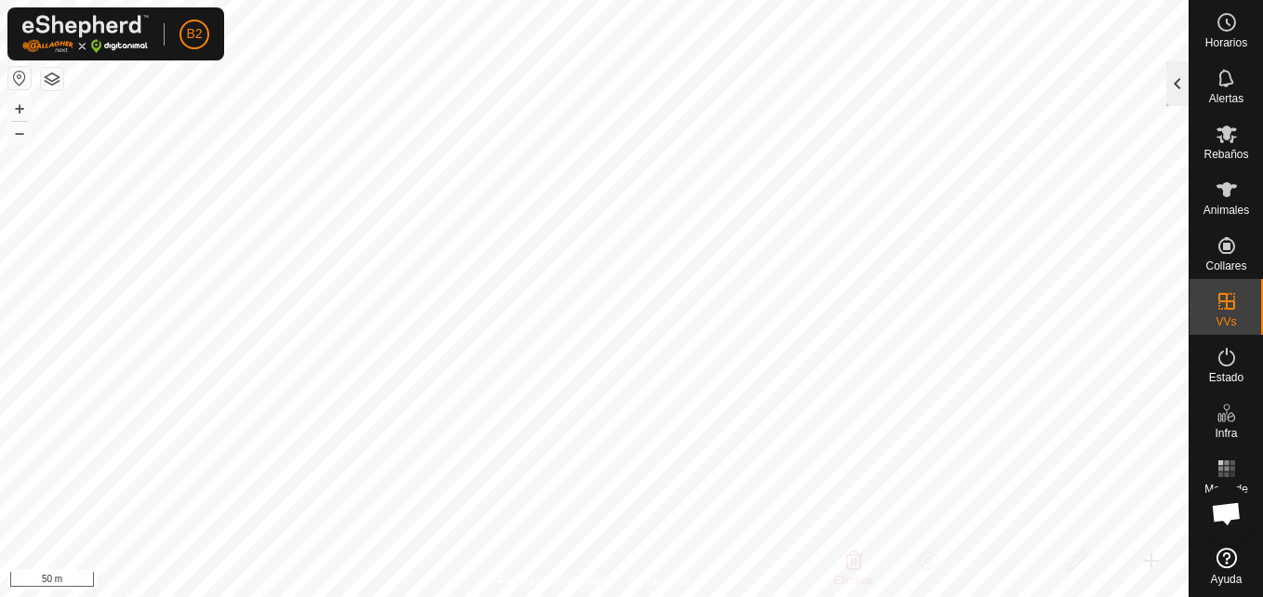
click at [1178, 83] on div at bounding box center [1178, 83] width 22 height 45
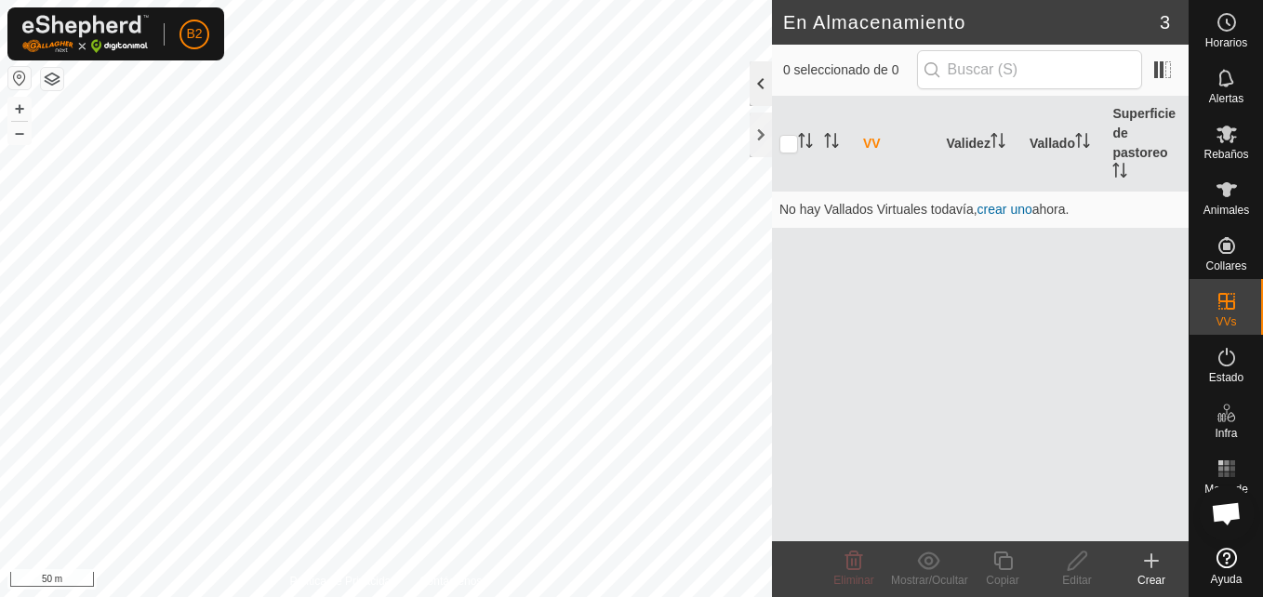
click at [755, 89] on div at bounding box center [761, 83] width 22 height 45
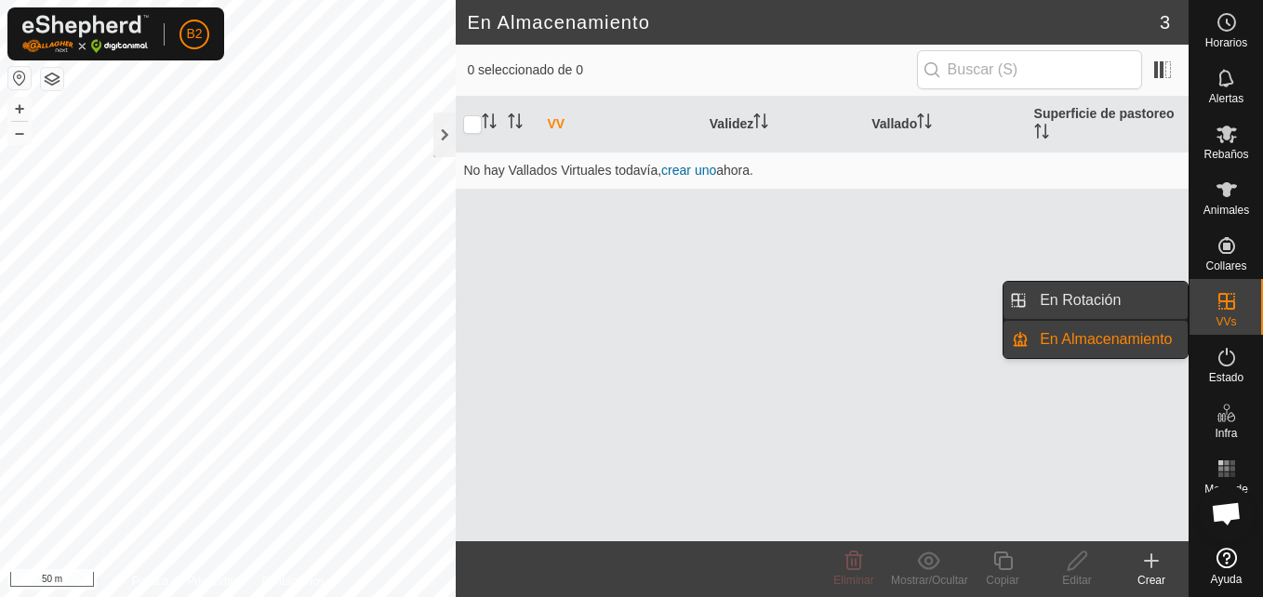
click at [1118, 302] on link "En Rotación" at bounding box center [1108, 300] width 159 height 37
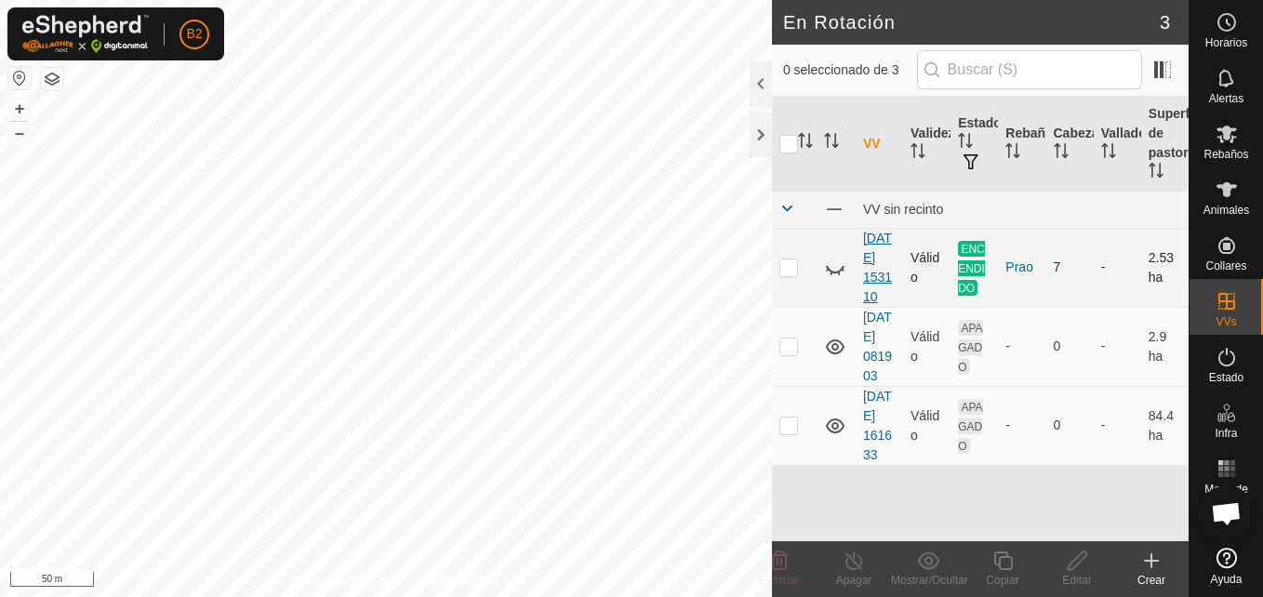
click at [872, 302] on link "[DATE] 153110" at bounding box center [877, 268] width 29 height 74
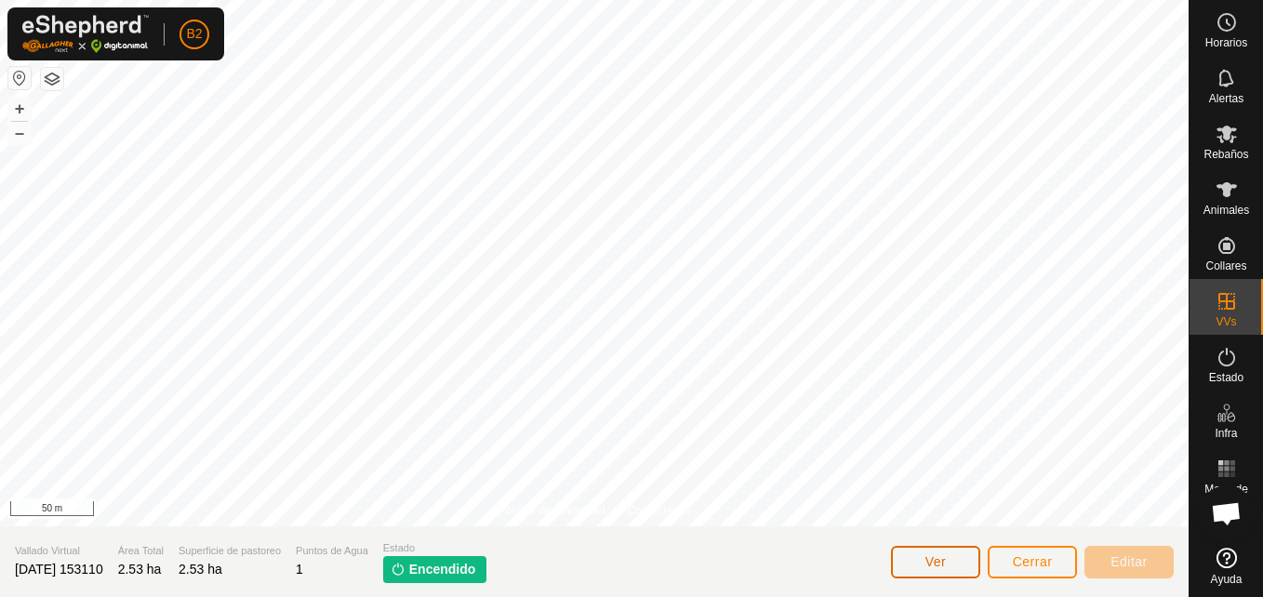
click at [937, 566] on span "Ver" at bounding box center [936, 562] width 21 height 15
click at [1053, 565] on button "Cerrar" at bounding box center [1032, 562] width 89 height 33
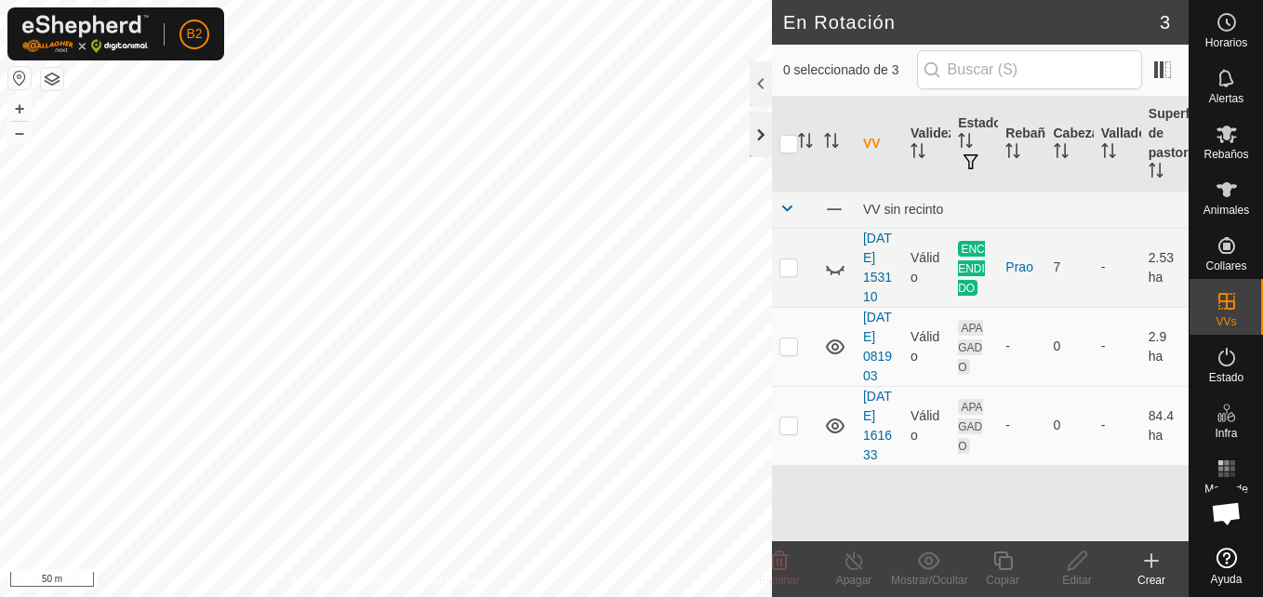
click at [757, 142] on div at bounding box center [761, 135] width 22 height 45
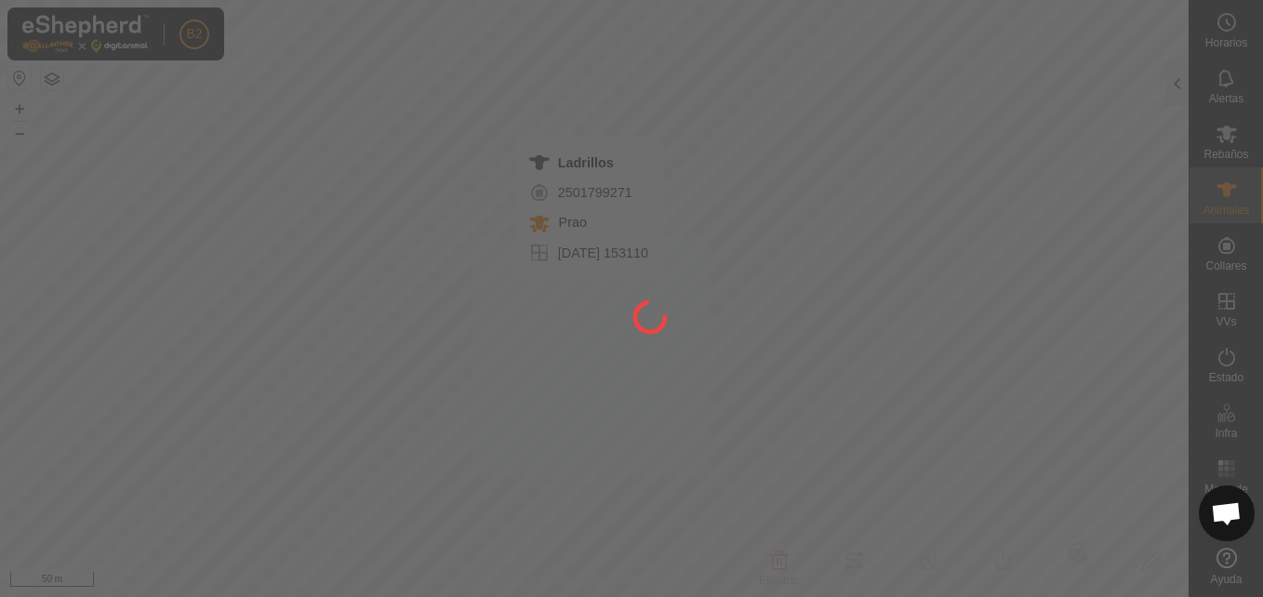
type input "Ladrillos"
type input "-"
type input "4244"
type input "-"
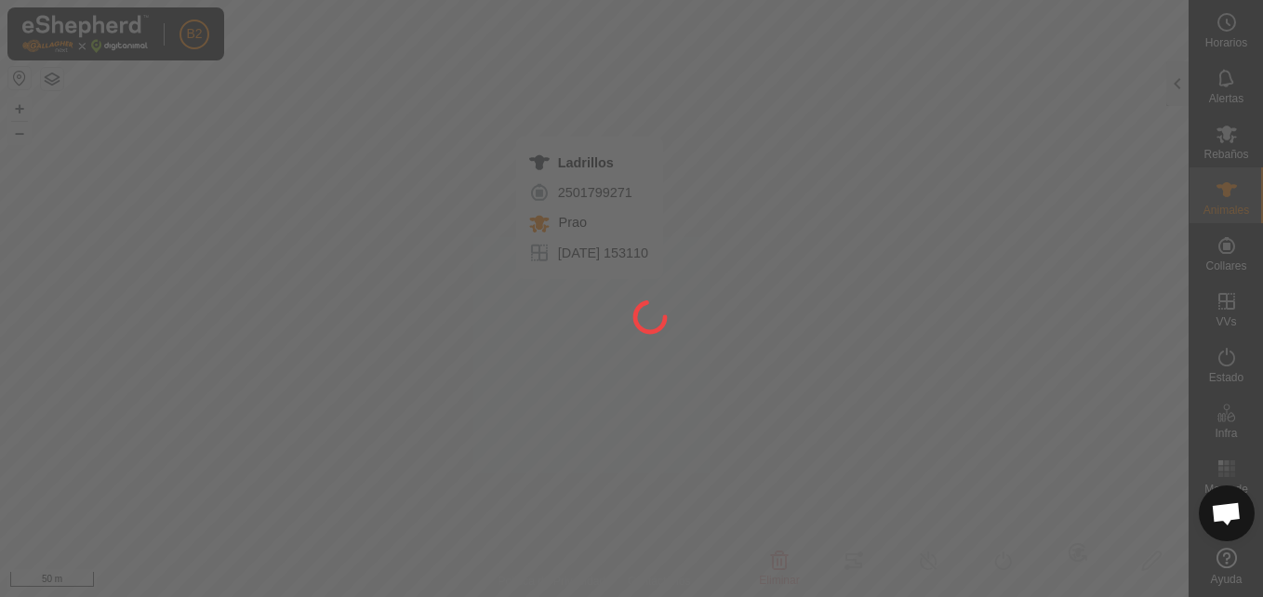
type input "0 kg"
type input "-"
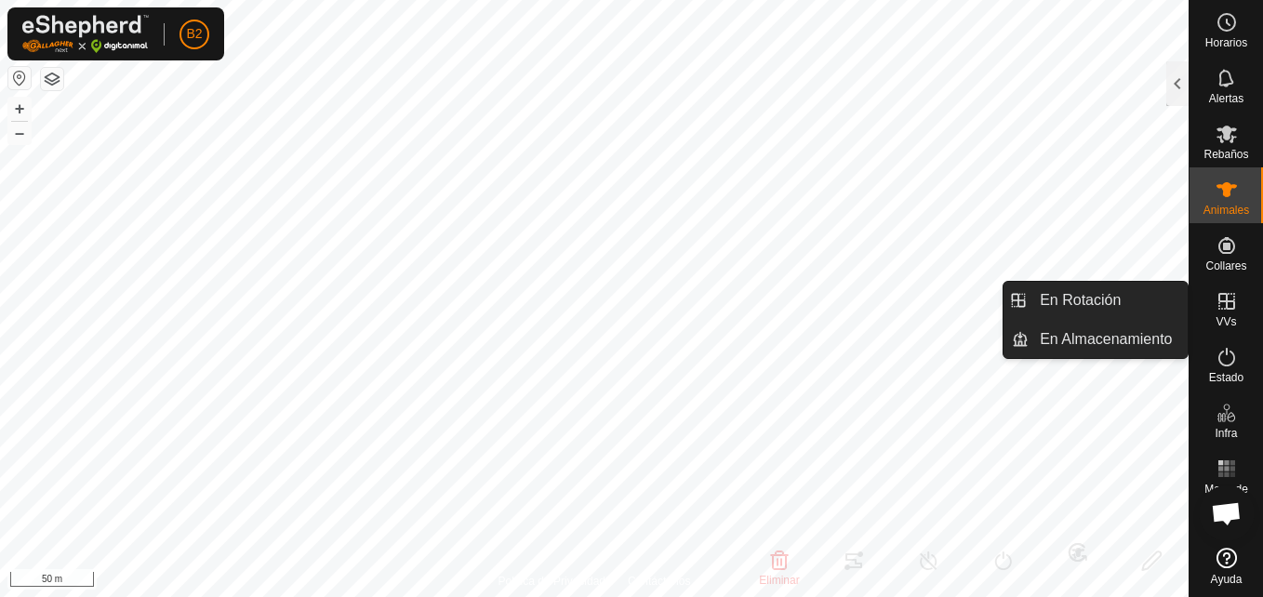
click at [1227, 305] on icon at bounding box center [1227, 301] width 17 height 17
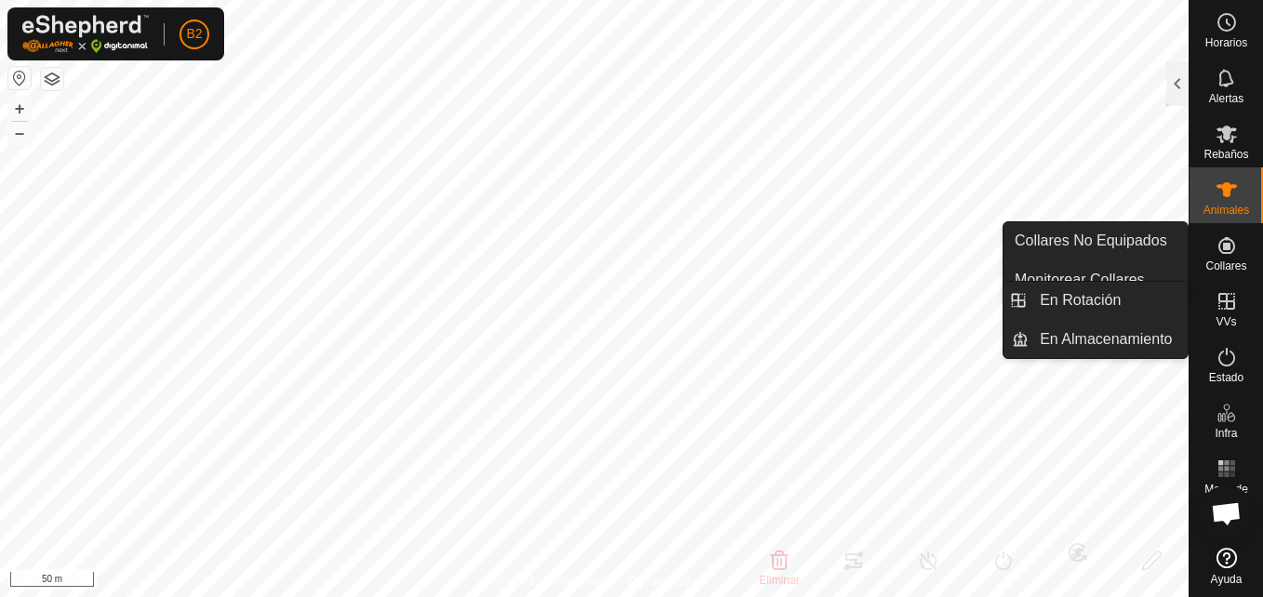
click at [1221, 301] on icon at bounding box center [1227, 301] width 17 height 17
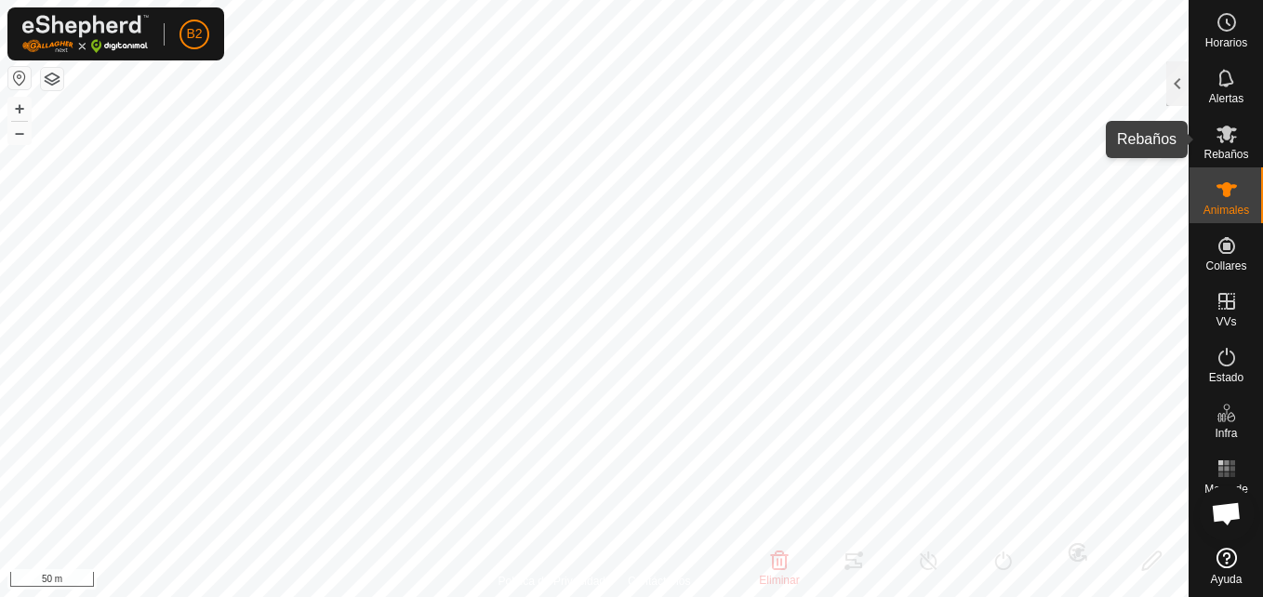
click at [1226, 147] on es-mob-svg-icon at bounding box center [1226, 134] width 33 height 30
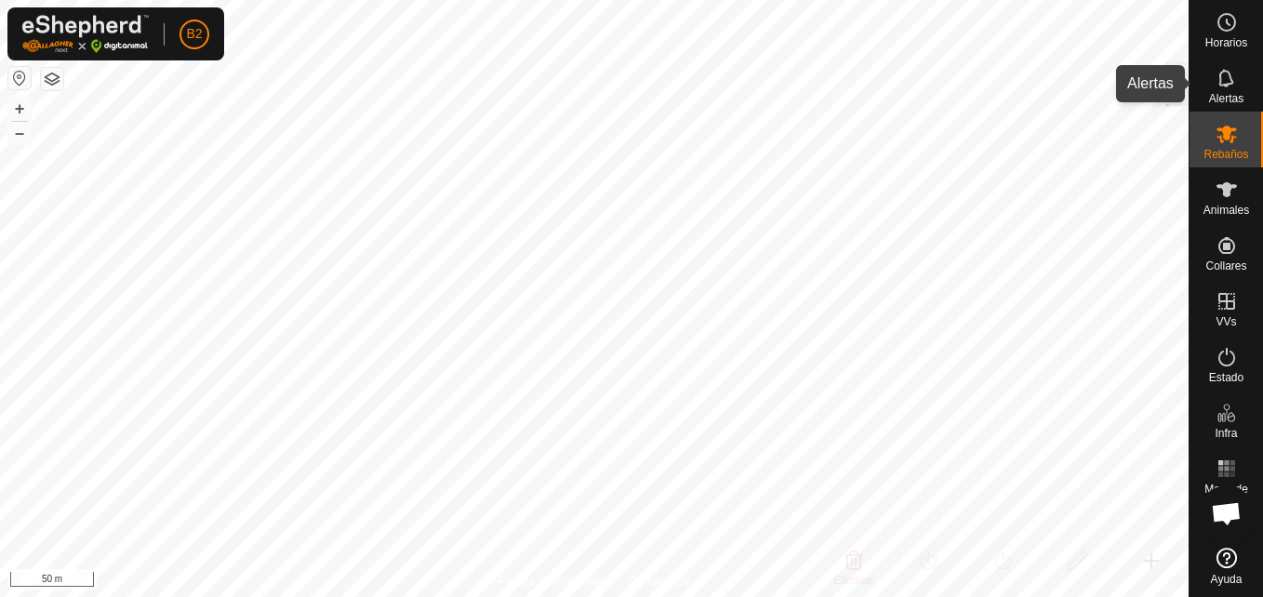
click at [1235, 73] on icon at bounding box center [1227, 78] width 22 height 22
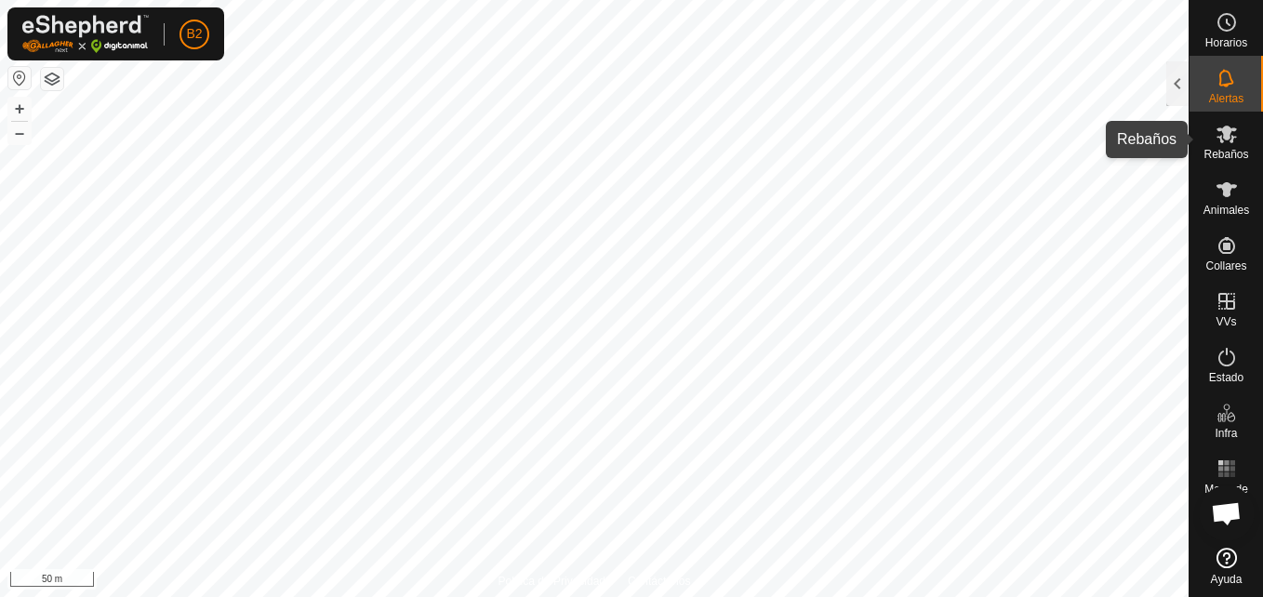
click at [1220, 145] on es-mob-svg-icon at bounding box center [1226, 134] width 33 height 30
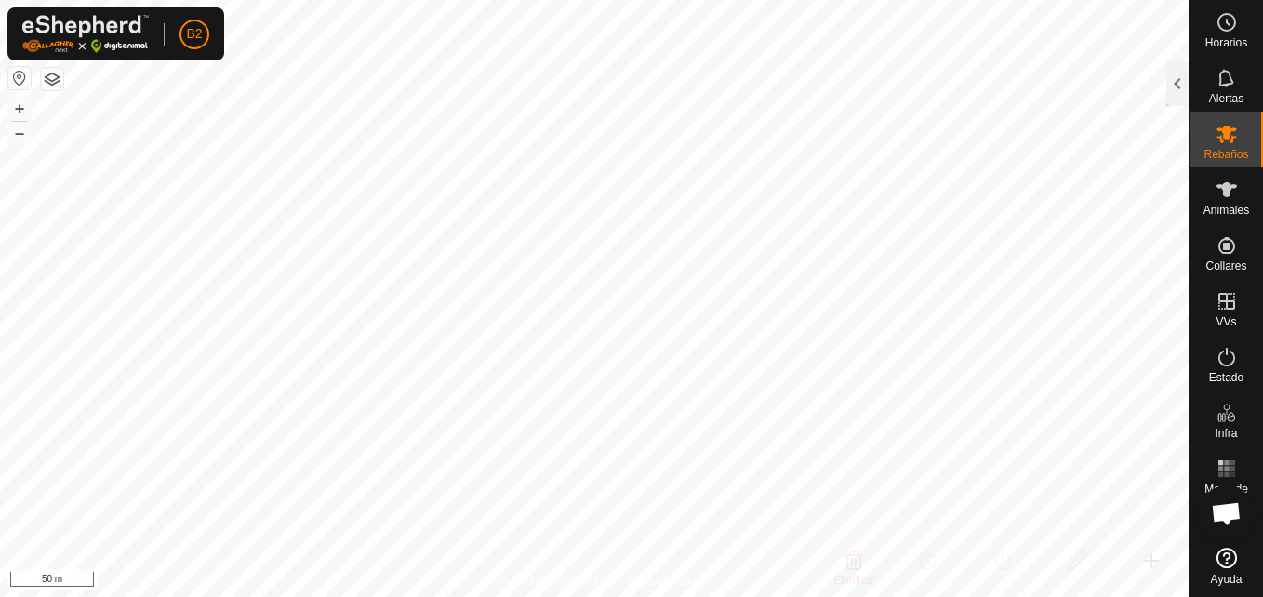
click at [1220, 145] on es-mob-svg-icon at bounding box center [1226, 134] width 33 height 30
click at [1169, 94] on div at bounding box center [1178, 83] width 22 height 45
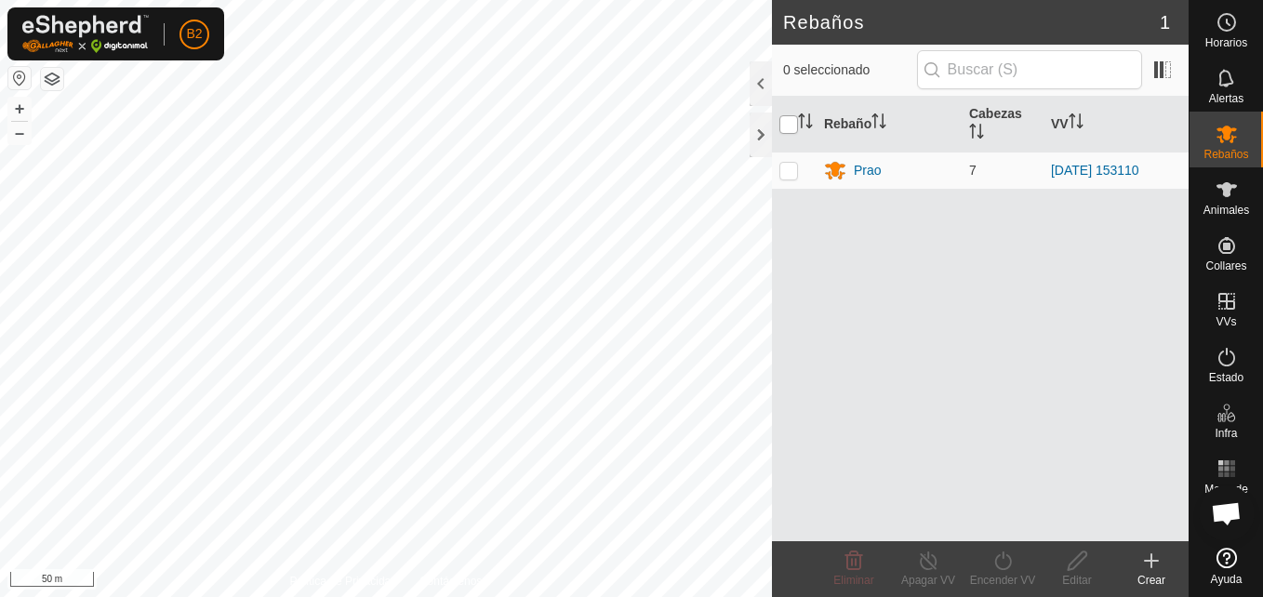
click at [783, 127] on input "checkbox" at bounding box center [789, 124] width 19 height 19
checkbox input "true"
click at [1017, 576] on div "Encender VV" at bounding box center [1003, 580] width 74 height 17
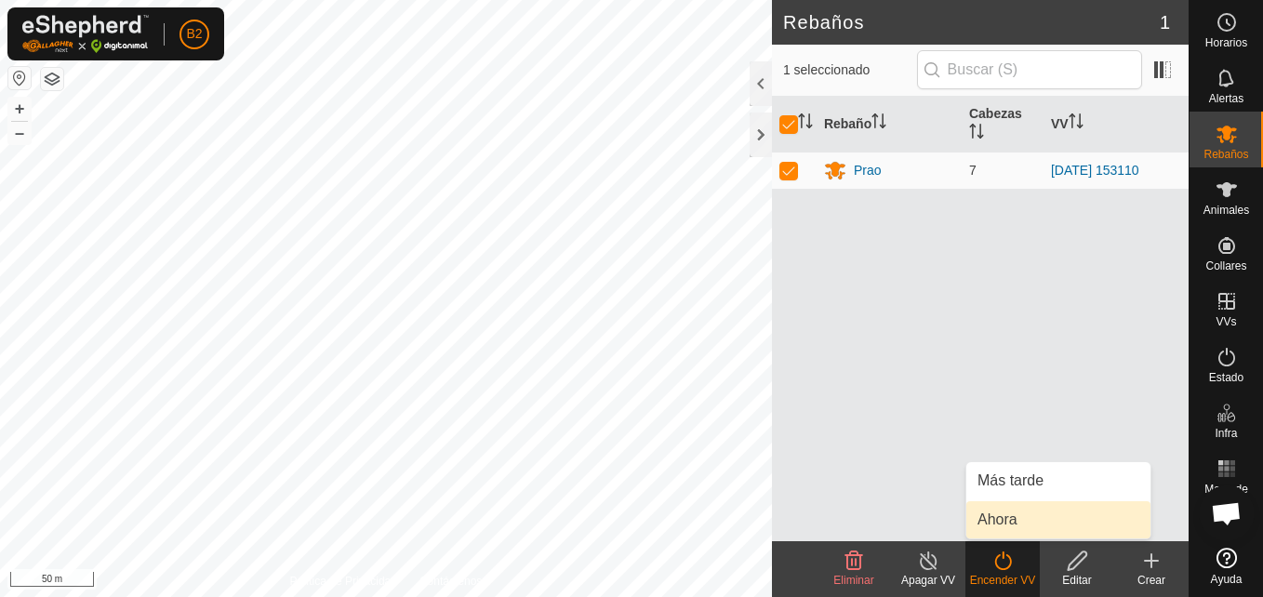
click at [1017, 521] on link "Ahora" at bounding box center [1059, 519] width 184 height 37
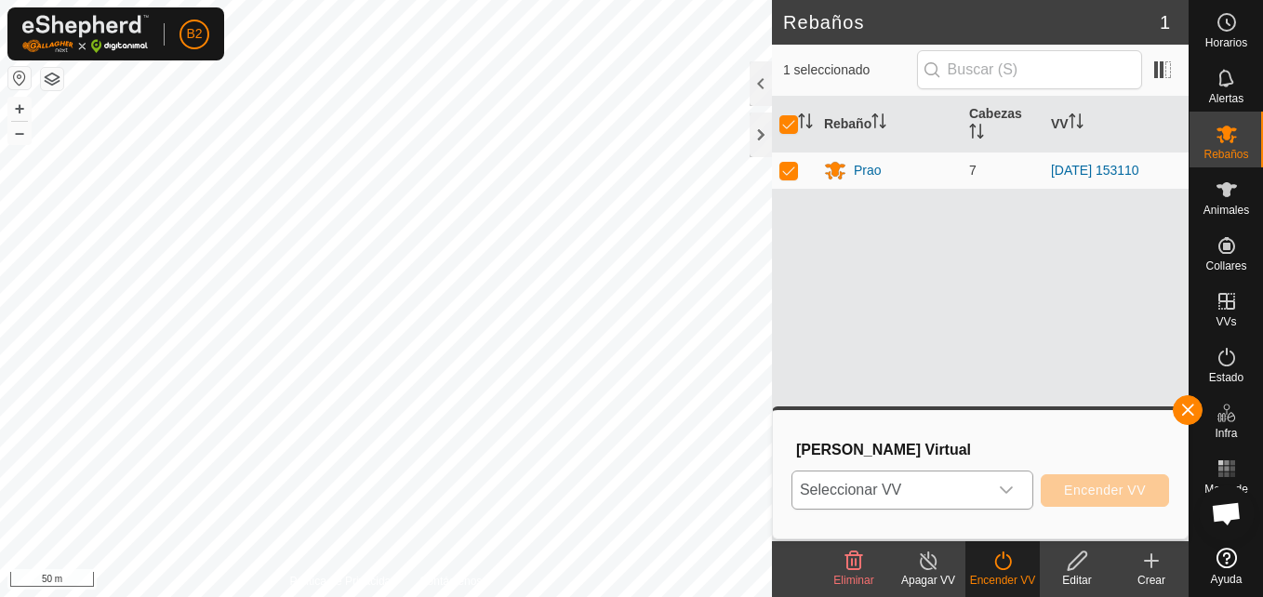
click at [1014, 491] on icon "dropdown trigger" at bounding box center [1006, 490] width 15 height 15
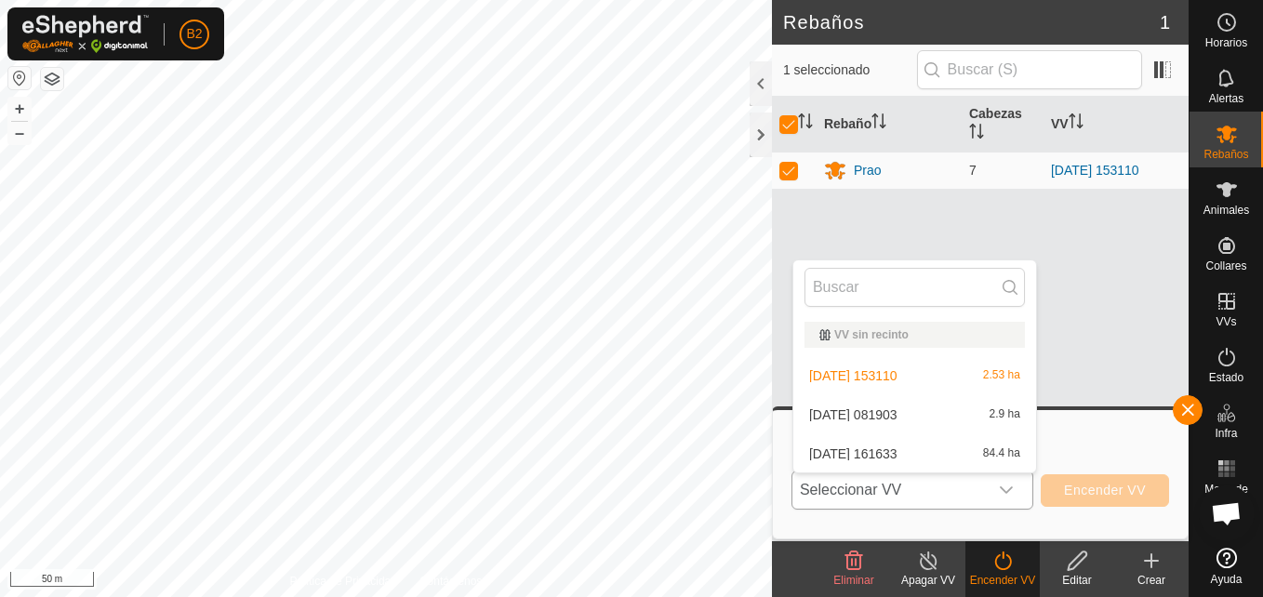
click at [895, 381] on li "[DATE] 153110 2.53 ha" at bounding box center [915, 375] width 243 height 37
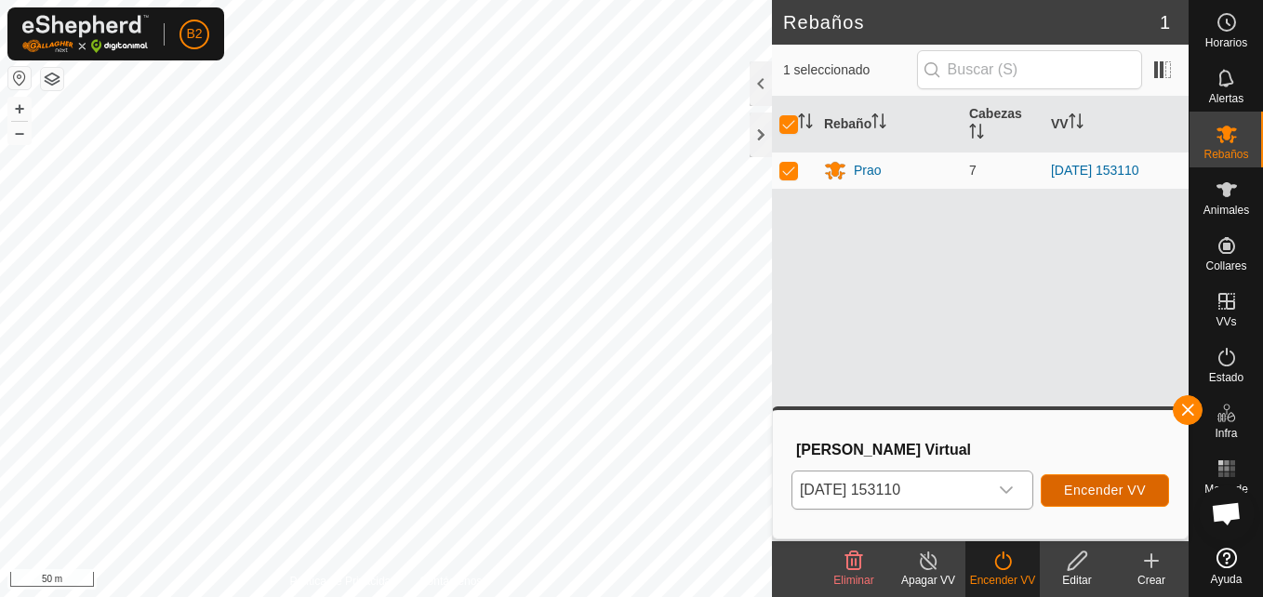
click at [1114, 491] on span "Encender VV" at bounding box center [1105, 490] width 82 height 15
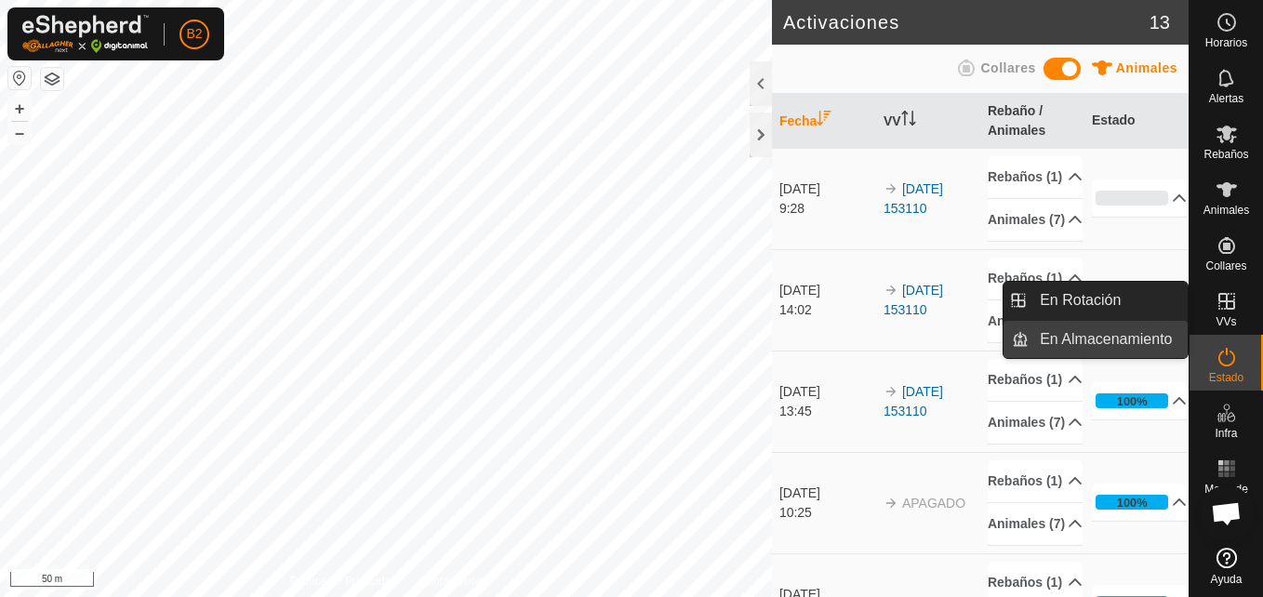
click at [1123, 335] on link "En Almacenamiento" at bounding box center [1108, 339] width 159 height 37
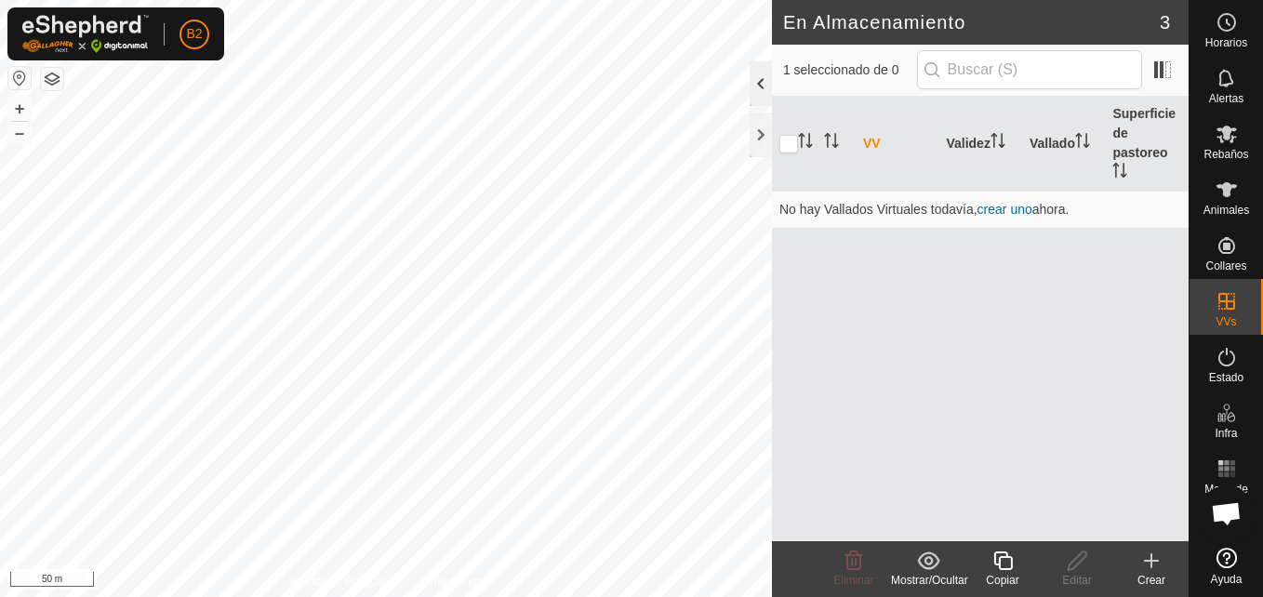
click at [751, 75] on div at bounding box center [761, 83] width 22 height 45
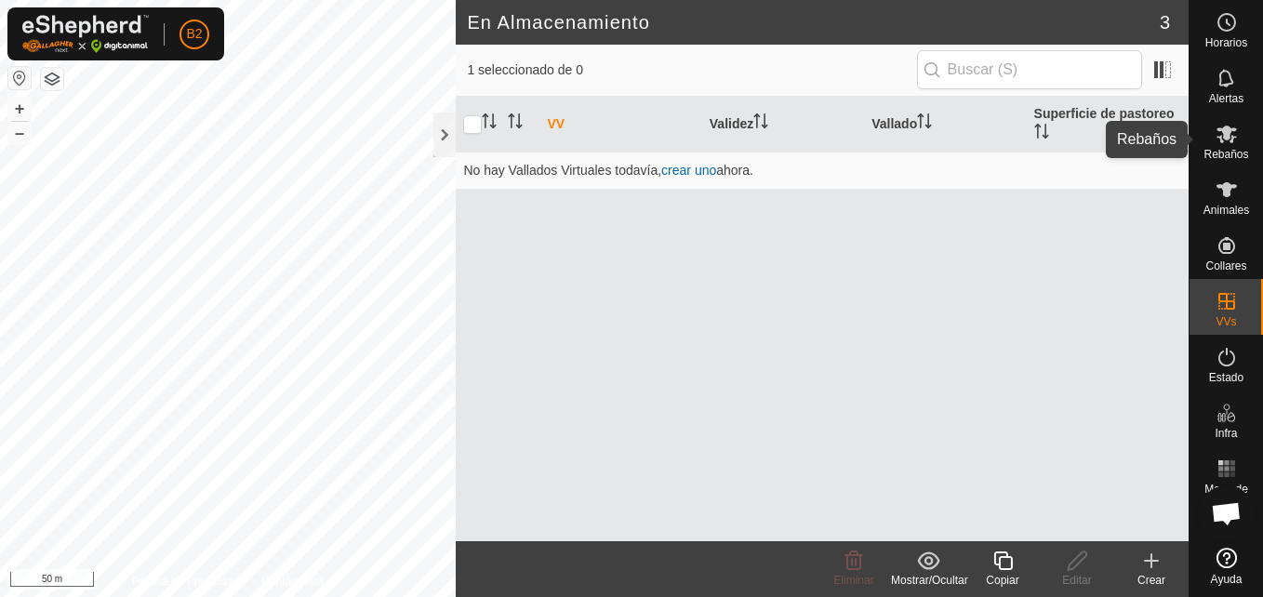
click at [1222, 140] on icon at bounding box center [1227, 135] width 20 height 18
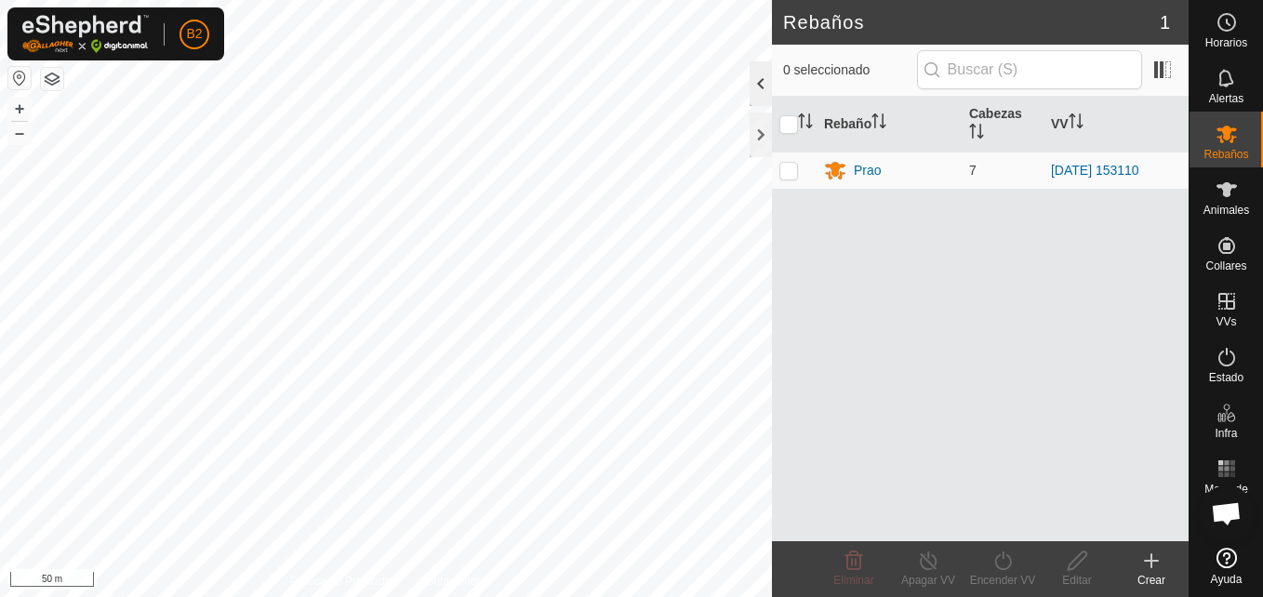
click at [755, 92] on div at bounding box center [761, 83] width 22 height 45
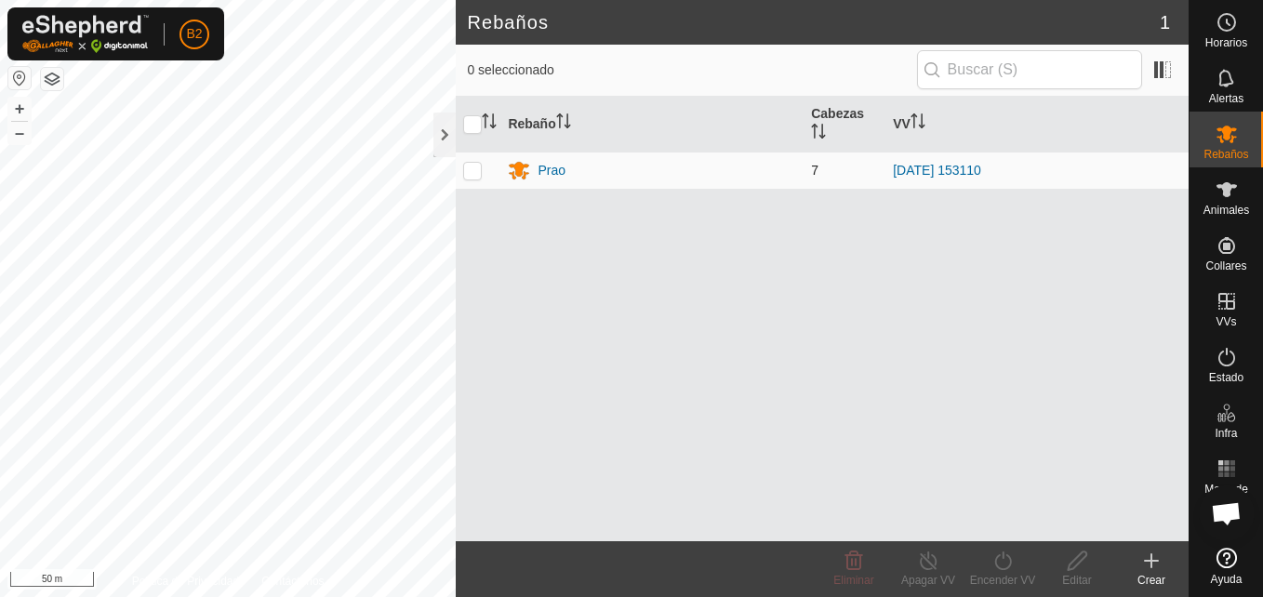
click at [469, 169] on p-checkbox at bounding box center [472, 170] width 19 height 15
checkbox input "true"
click at [993, 577] on div "Encender VV" at bounding box center [1003, 580] width 74 height 17
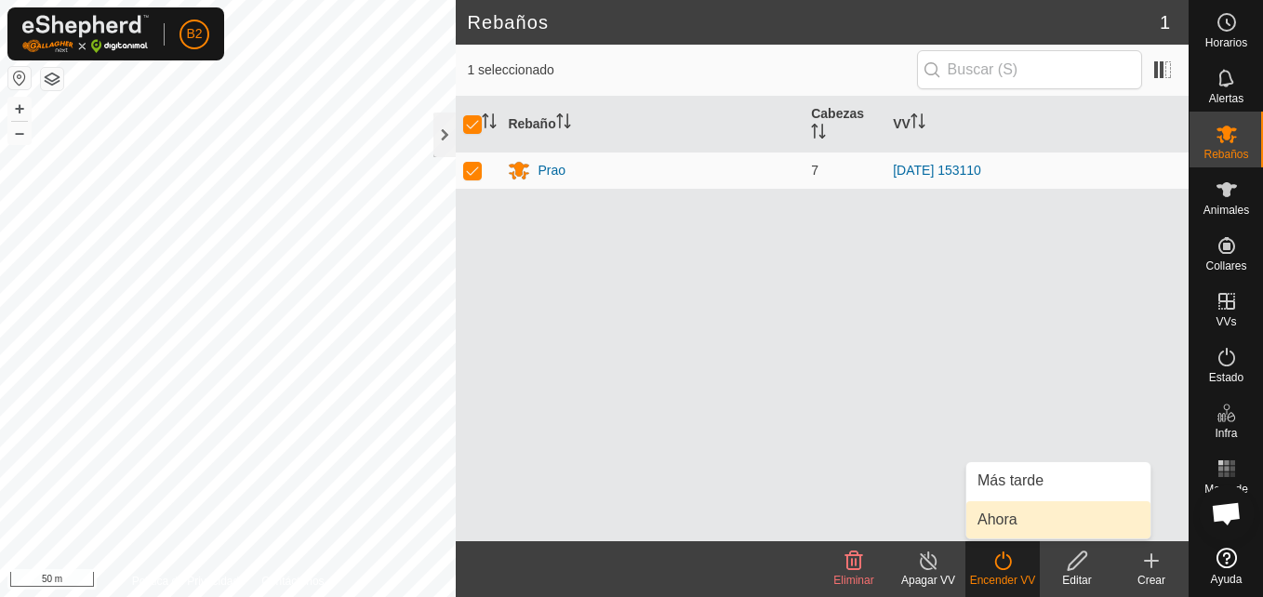
click at [991, 536] on link "Ahora" at bounding box center [1059, 519] width 184 height 37
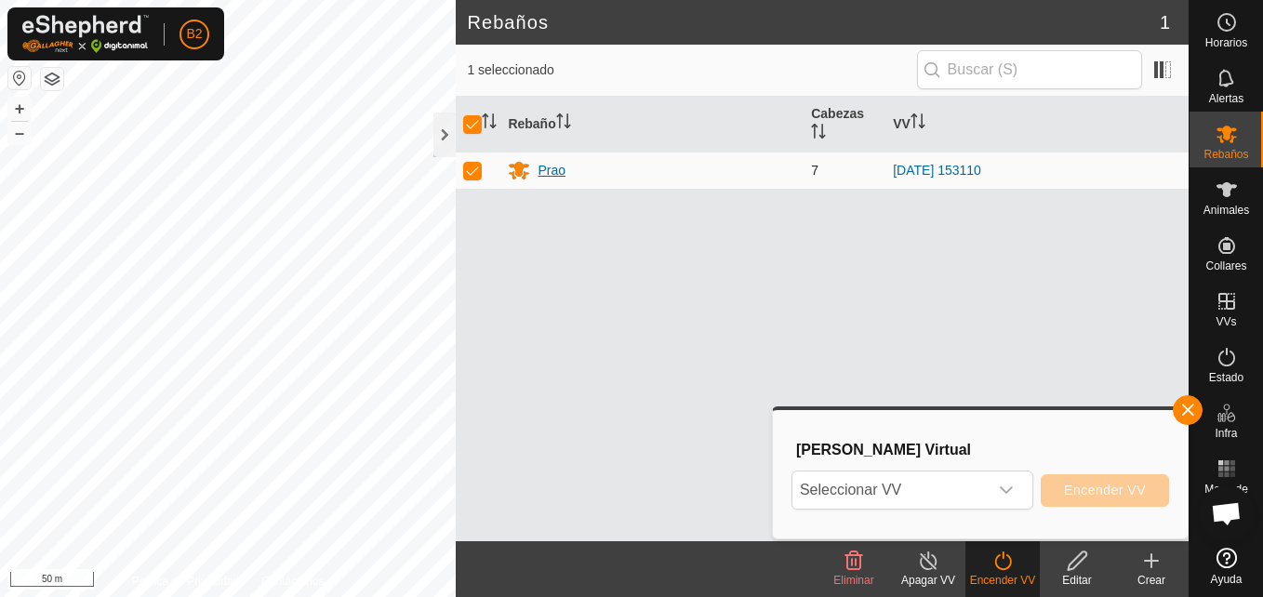
click at [547, 165] on div "Prao" at bounding box center [552, 171] width 28 height 20
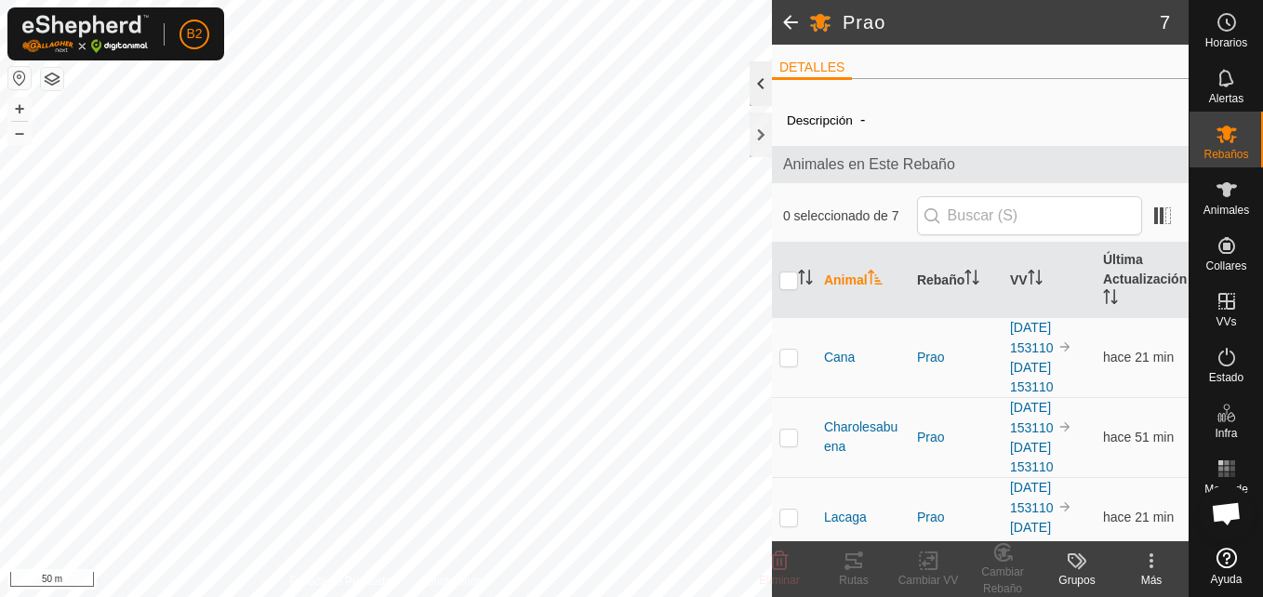
click at [756, 81] on div at bounding box center [761, 83] width 22 height 45
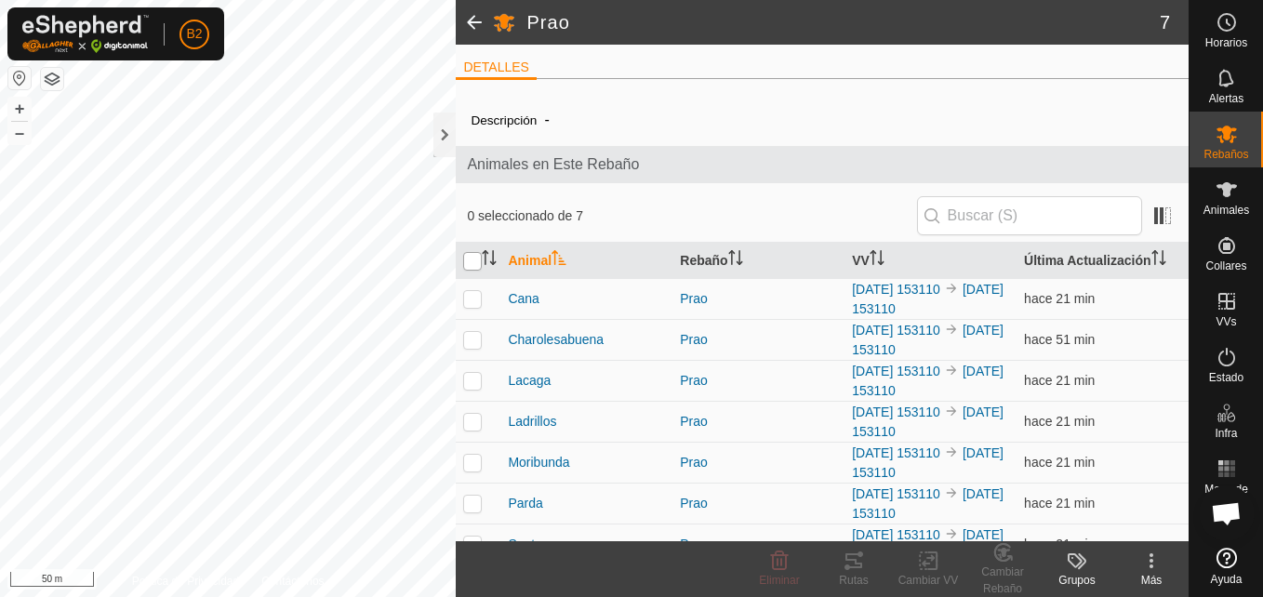
click at [475, 262] on input "checkbox" at bounding box center [472, 261] width 19 height 19
checkbox input "true"
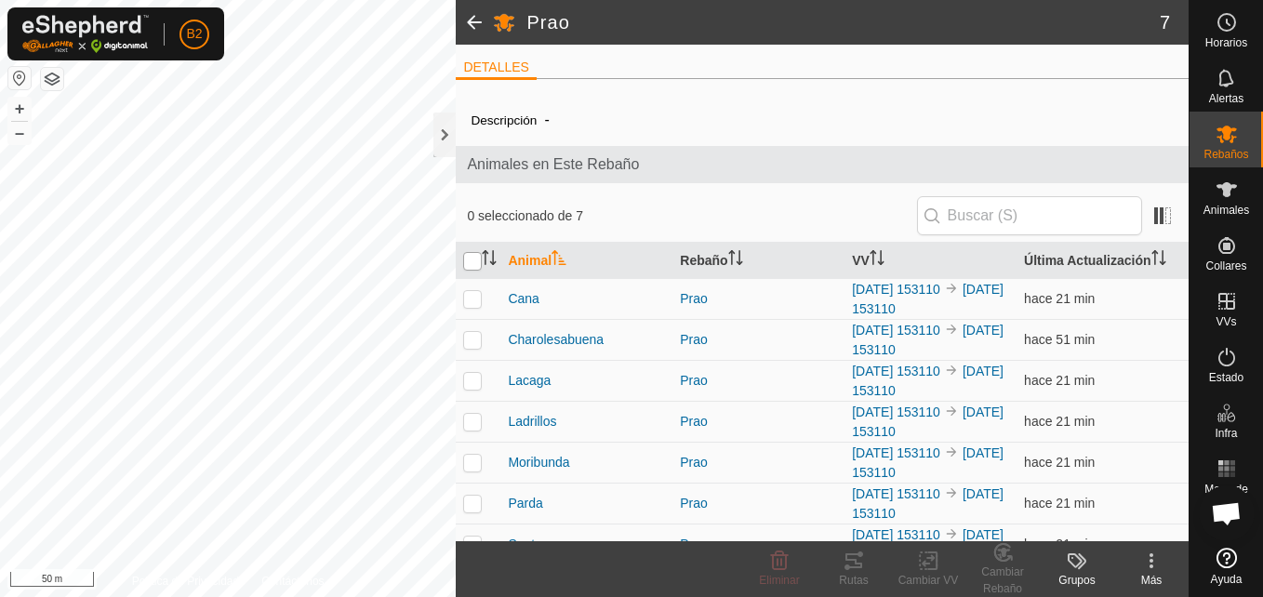
checkbox input "true"
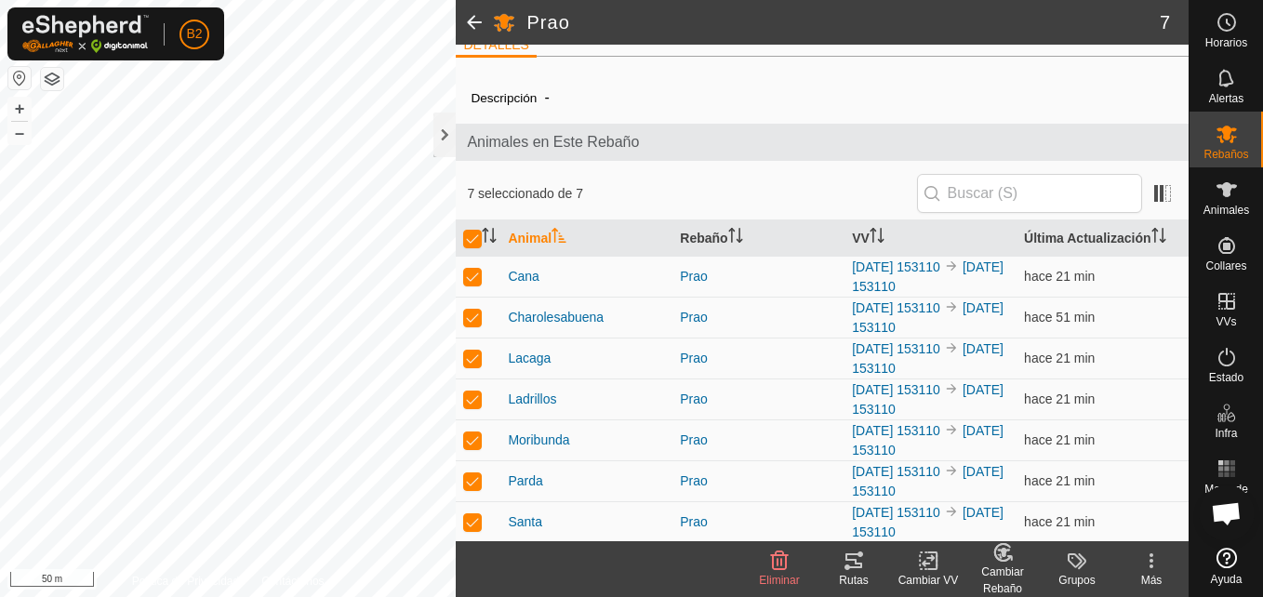
scroll to position [24, 0]
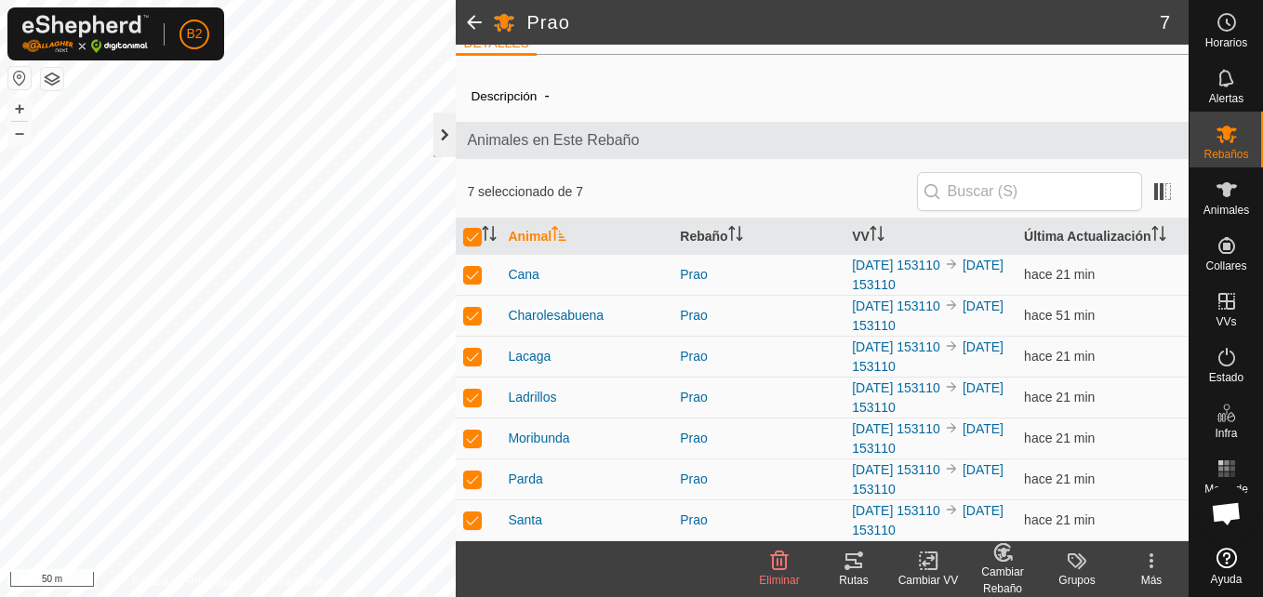
click at [448, 129] on div at bounding box center [445, 135] width 22 height 45
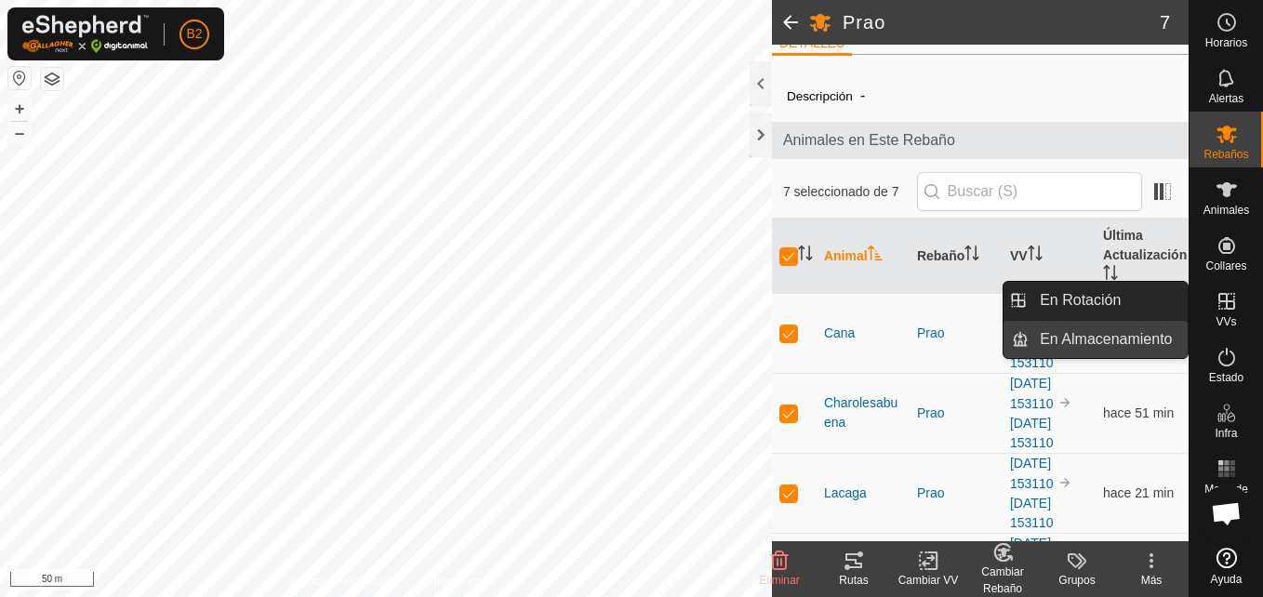
click at [1168, 345] on link "En Almacenamiento" at bounding box center [1108, 339] width 159 height 37
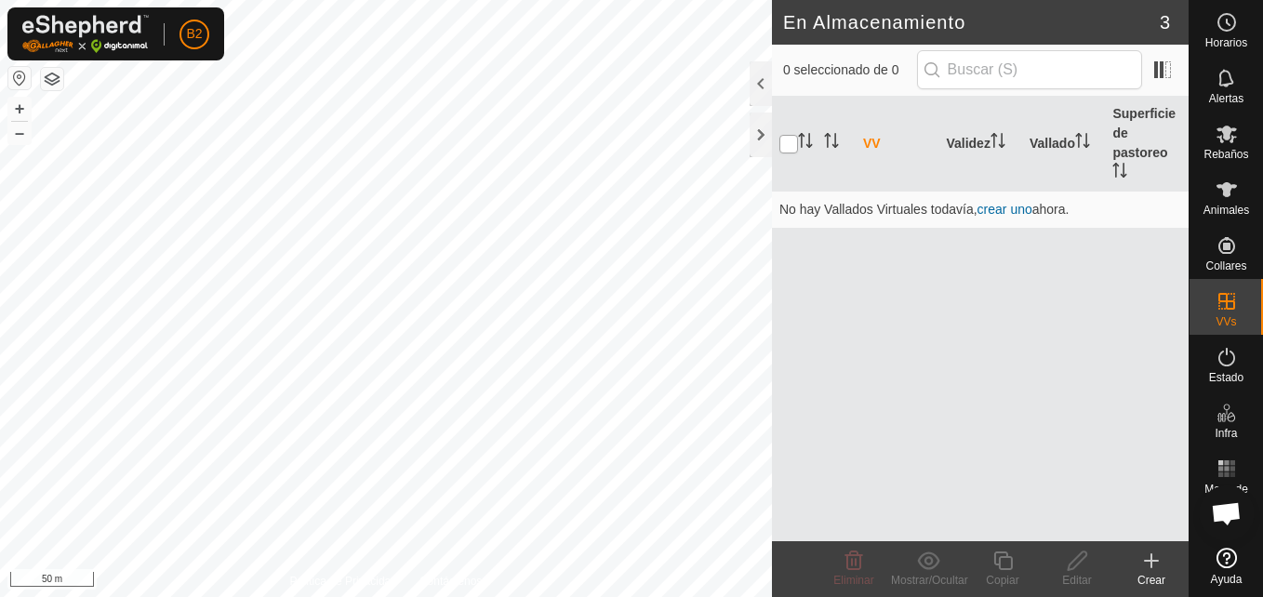
click at [787, 139] on input "checkbox" at bounding box center [789, 144] width 19 height 19
checkbox input "true"
click at [758, 66] on div at bounding box center [761, 83] width 22 height 45
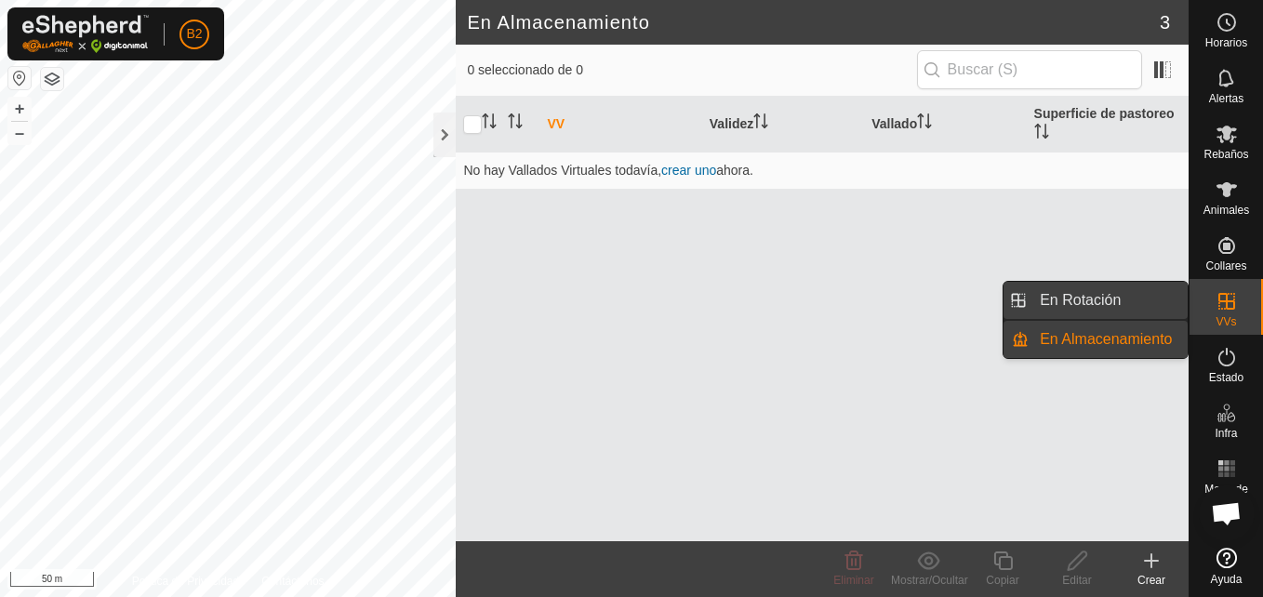
click at [1147, 306] on link "En Rotación" at bounding box center [1108, 300] width 159 height 37
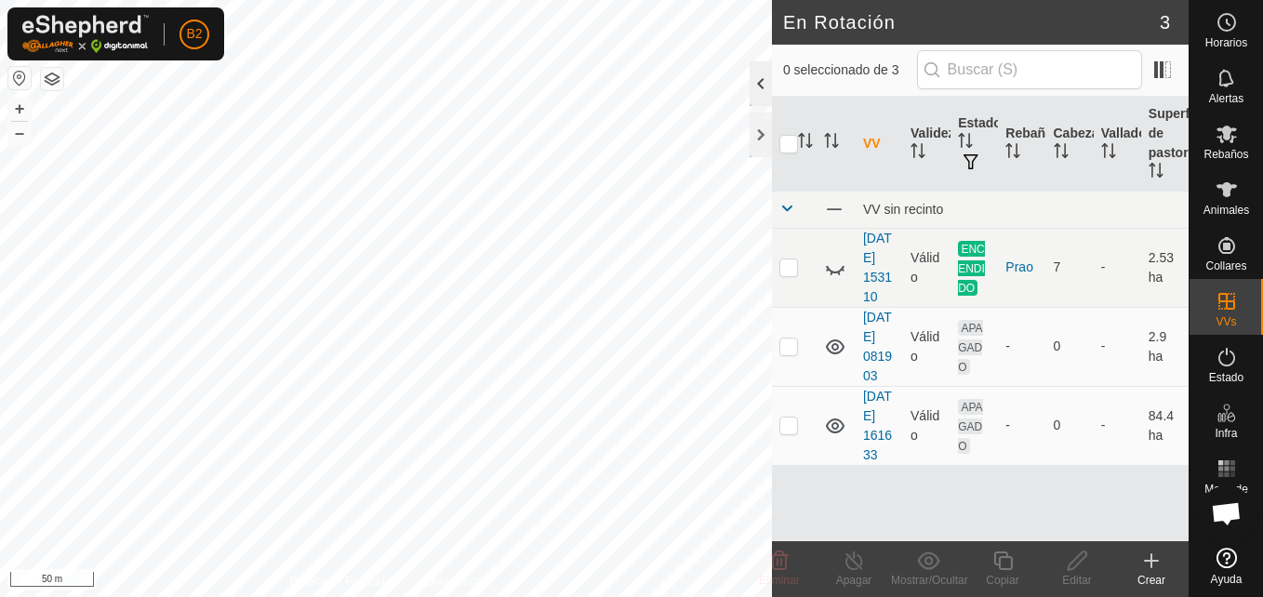
click at [760, 80] on div at bounding box center [761, 83] width 22 height 45
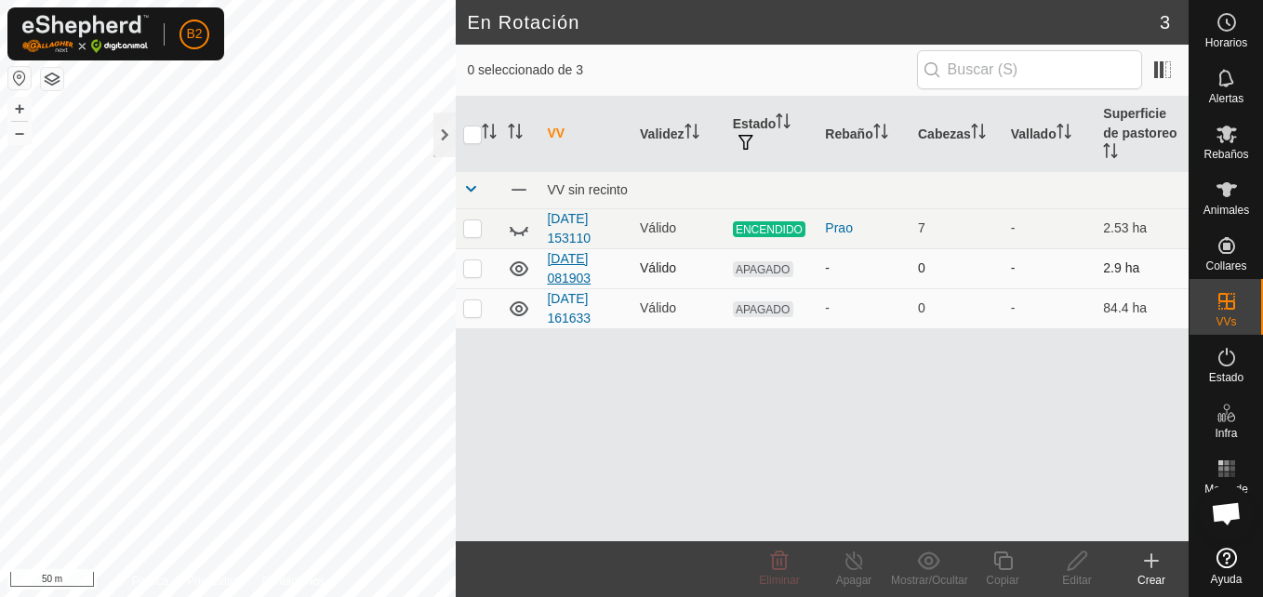
click at [576, 251] on link "[DATE] 081903" at bounding box center [569, 268] width 44 height 34
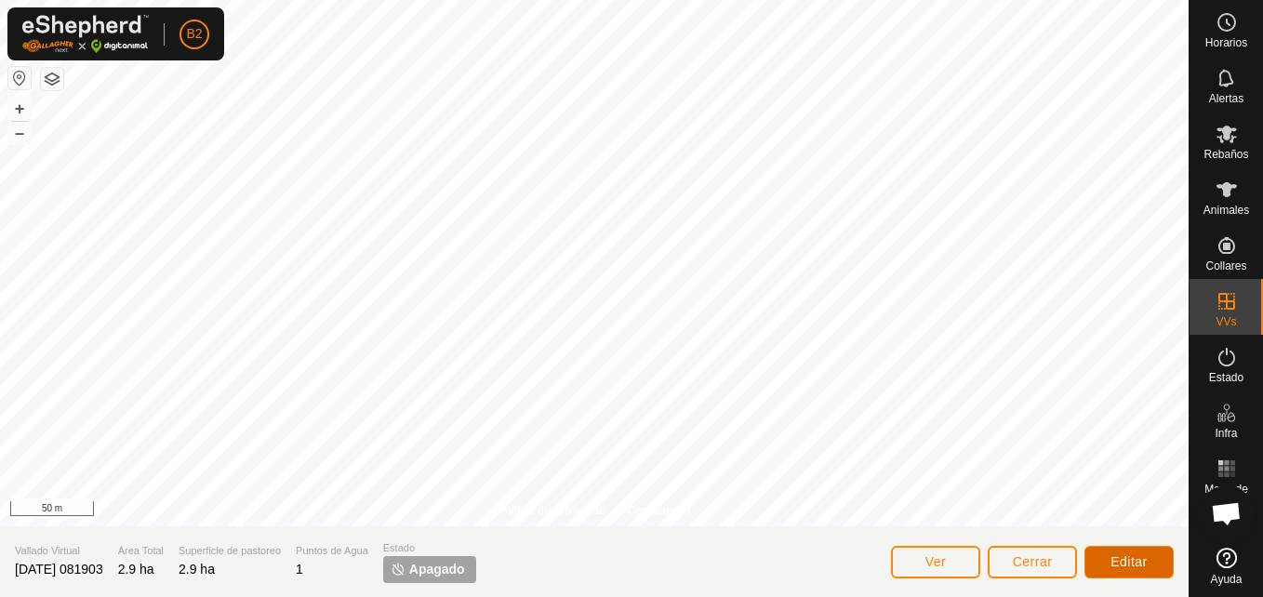
click at [1104, 552] on button "Editar" at bounding box center [1129, 562] width 89 height 33
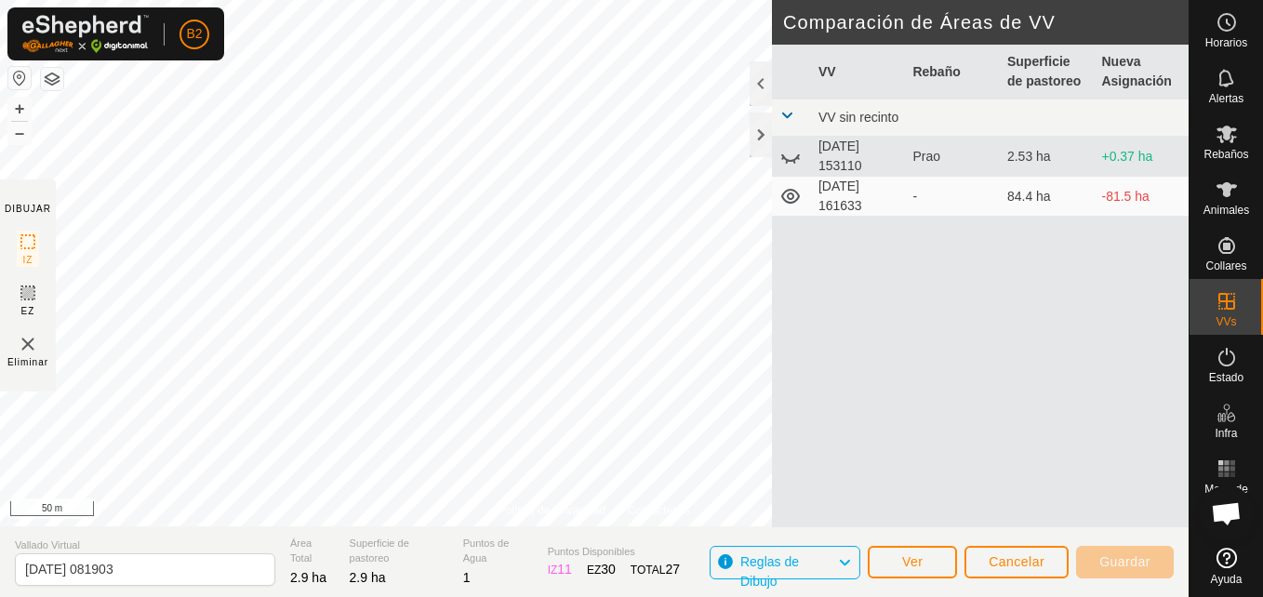
click at [793, 158] on icon at bounding box center [791, 156] width 22 height 22
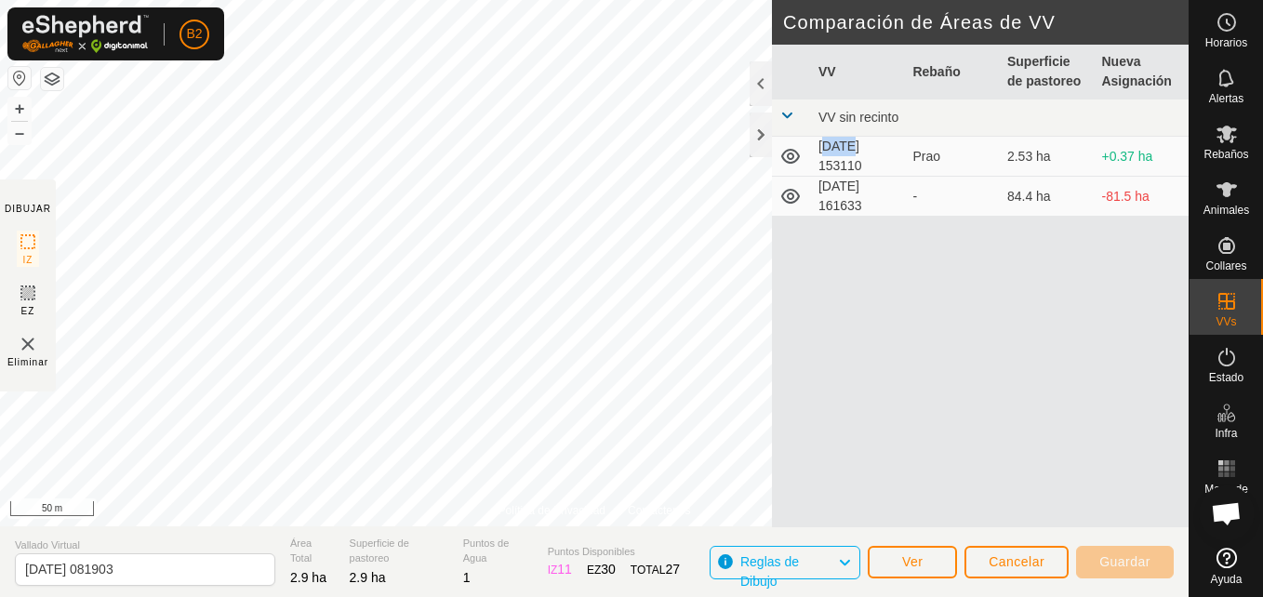
click at [793, 158] on icon at bounding box center [791, 156] width 19 height 15
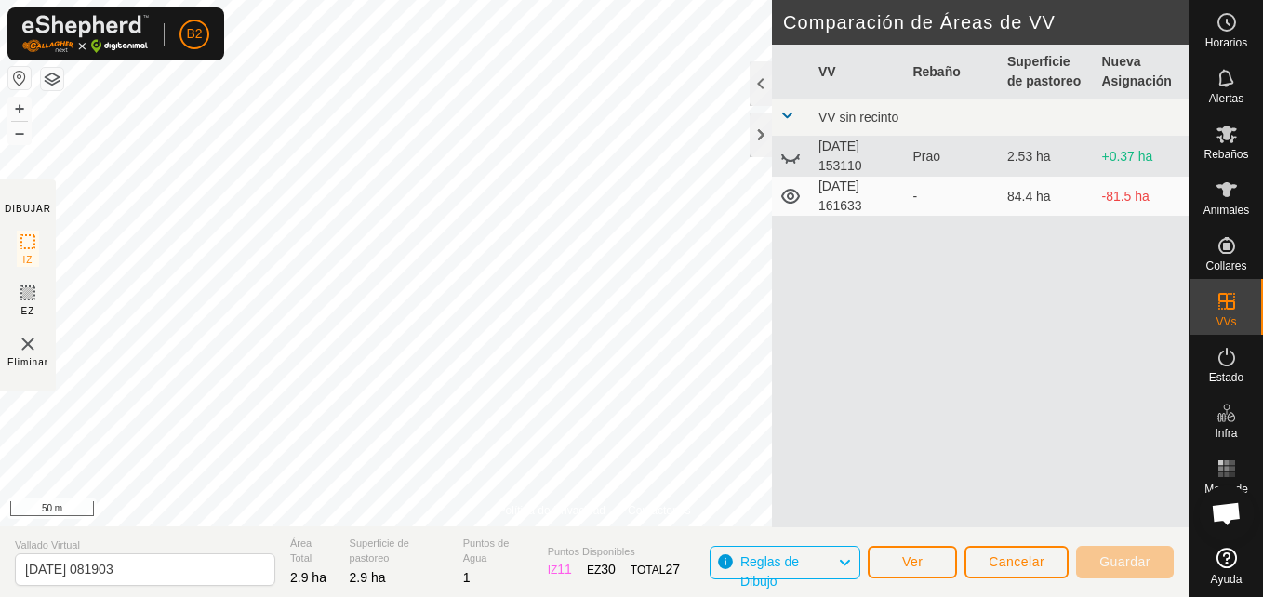
click at [793, 158] on icon at bounding box center [791, 156] width 22 height 22
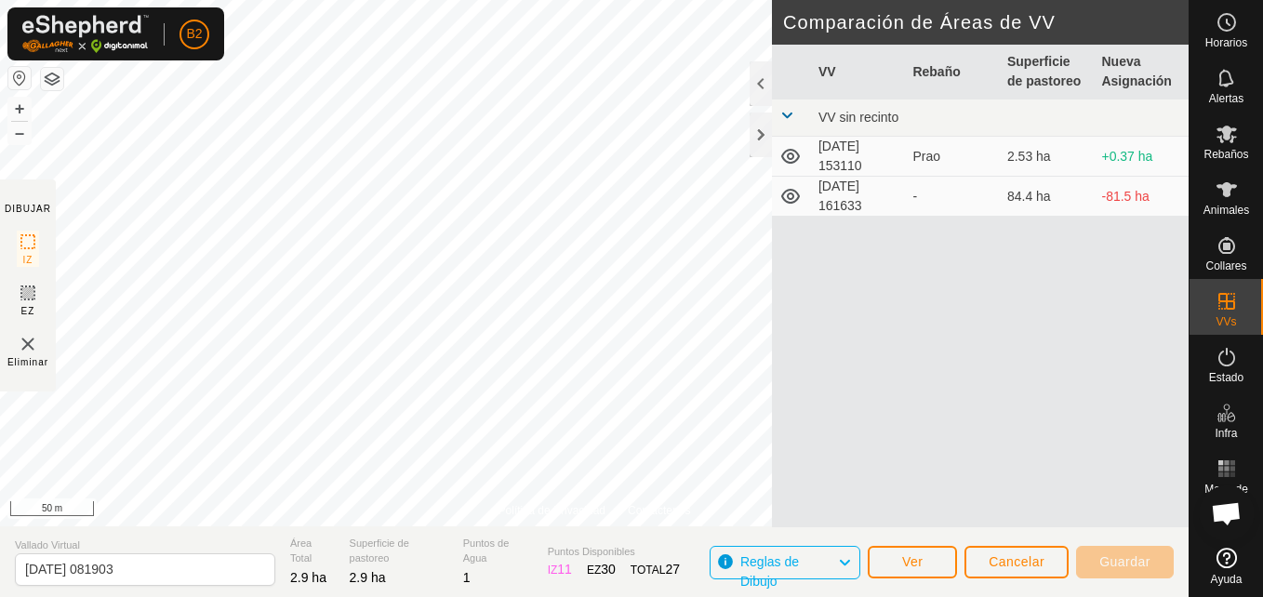
click at [859, 150] on td "[DATE] 153110" at bounding box center [858, 157] width 95 height 40
click at [761, 89] on div at bounding box center [761, 83] width 22 height 45
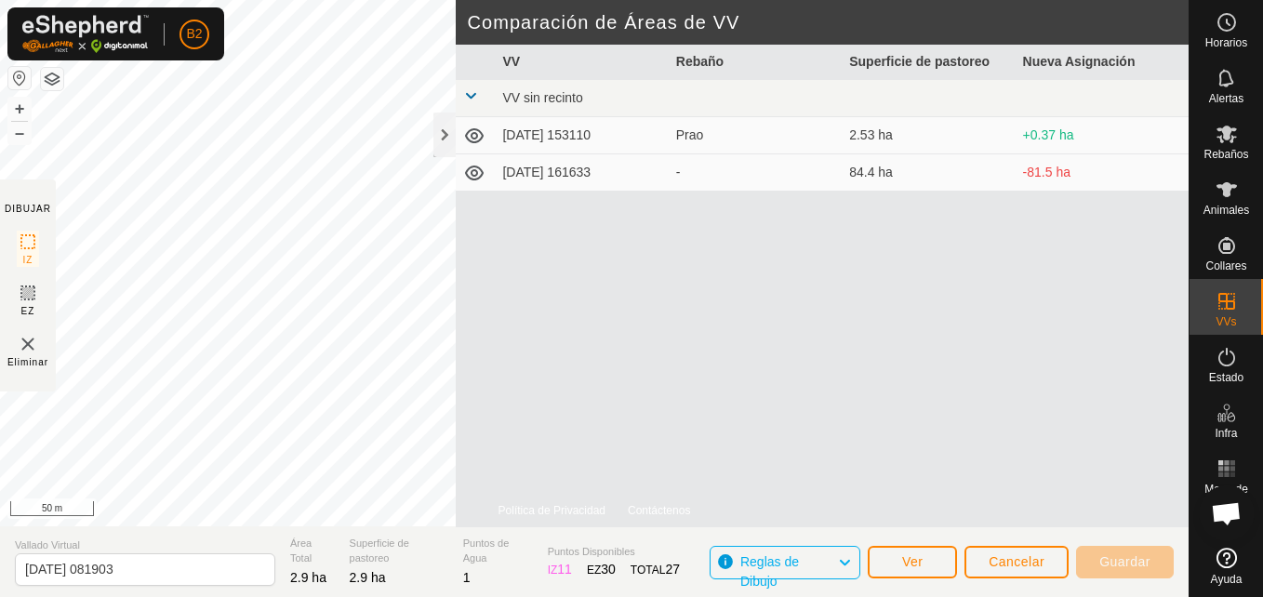
click at [473, 96] on span at bounding box center [470, 95] width 15 height 15
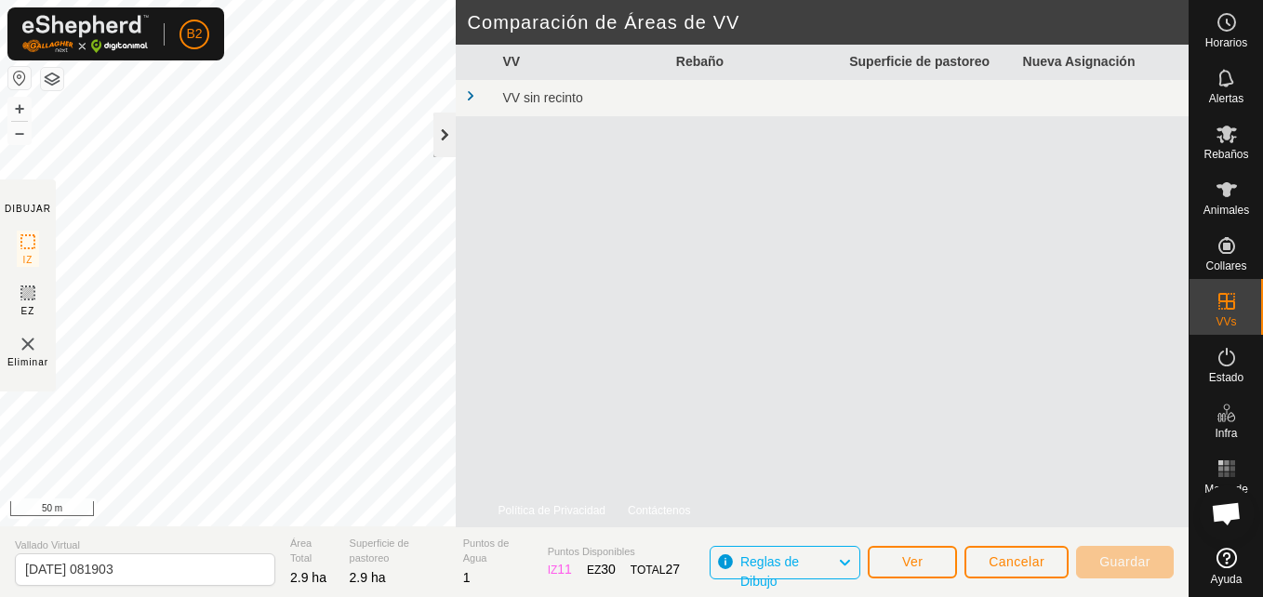
click at [437, 139] on div at bounding box center [445, 135] width 22 height 45
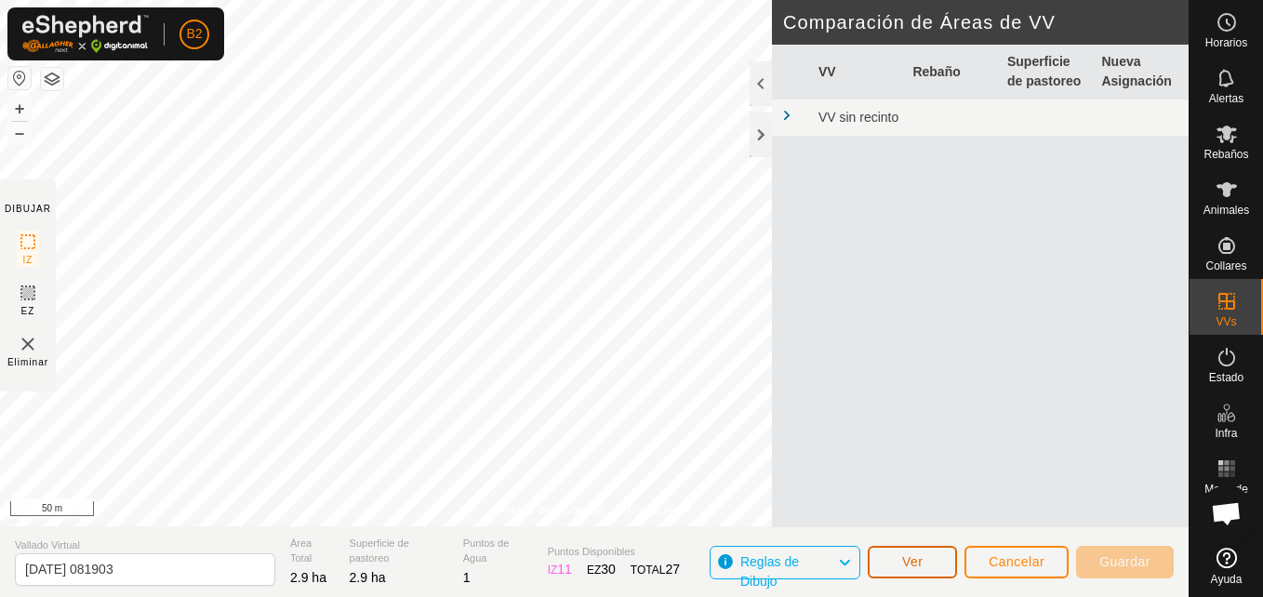
click at [926, 578] on button "Ver" at bounding box center [912, 562] width 89 height 33
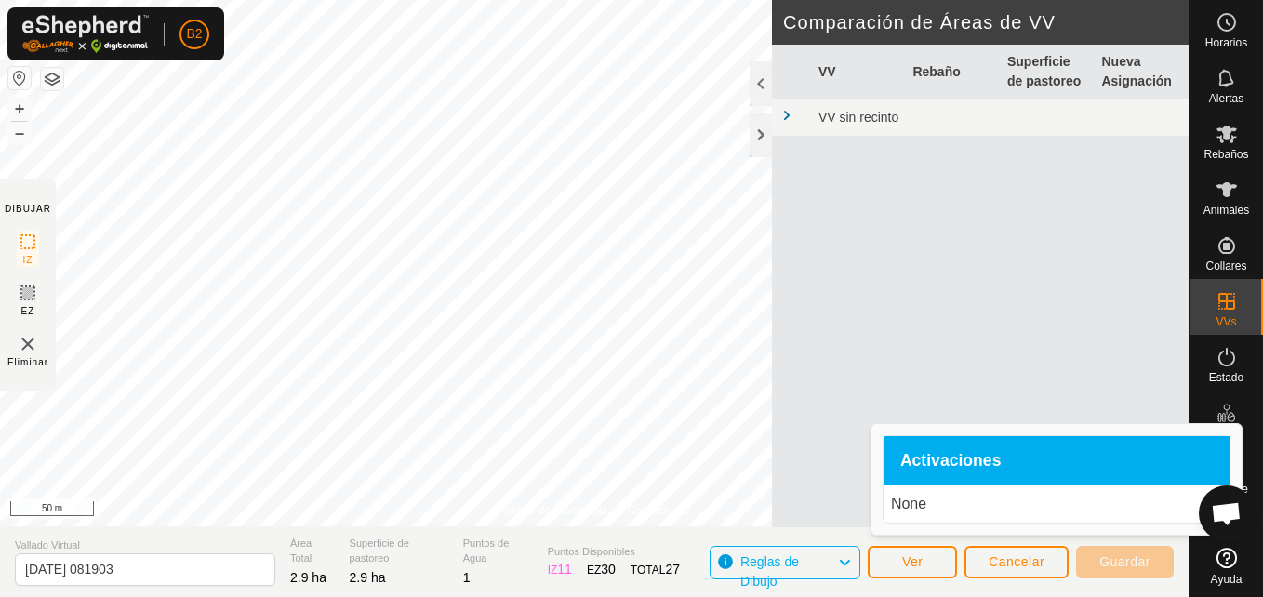
click at [947, 494] on p "None" at bounding box center [1056, 504] width 331 height 22
click at [764, 79] on div at bounding box center [761, 83] width 22 height 45
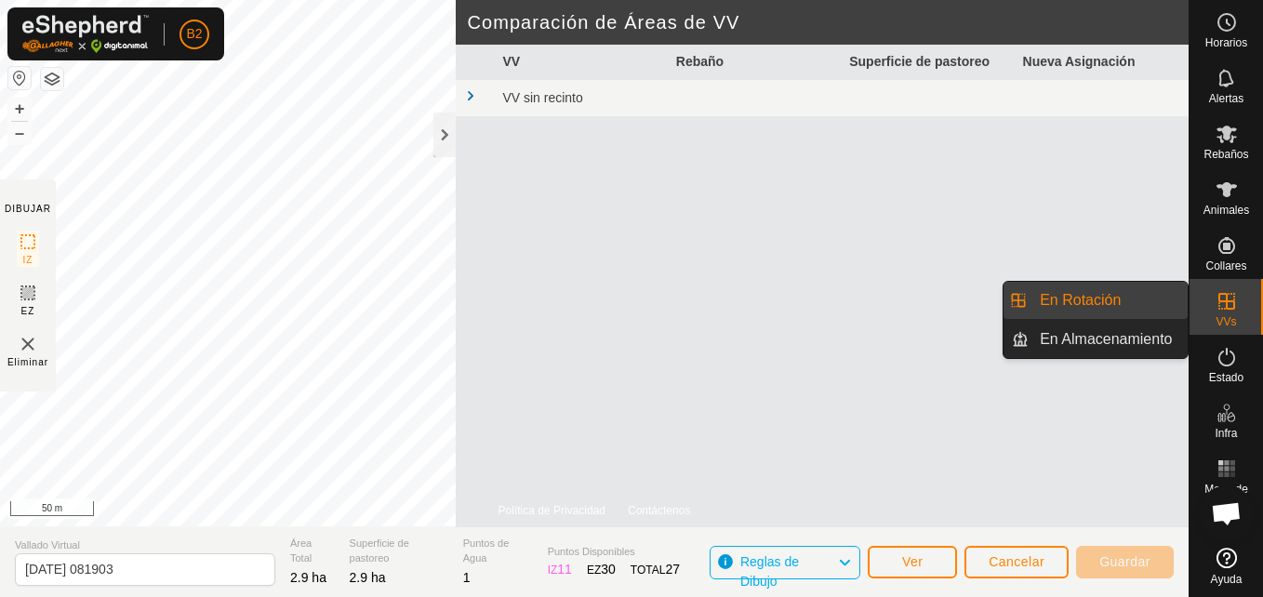
click at [1090, 298] on link "En Rotación" at bounding box center [1108, 300] width 159 height 37
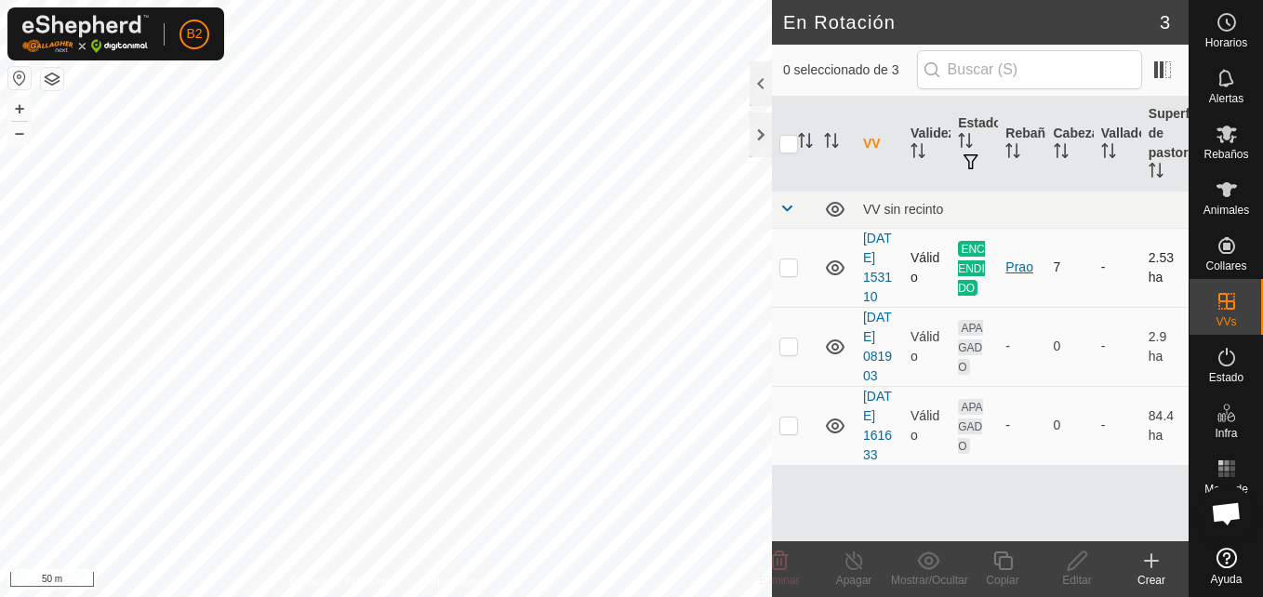
click at [1033, 271] on div "Prao" at bounding box center [1022, 268] width 33 height 20
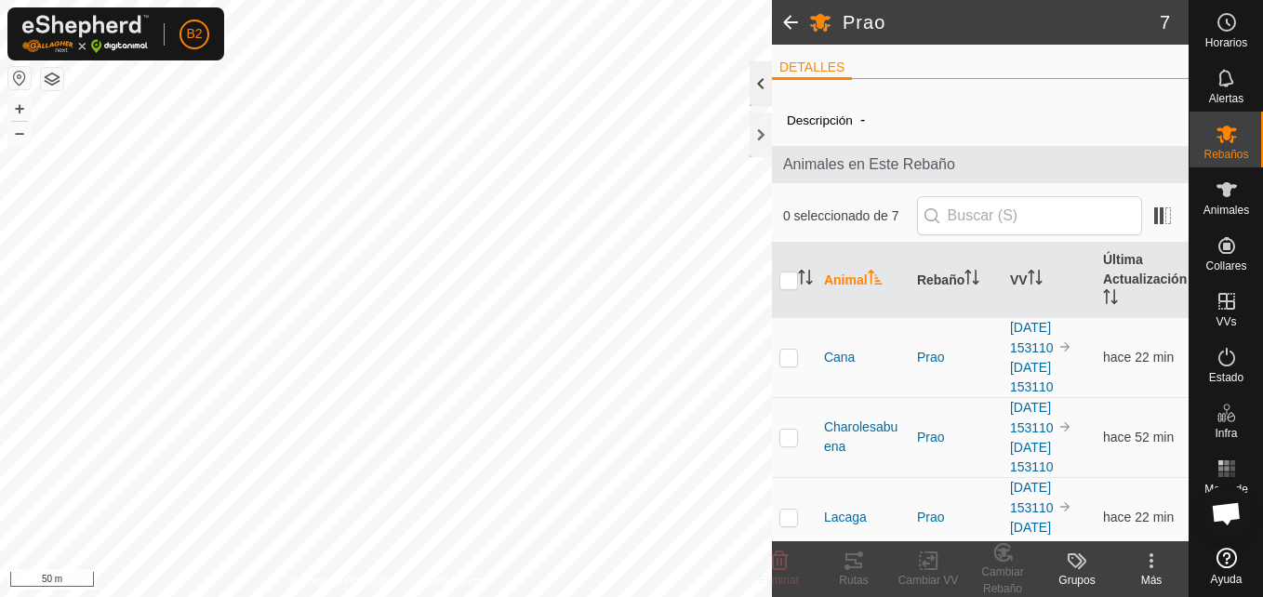
click at [751, 86] on div at bounding box center [761, 83] width 22 height 45
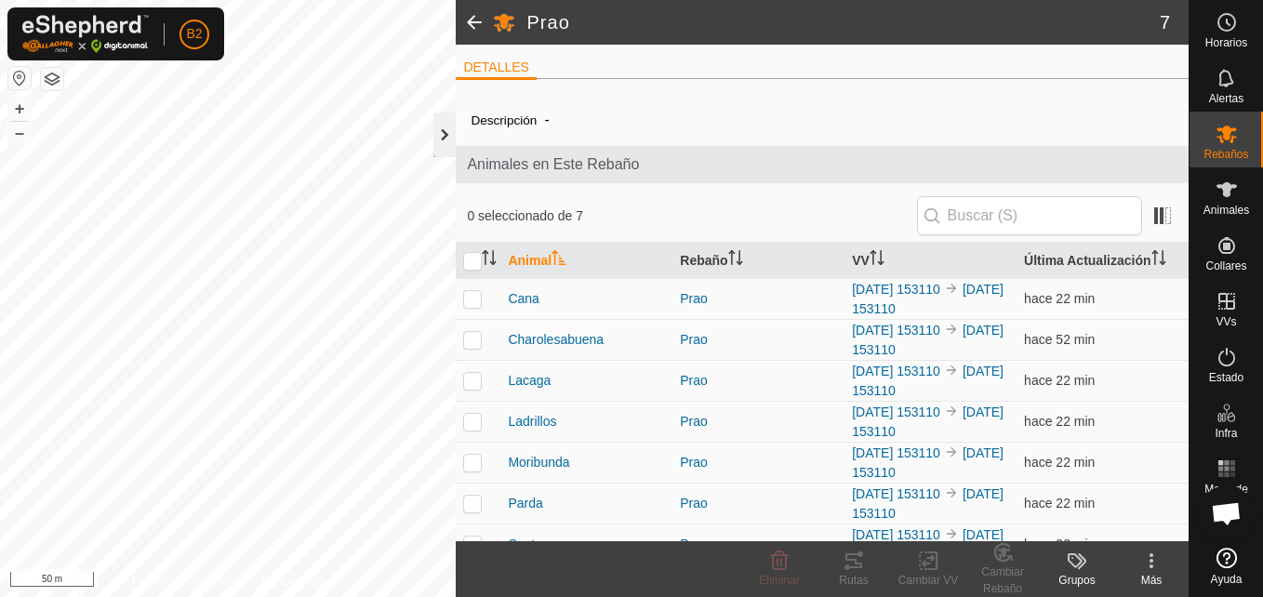
click at [439, 141] on div at bounding box center [445, 135] width 22 height 45
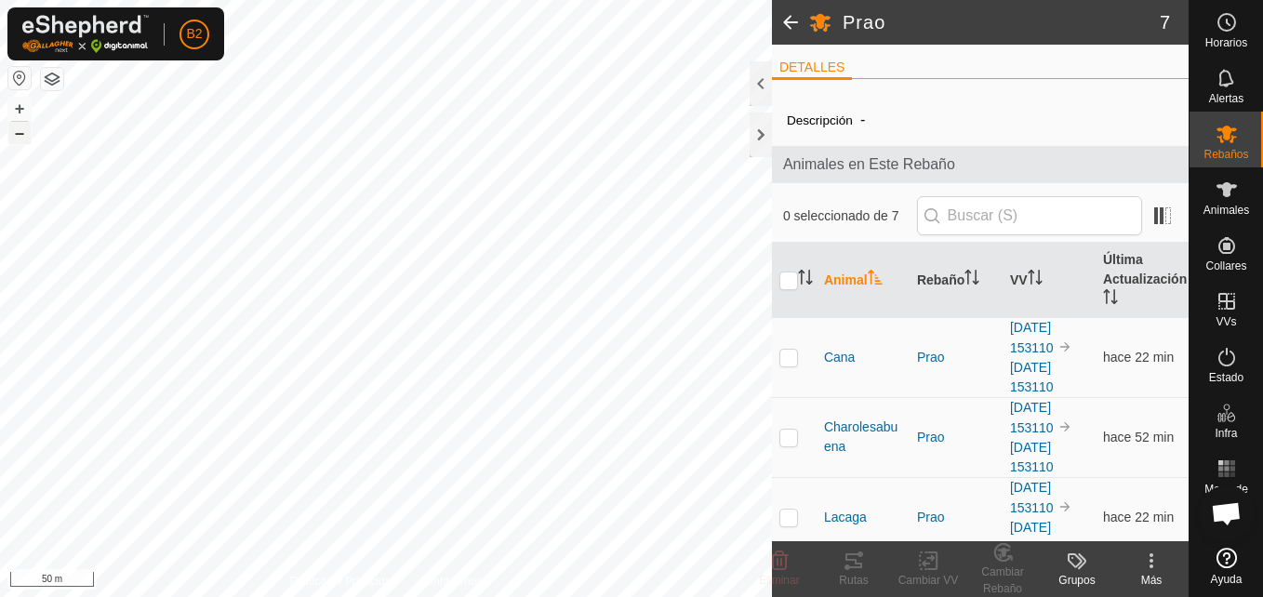
click at [21, 141] on button "–" at bounding box center [19, 133] width 22 height 22
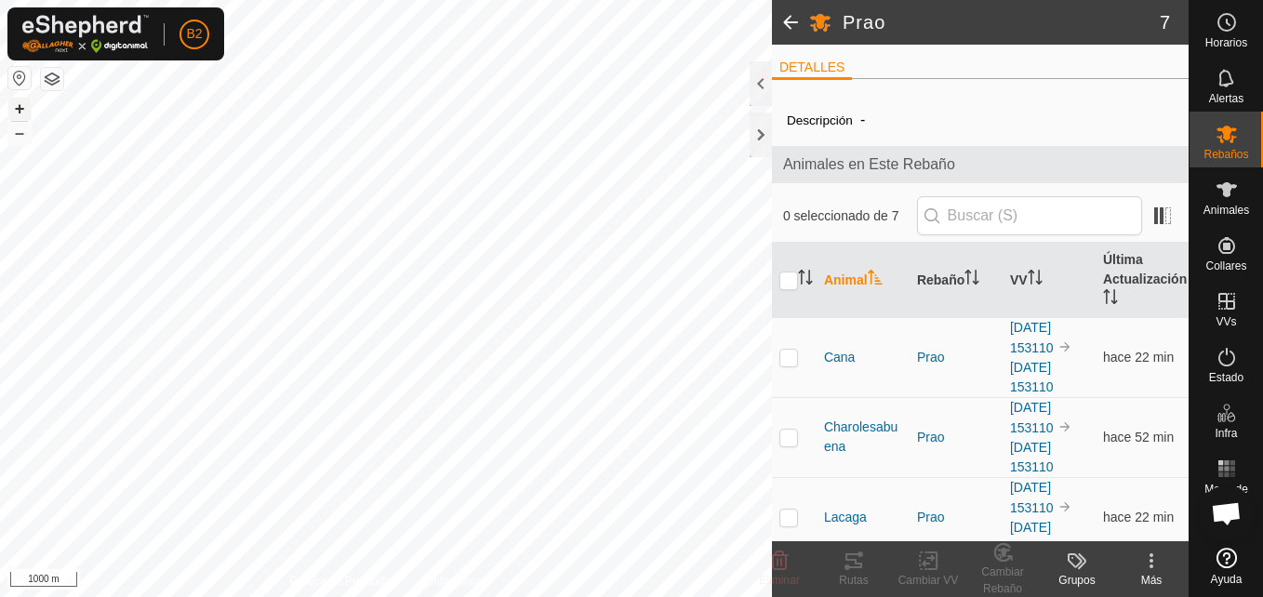
click at [23, 107] on button "+" at bounding box center [19, 109] width 22 height 22
click at [268, 596] on html "B2 [PERSON_NAME] Animales Collares VVs Estado Infra Mapa de Calor Ayuda Prao 7 …" at bounding box center [631, 298] width 1263 height 597
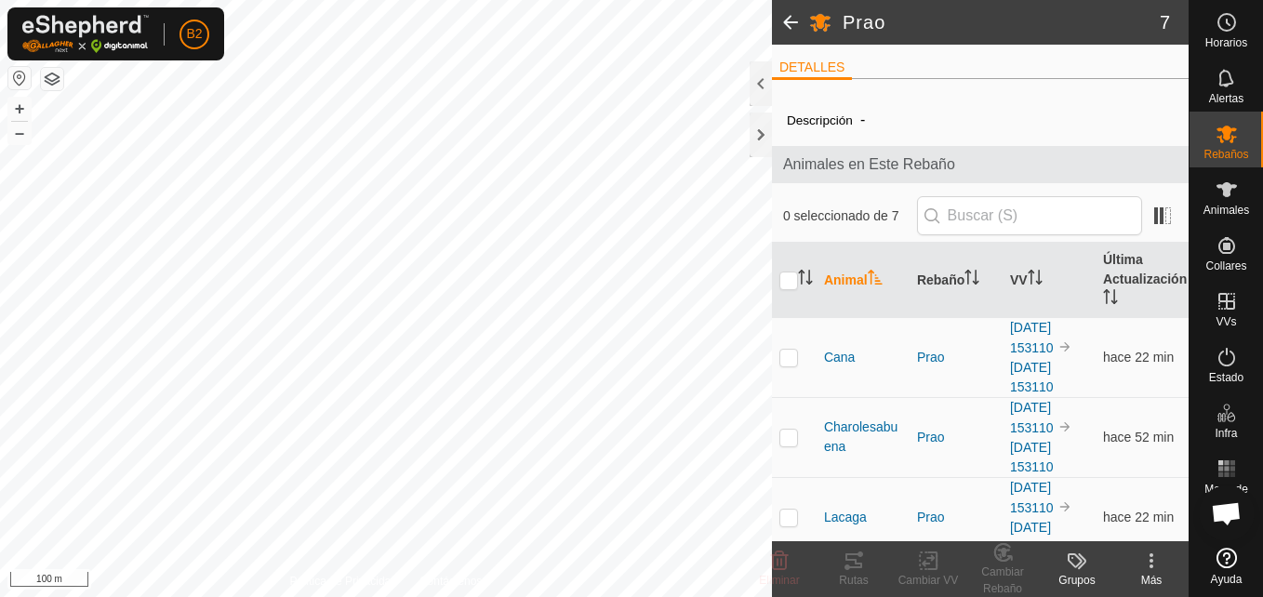
click at [237, 596] on html "B2 [PERSON_NAME] Animales Collares VVs Estado Infra Mapa de Calor Ayuda Prao 7 …" at bounding box center [631, 298] width 1263 height 597
click at [208, 596] on html "B2 [PERSON_NAME] Animales Collares VVs Estado Infra Mapa de Calor Ayuda Prao 7 …" at bounding box center [631, 298] width 1263 height 597
click at [234, 596] on html "B2 [PERSON_NAME] Animales Collares VVs Estado Infra Mapa de Calor Ayuda Prao 7 …" at bounding box center [631, 298] width 1263 height 597
click at [240, 596] on html "B2 [PERSON_NAME] Animales Collares VVs Estado Infra Mapa de Calor Ayuda Prao 7 …" at bounding box center [631, 298] width 1263 height 597
click at [221, 596] on html "B2 [PERSON_NAME] Animales Collares VVs Estado Infra Mapa de Calor Ayuda Prao 7 …" at bounding box center [631, 298] width 1263 height 597
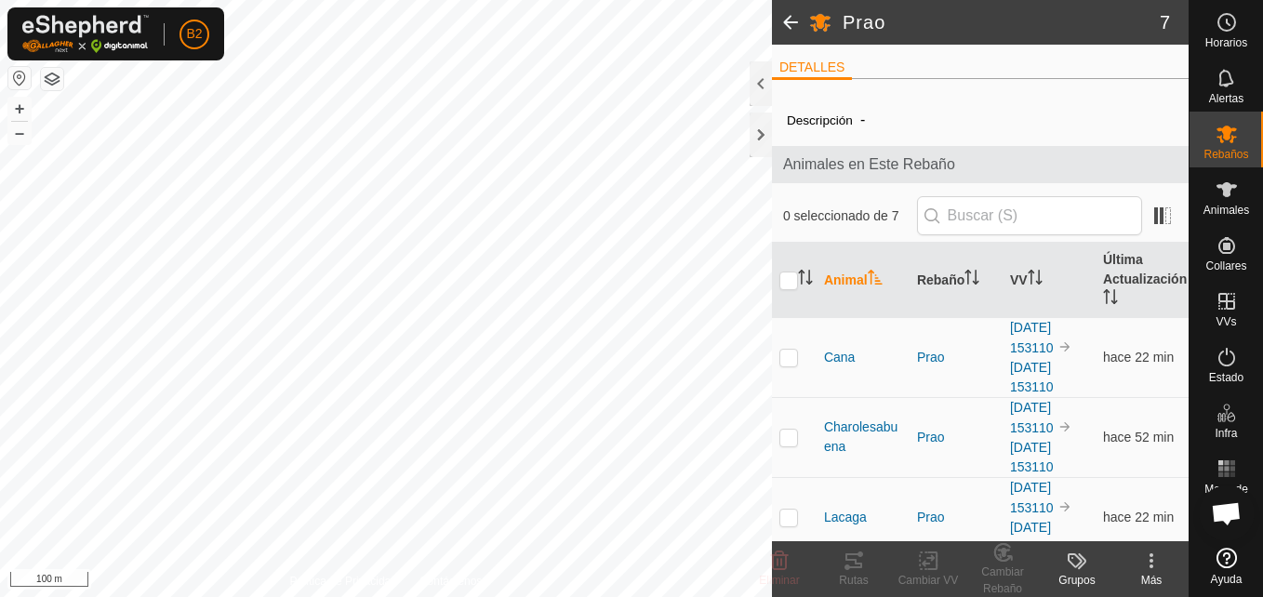
click at [210, 596] on html "B2 [PERSON_NAME] Animales Collares VVs Estado Infra Mapa de Calor Ayuda Prao 7 …" at bounding box center [631, 298] width 1263 height 597
click at [0, 423] on html "B2 [PERSON_NAME] Animales Collares VVs Estado Infra Mapa de Calor Ayuda Prao 7 …" at bounding box center [631, 298] width 1263 height 597
click at [22, 135] on button "–" at bounding box center [19, 133] width 22 height 22
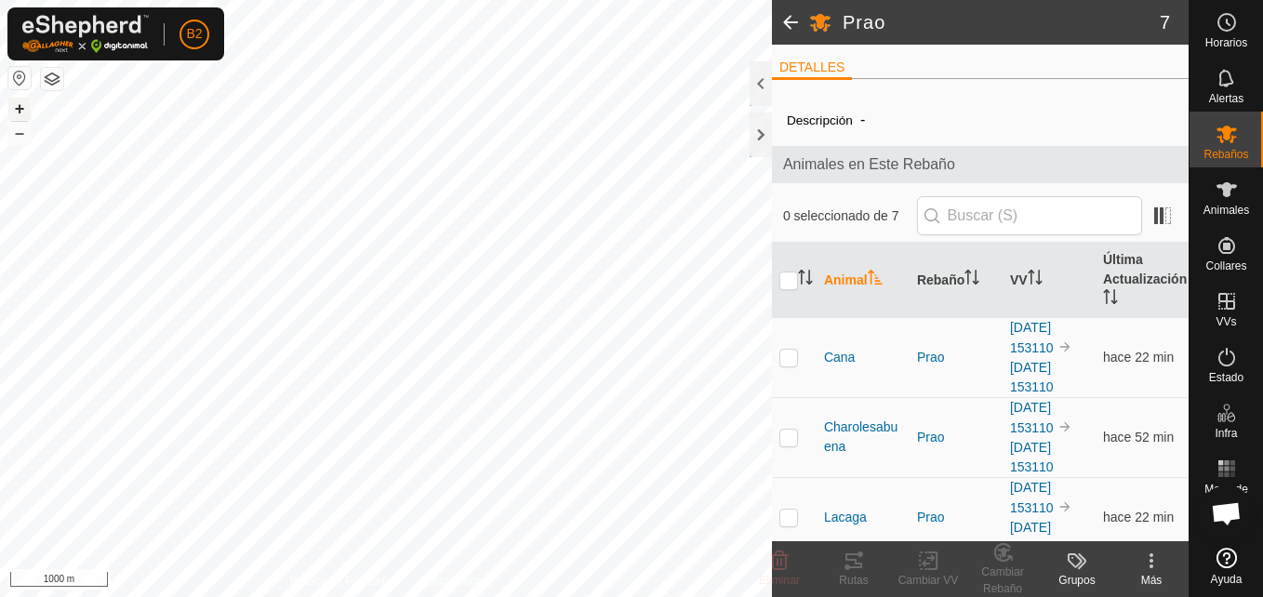
click at [24, 101] on button "+" at bounding box center [19, 109] width 22 height 22
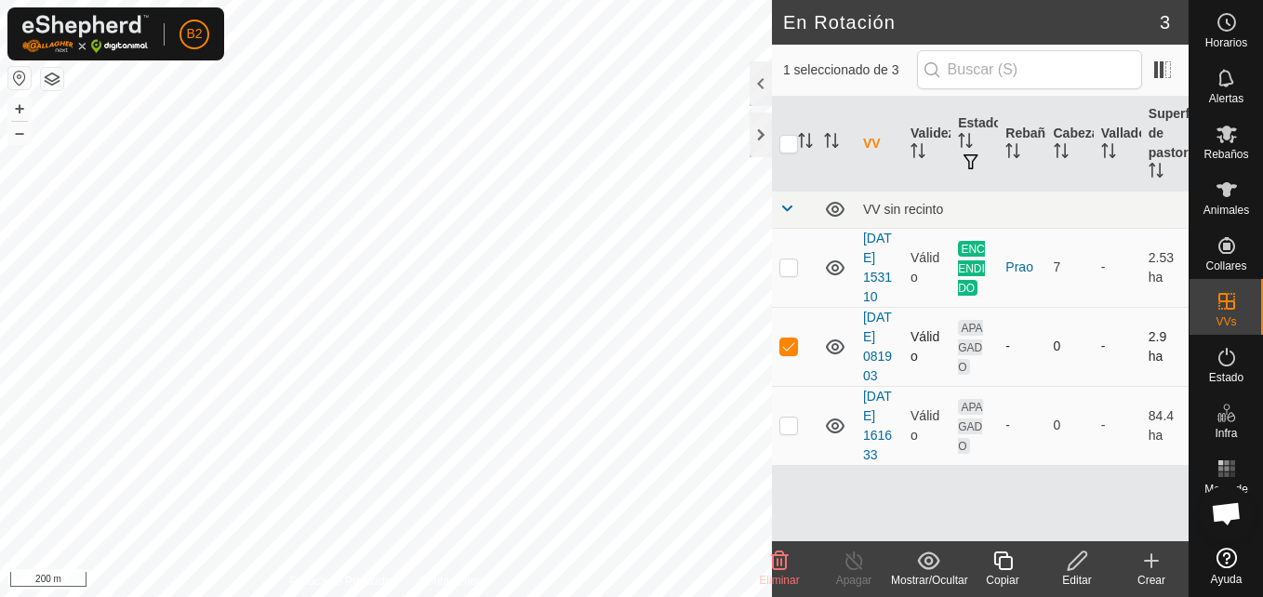
click at [788, 354] on p-checkbox at bounding box center [789, 346] width 19 height 15
checkbox input "true"
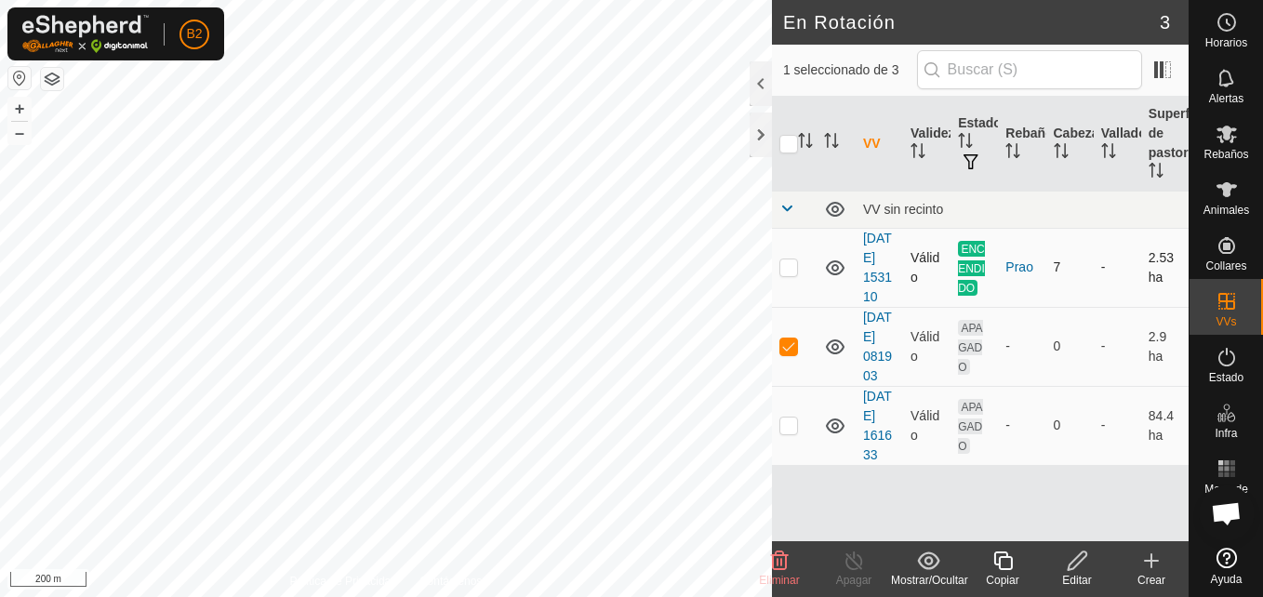
click at [791, 274] on p-checkbox at bounding box center [789, 267] width 19 height 15
checkbox input "true"
click at [784, 354] on p-checkbox at bounding box center [789, 346] width 19 height 15
click at [757, 85] on div at bounding box center [761, 83] width 22 height 45
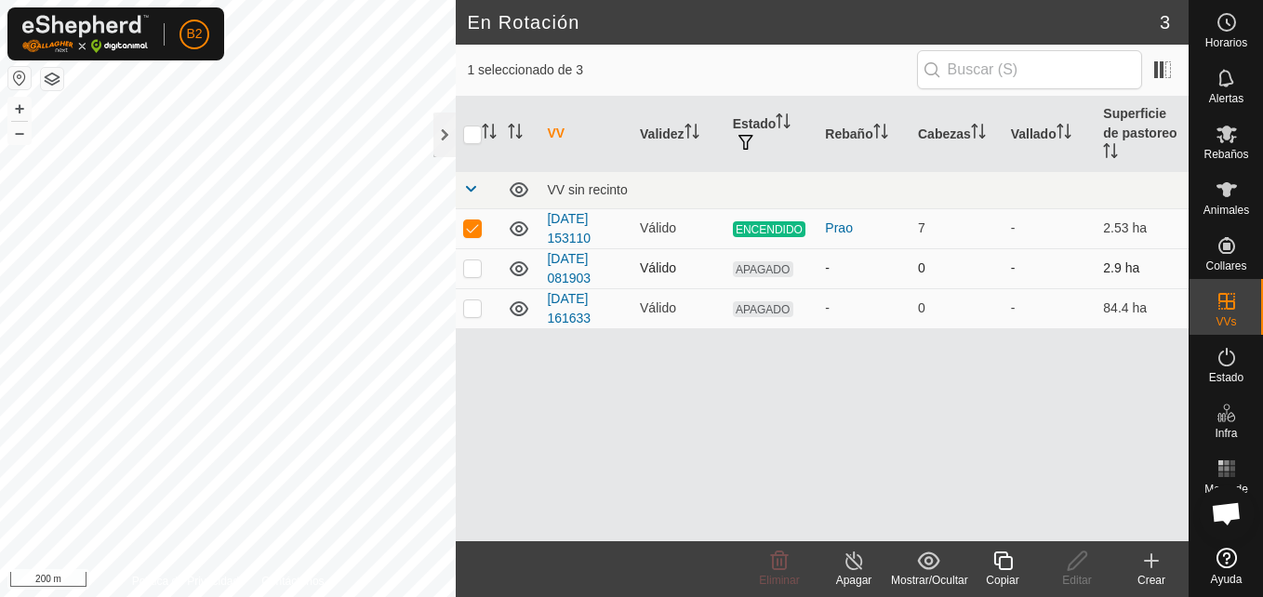
click at [470, 261] on p-checkbox at bounding box center [472, 268] width 19 height 15
checkbox input "true"
click at [475, 301] on p-checkbox at bounding box center [472, 308] width 19 height 15
checkbox input "true"
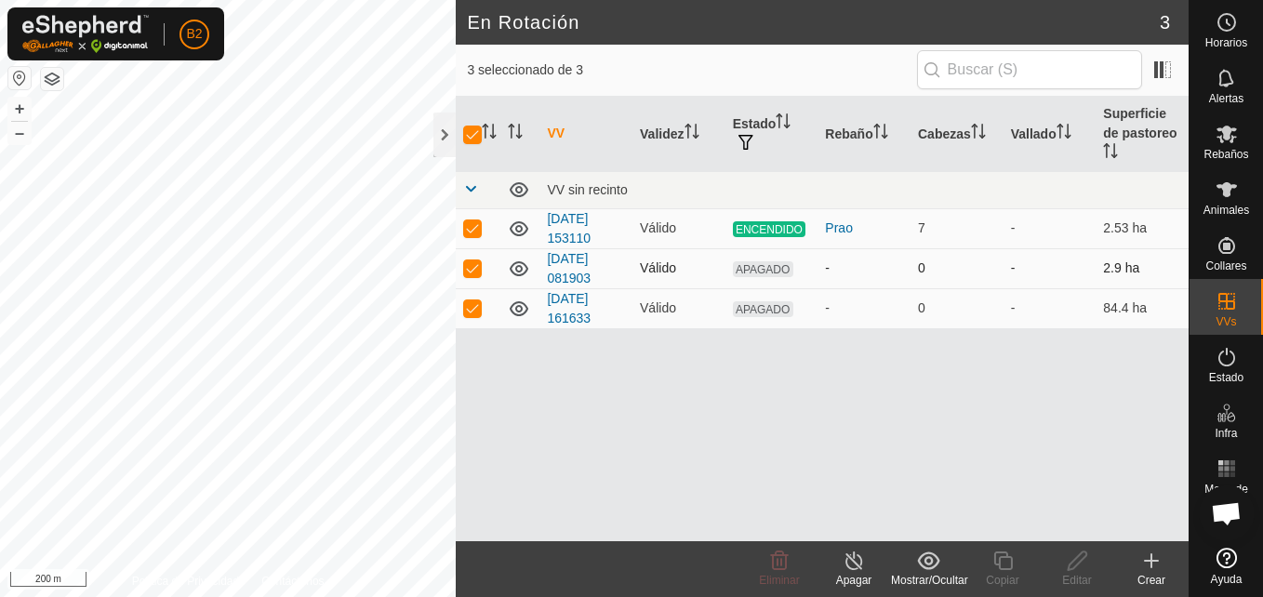
click at [475, 261] on p-checkbox at bounding box center [472, 268] width 19 height 15
checkbox input "false"
click at [471, 301] on p-checkbox at bounding box center [472, 308] width 19 height 15
checkbox input "false"
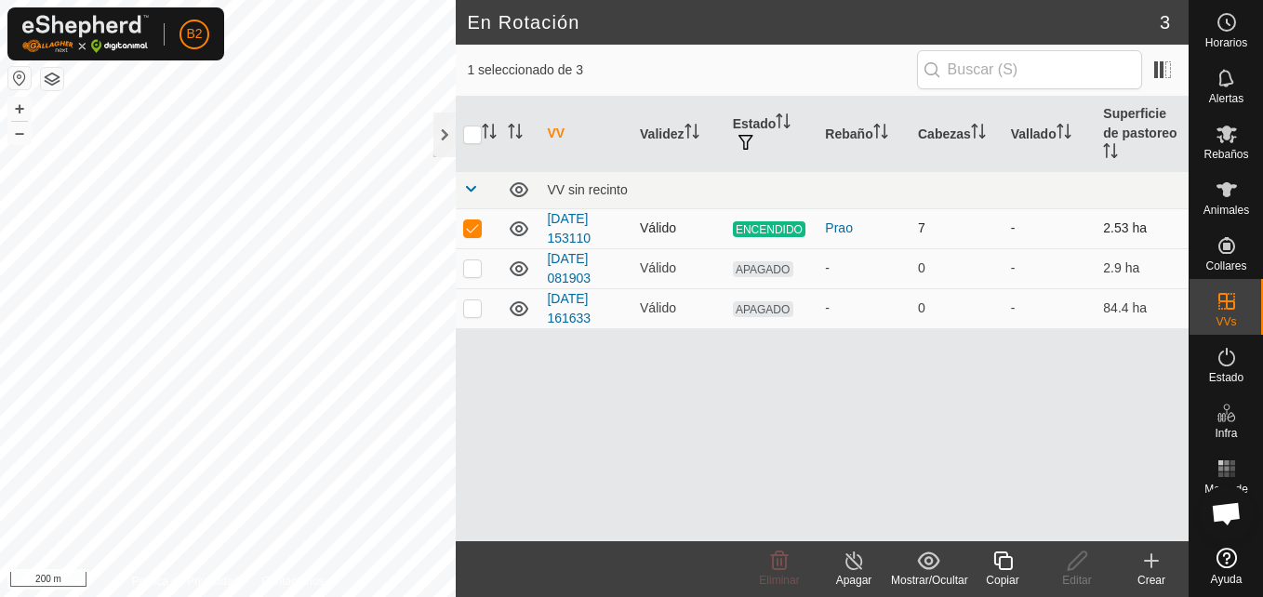
click at [473, 221] on p-checkbox at bounding box center [472, 228] width 19 height 15
checkbox input "true"
click at [20, 83] on button "button" at bounding box center [19, 78] width 22 height 22
click at [443, 145] on div at bounding box center [445, 135] width 22 height 45
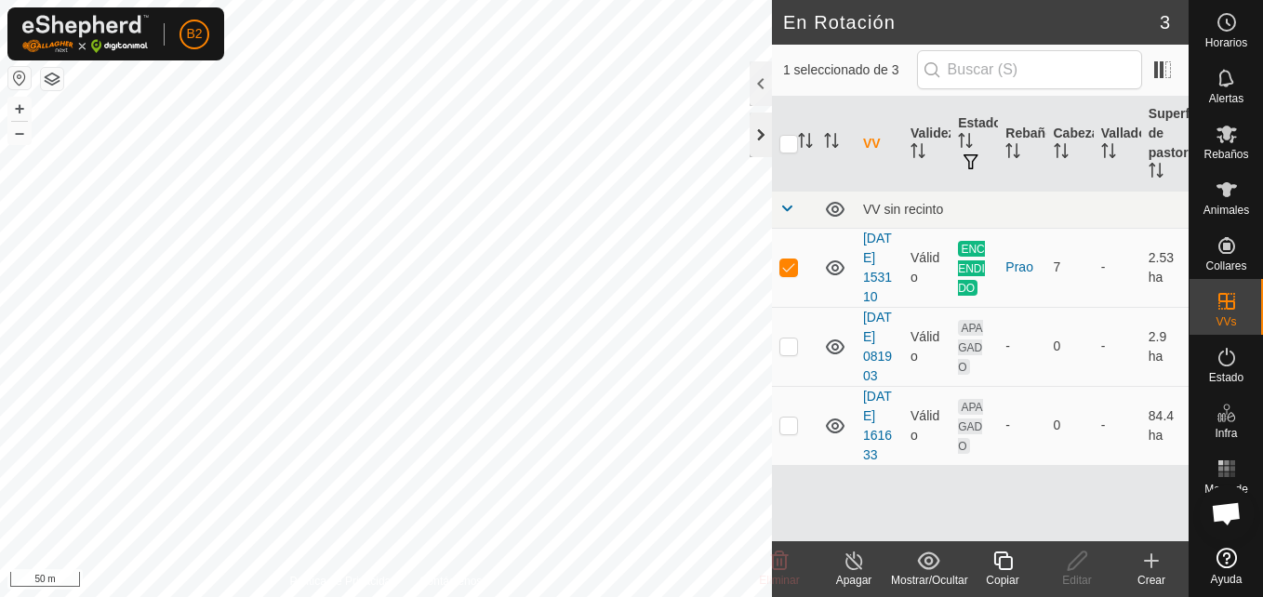
click at [754, 127] on div at bounding box center [761, 135] width 22 height 45
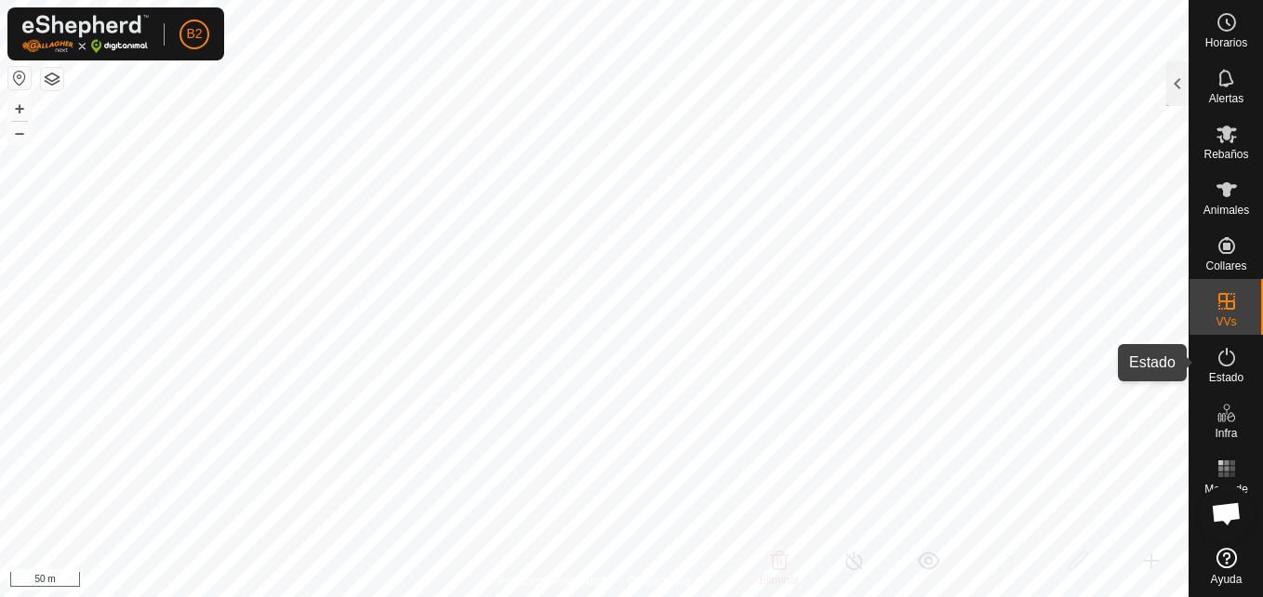
click at [1228, 375] on span "Estado" at bounding box center [1227, 377] width 34 height 11
click at [1218, 373] on span "Estado" at bounding box center [1227, 377] width 34 height 11
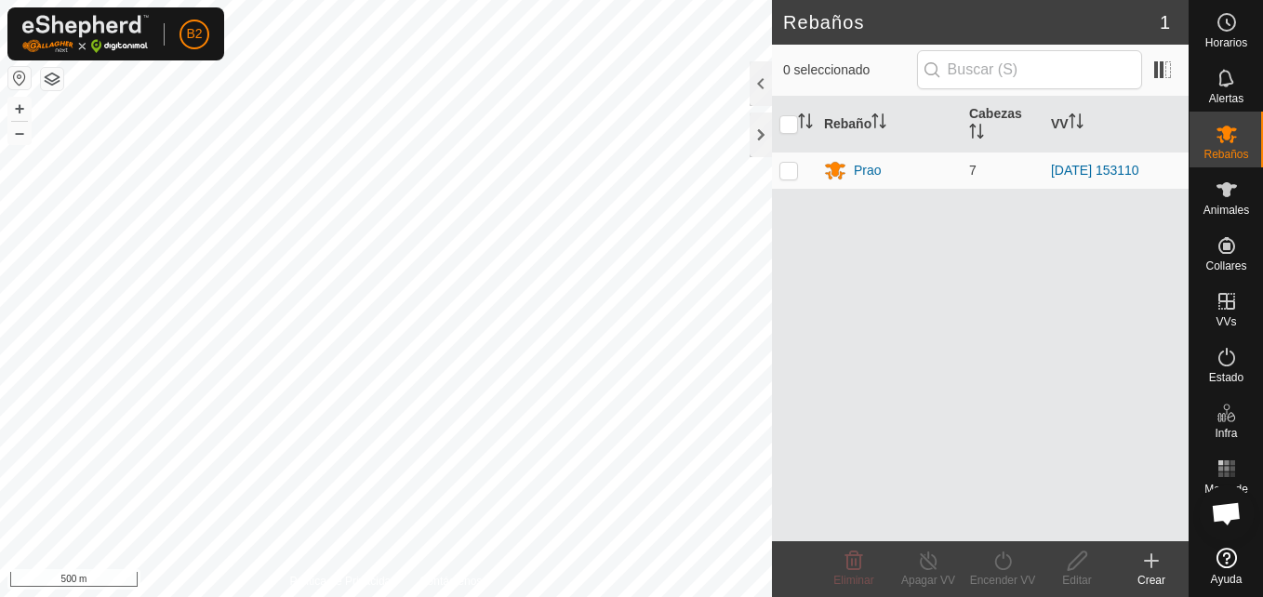
scroll to position [2343, 0]
click at [758, 84] on div at bounding box center [761, 83] width 22 height 45
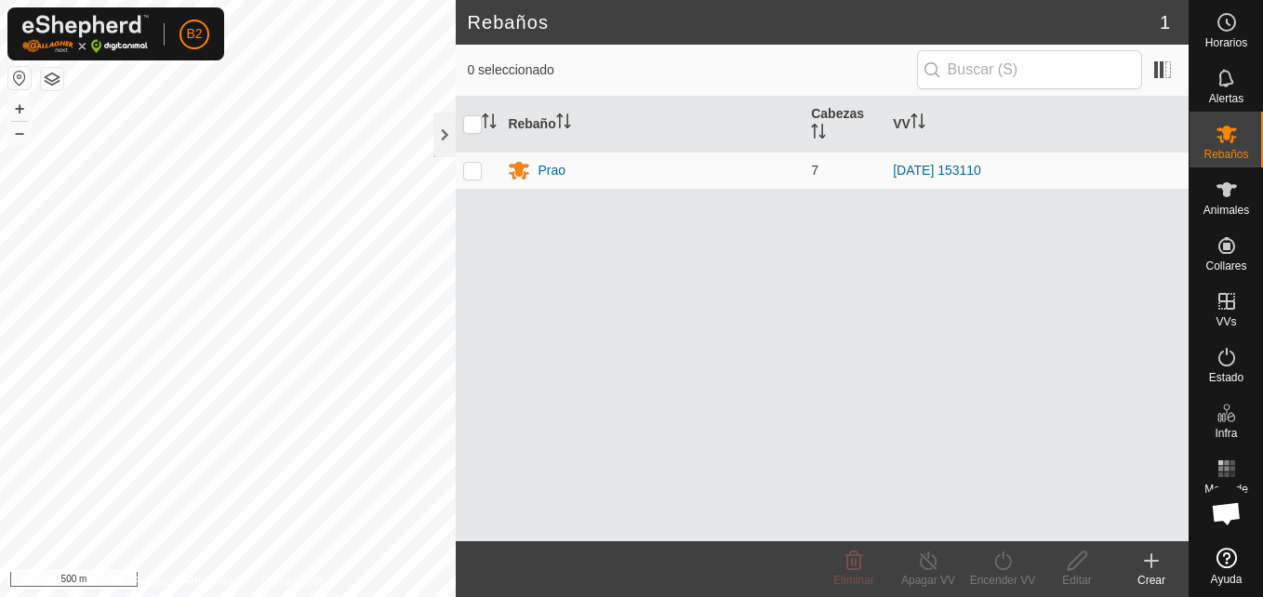
click at [1147, 581] on div "Crear" at bounding box center [1152, 580] width 74 height 17
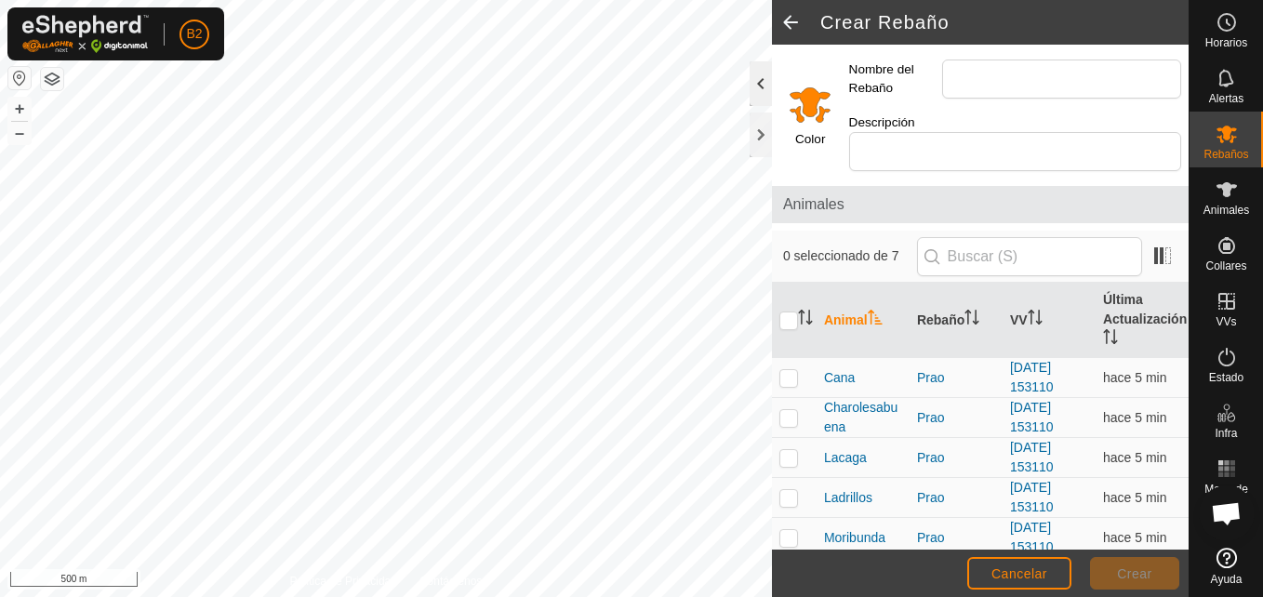
click at [752, 87] on div at bounding box center [761, 83] width 22 height 45
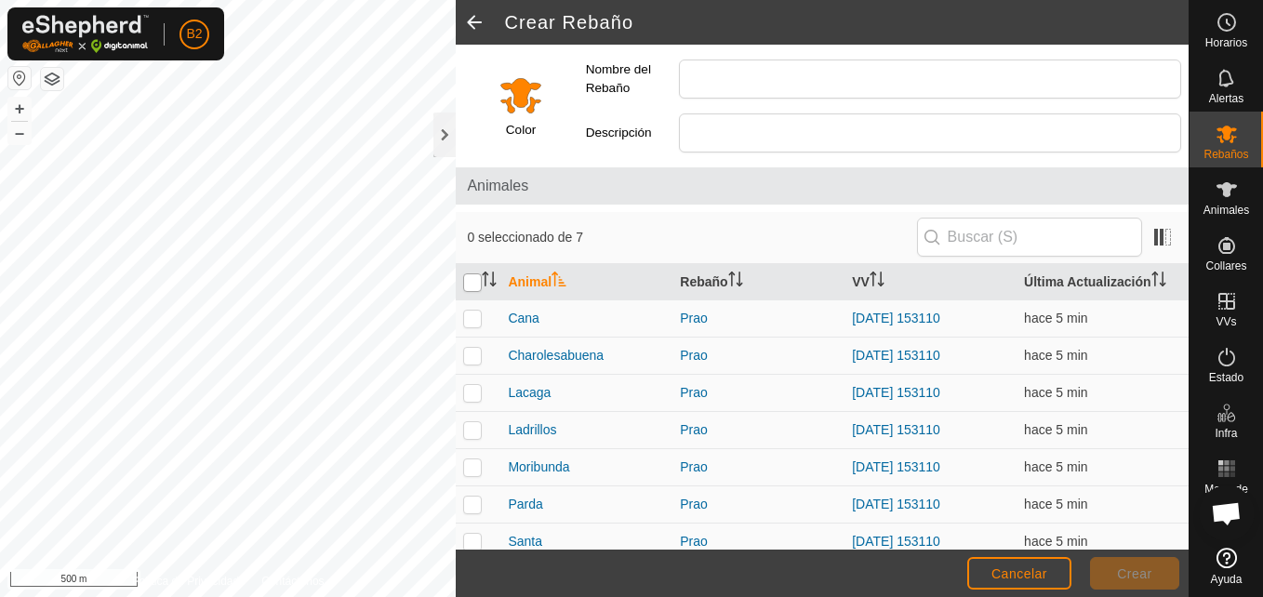
click at [467, 286] on input "checkbox" at bounding box center [472, 283] width 19 height 19
checkbox input "true"
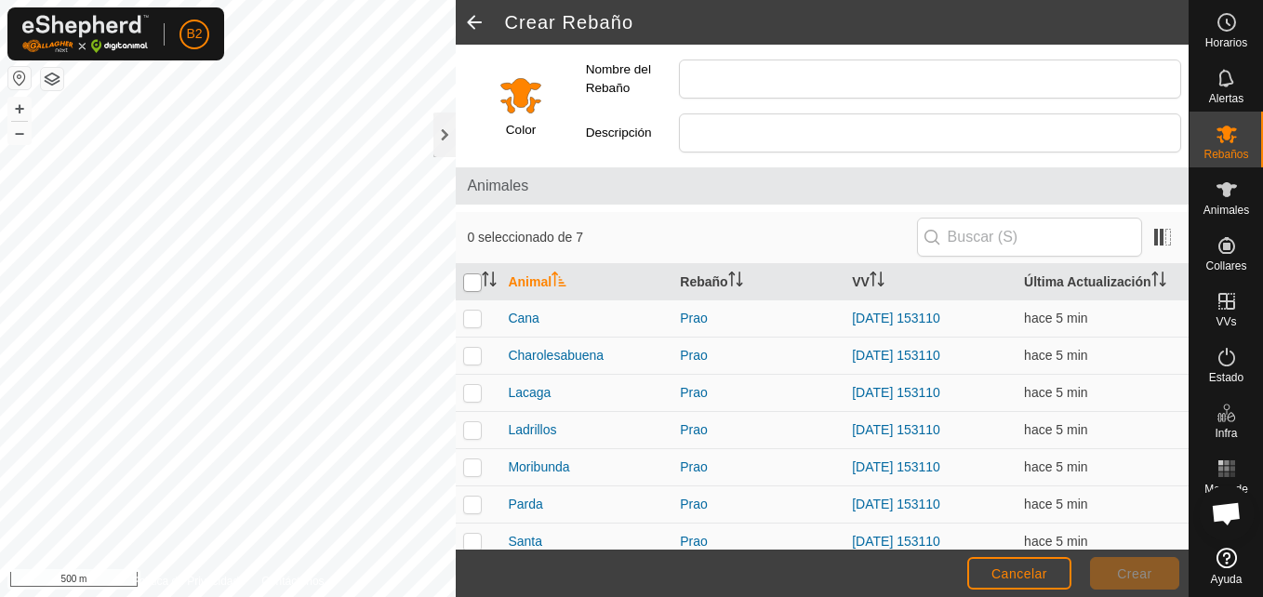
checkbox input "true"
click at [467, 286] on input "checkbox" at bounding box center [472, 283] width 19 height 19
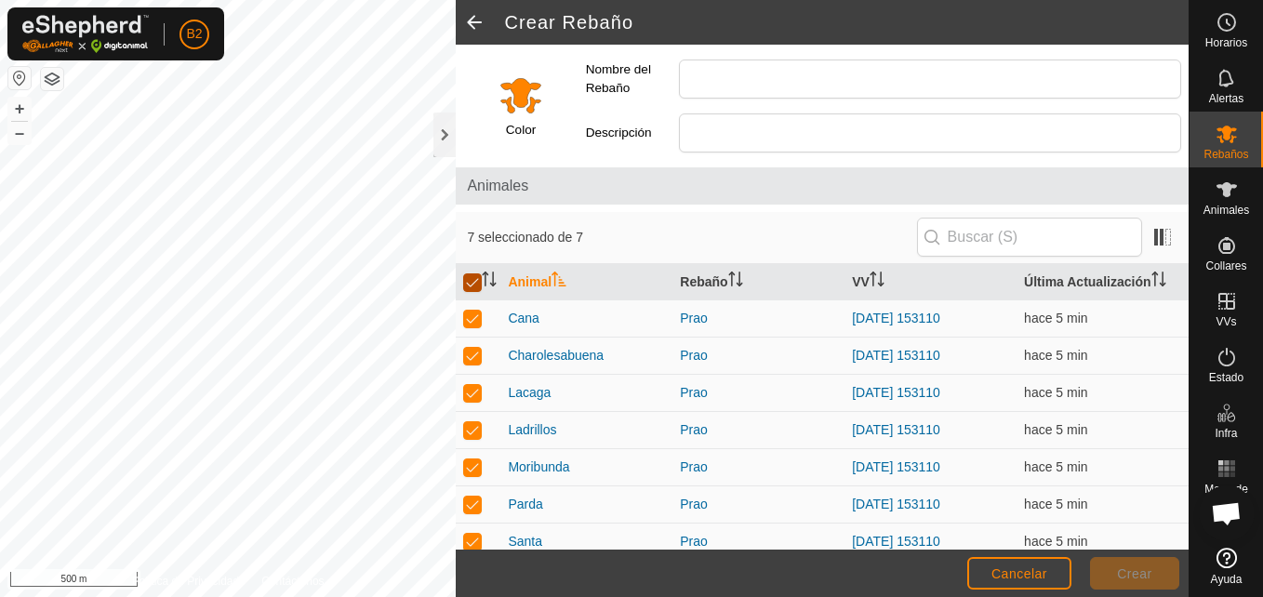
checkbox input "false"
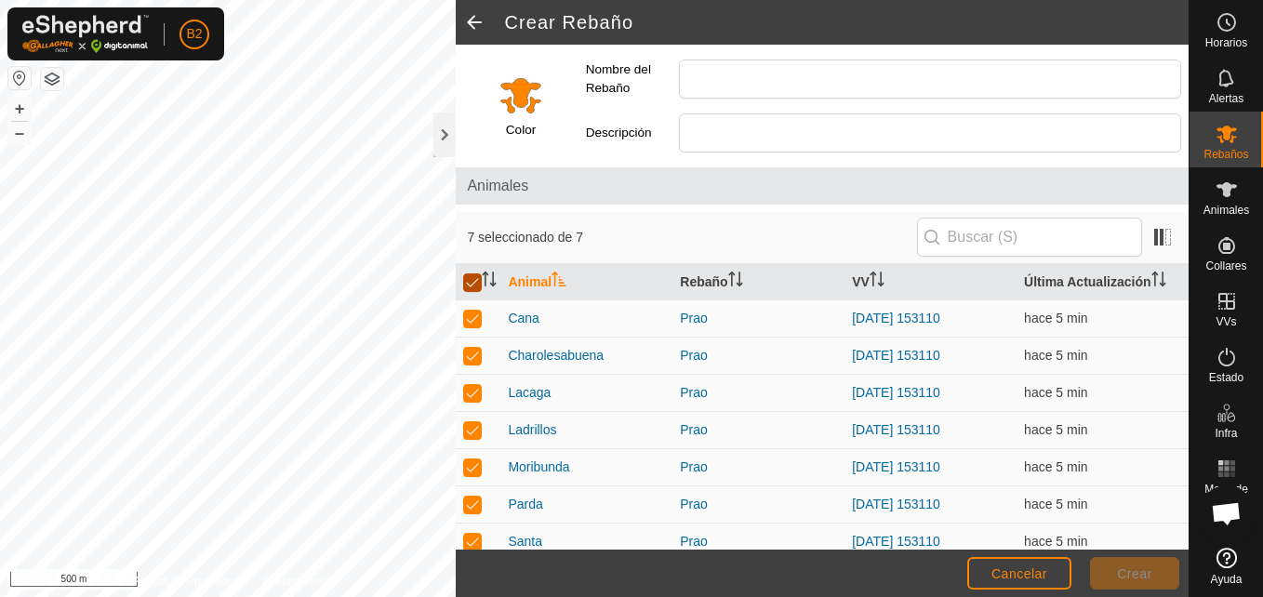
checkbox input "false"
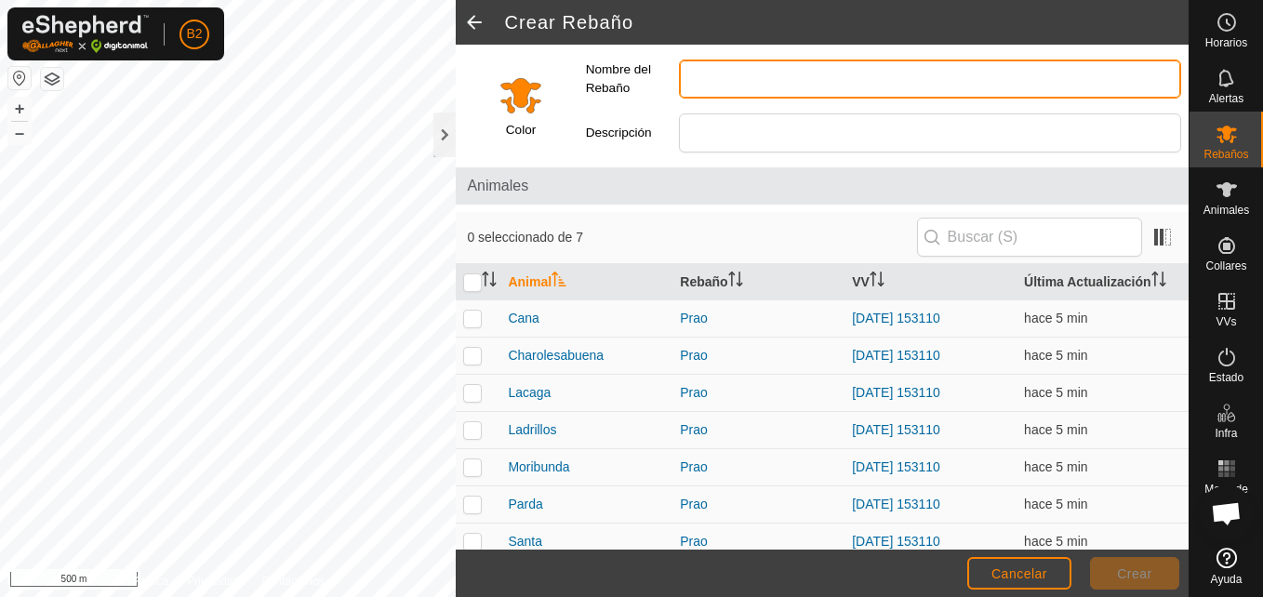
click at [742, 88] on input "Nombre del Rebaño" at bounding box center [930, 79] width 502 height 39
type input "los narros"
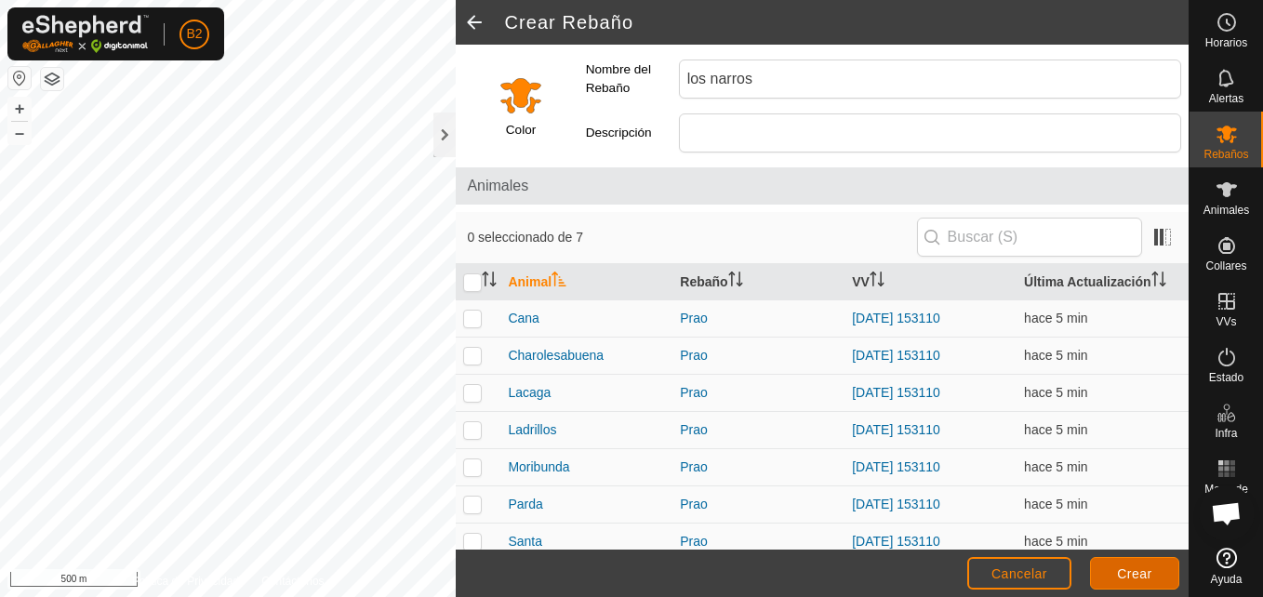
click at [1126, 569] on span "Crear" at bounding box center [1134, 574] width 35 height 15
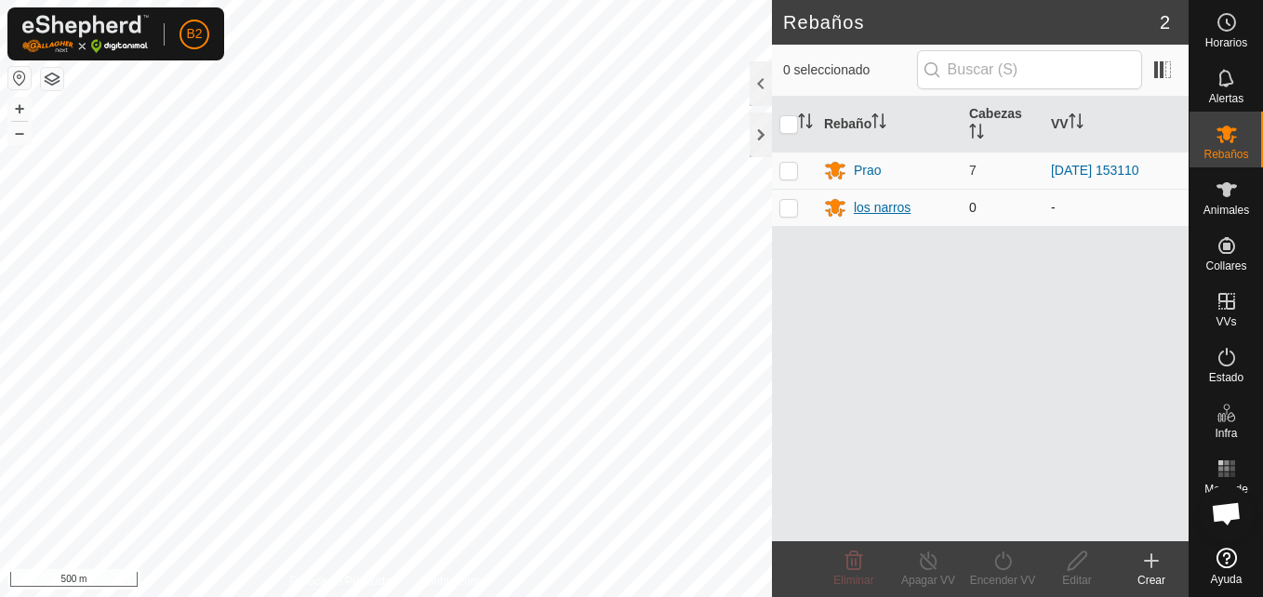
click at [870, 209] on div "los narros" at bounding box center [882, 208] width 57 height 20
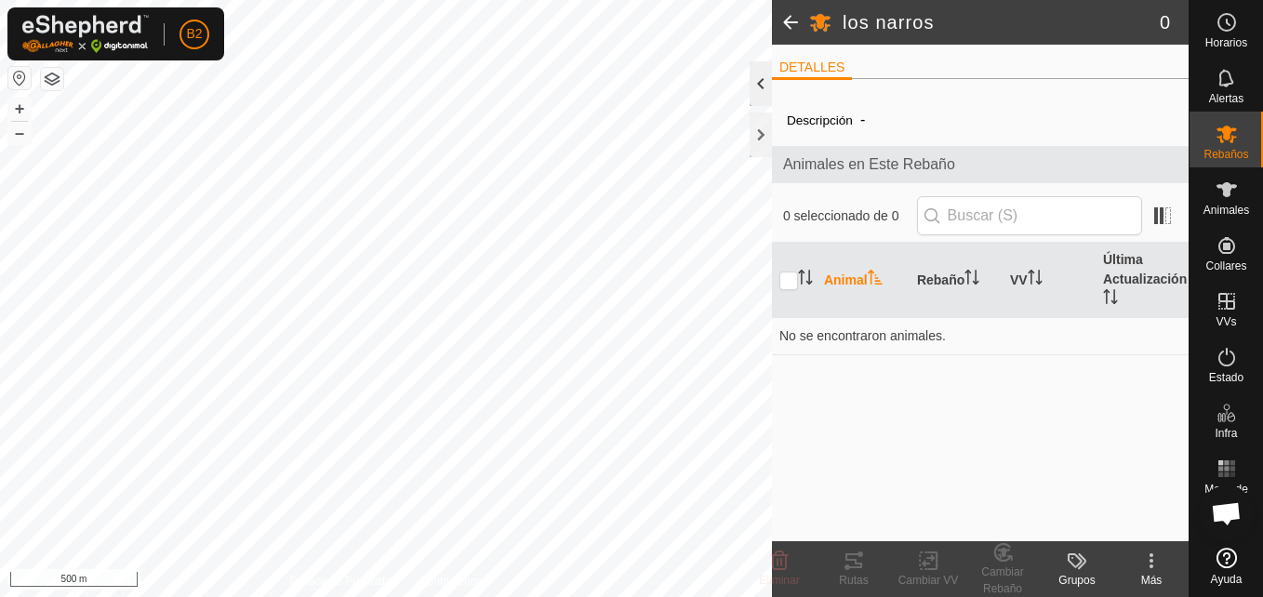
click at [763, 100] on div at bounding box center [761, 83] width 22 height 45
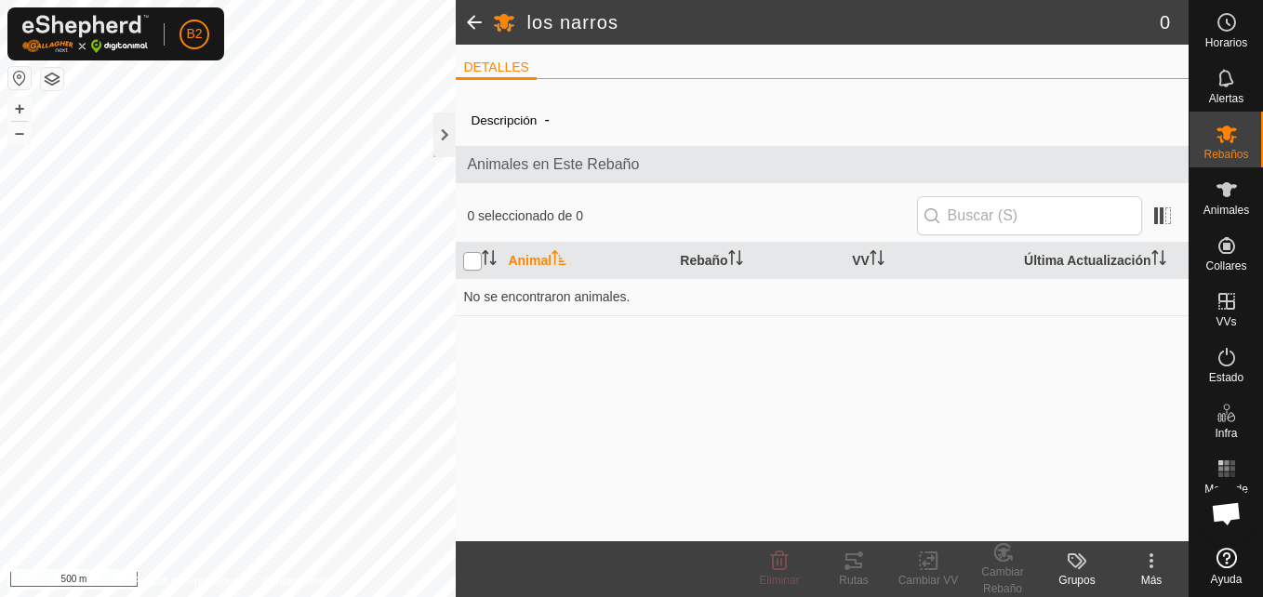
click at [472, 254] on input "checkbox" at bounding box center [472, 261] width 19 height 19
click at [472, 260] on input "checkbox" at bounding box center [472, 261] width 19 height 19
click at [472, 265] on input "checkbox" at bounding box center [472, 261] width 19 height 19
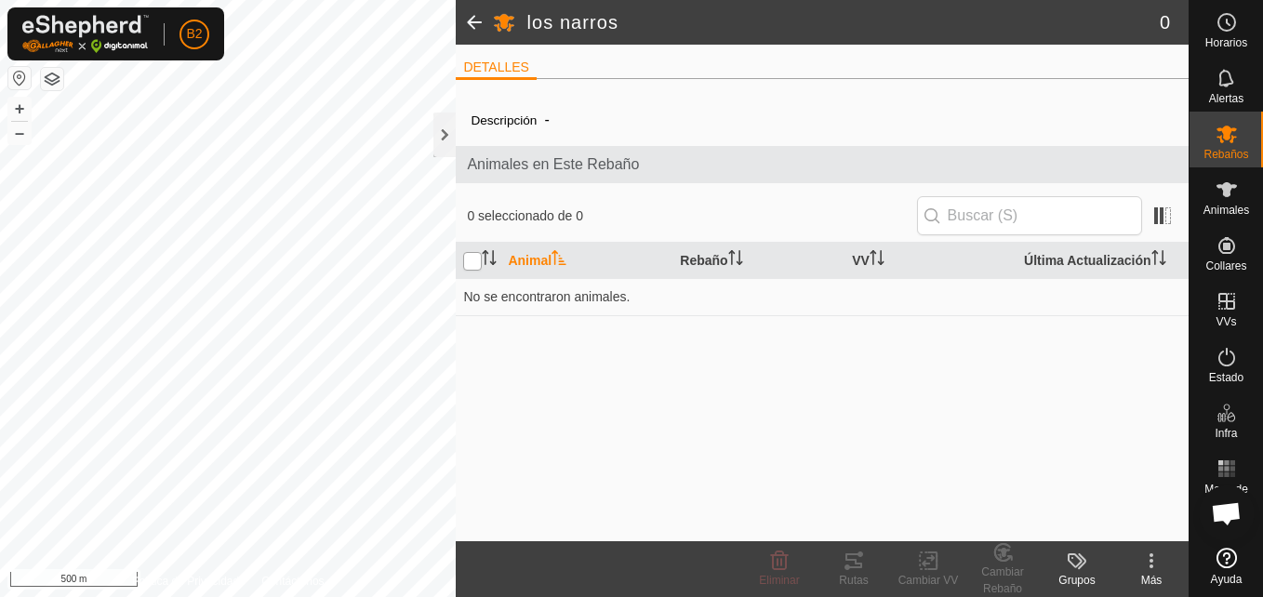
click at [472, 265] on input "checkbox" at bounding box center [472, 261] width 19 height 19
checkbox input "true"
click at [1084, 581] on div "Grupos" at bounding box center [1077, 580] width 74 height 17
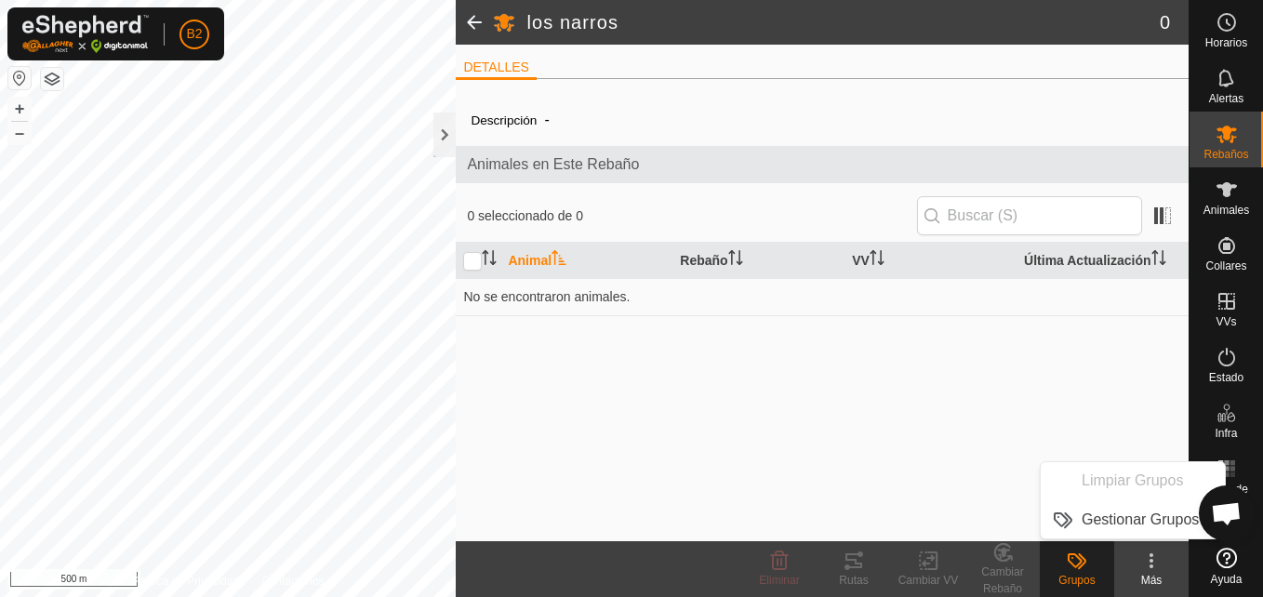
click at [1165, 569] on kebab-svg-icon at bounding box center [1152, 561] width 74 height 22
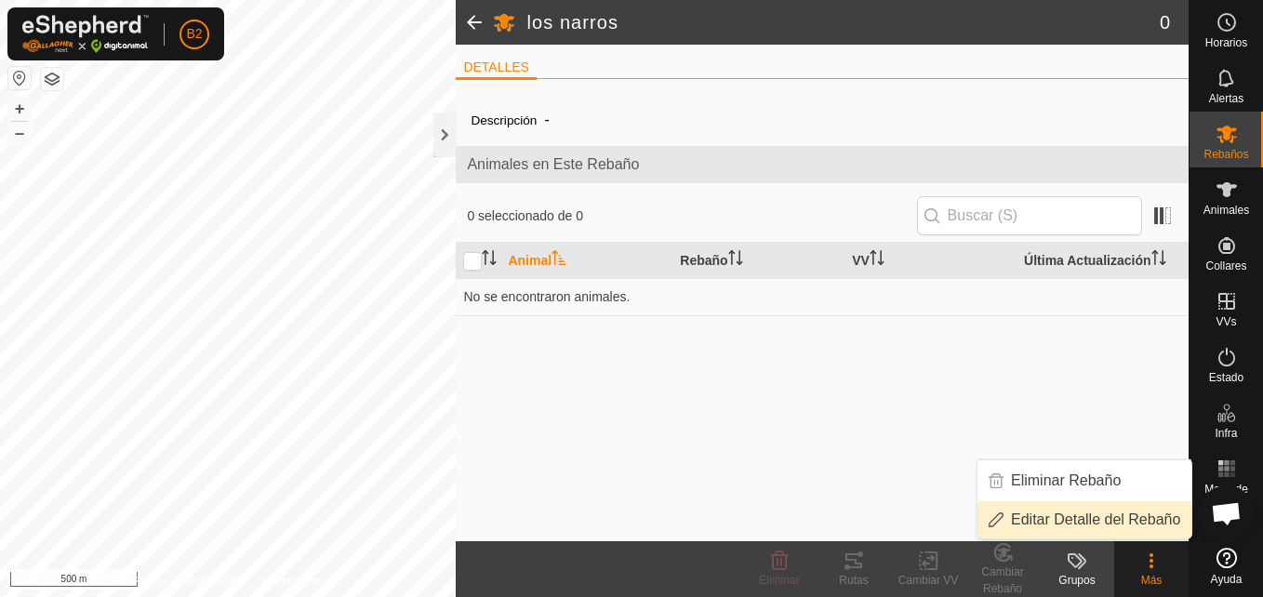
click at [1110, 514] on link "Editar Detalle del Rebaño" at bounding box center [1085, 519] width 214 height 37
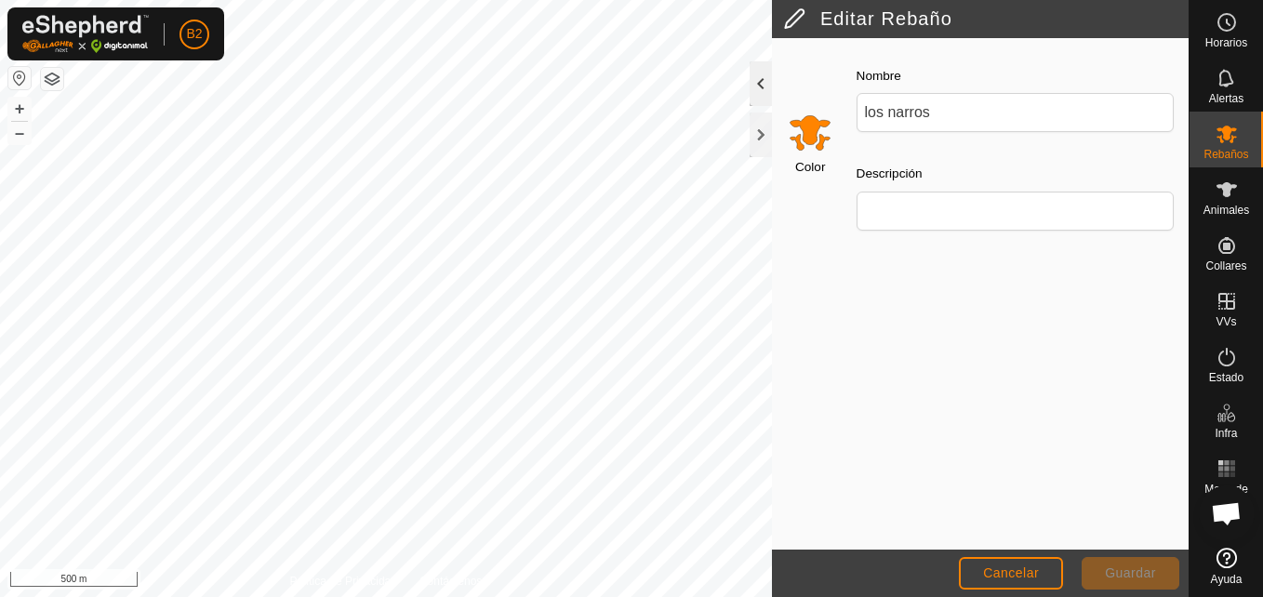
click at [757, 74] on div at bounding box center [761, 83] width 22 height 45
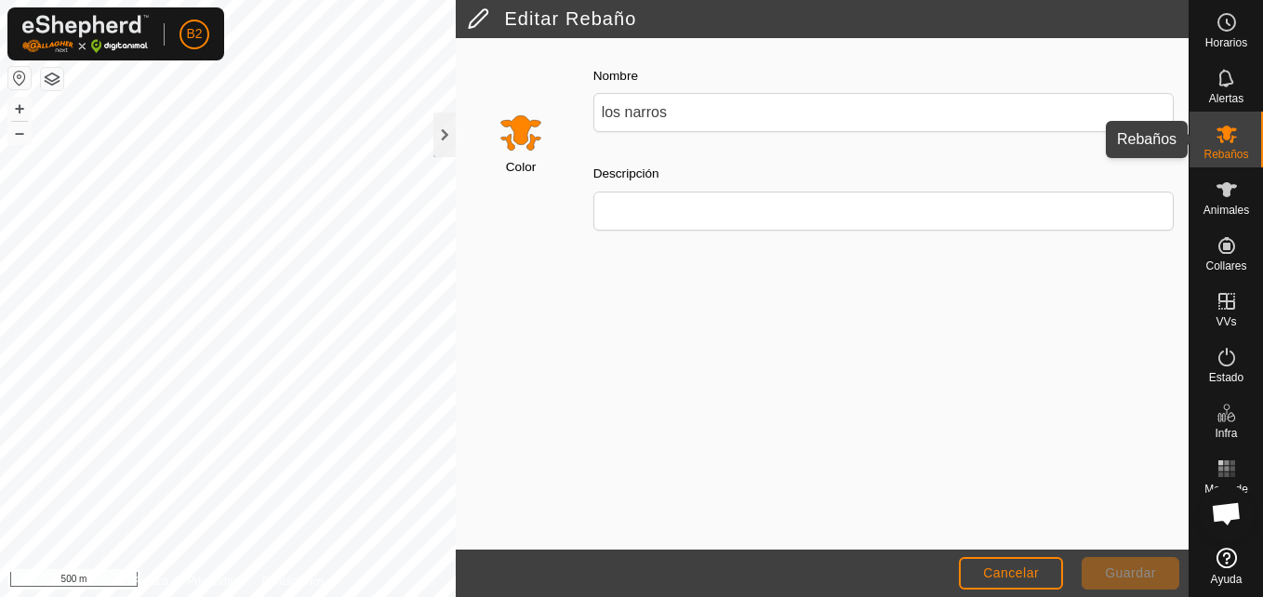
click at [1244, 123] on div "Rebaños" at bounding box center [1227, 140] width 74 height 56
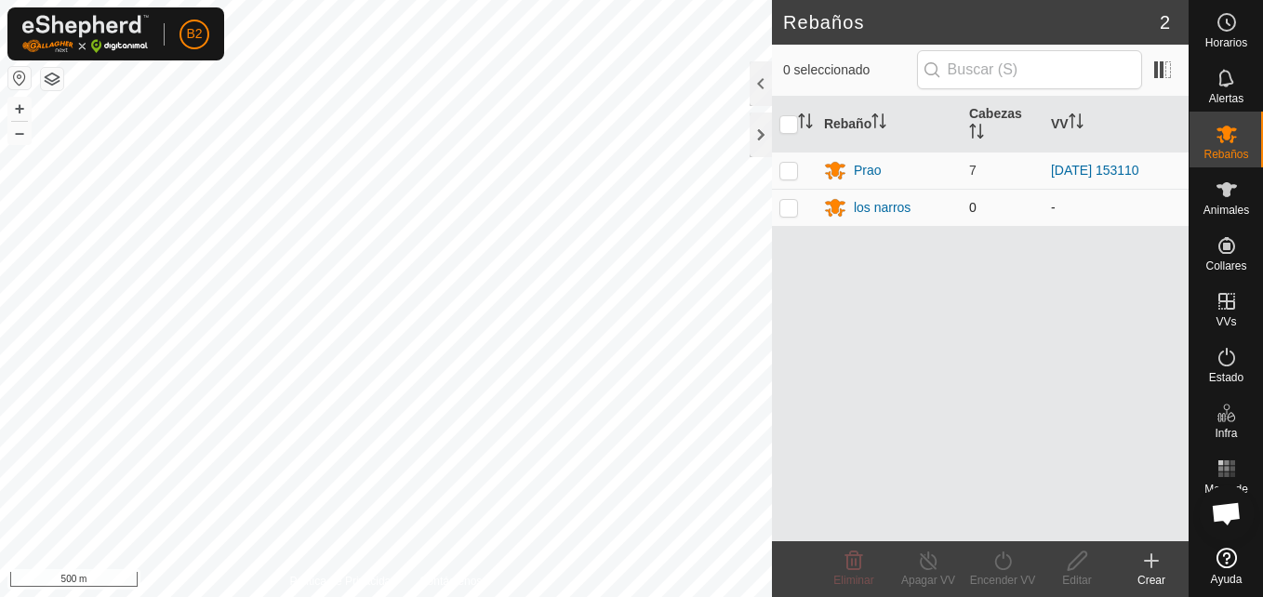
click at [791, 211] on p-checkbox at bounding box center [789, 207] width 19 height 15
click at [850, 570] on icon at bounding box center [855, 561] width 18 height 19
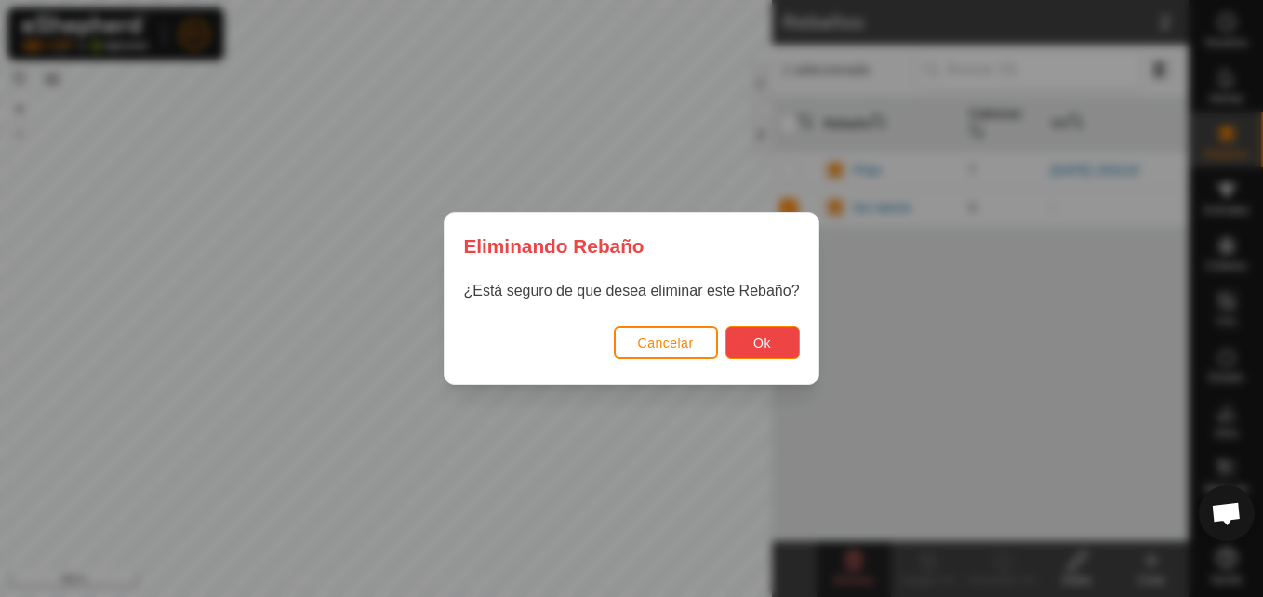
click at [764, 336] on span "Ok" at bounding box center [763, 343] width 18 height 15
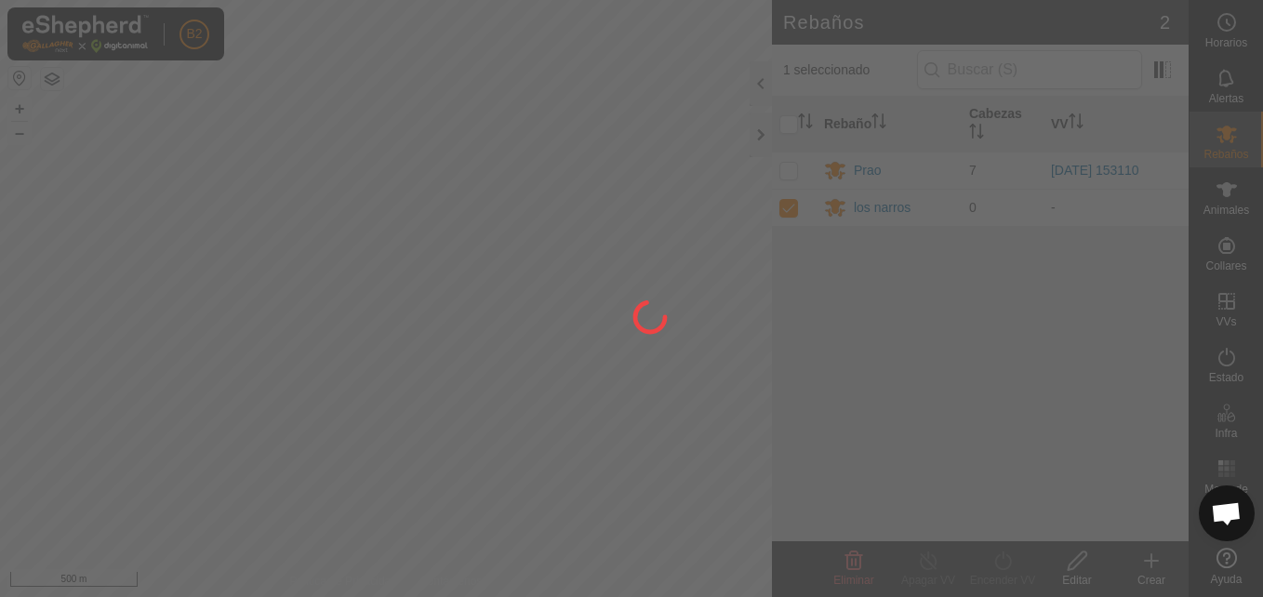
checkbox input "false"
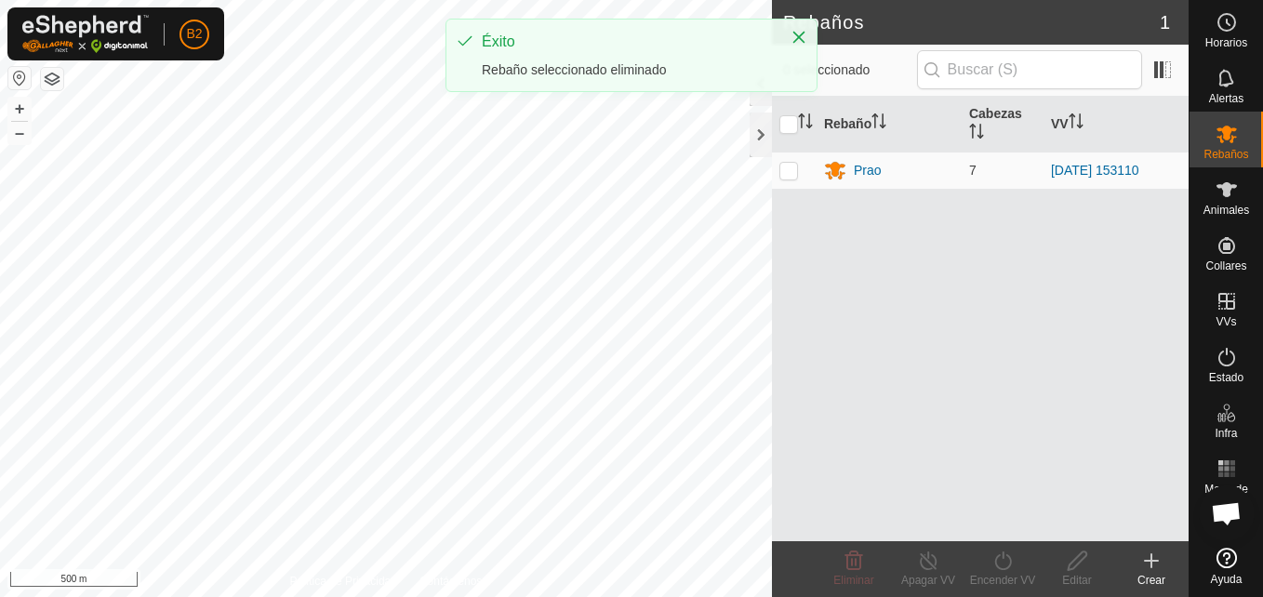
click at [764, 104] on div "Éxito Rebaño seleccionado eliminado" at bounding box center [632, 63] width 372 height 88
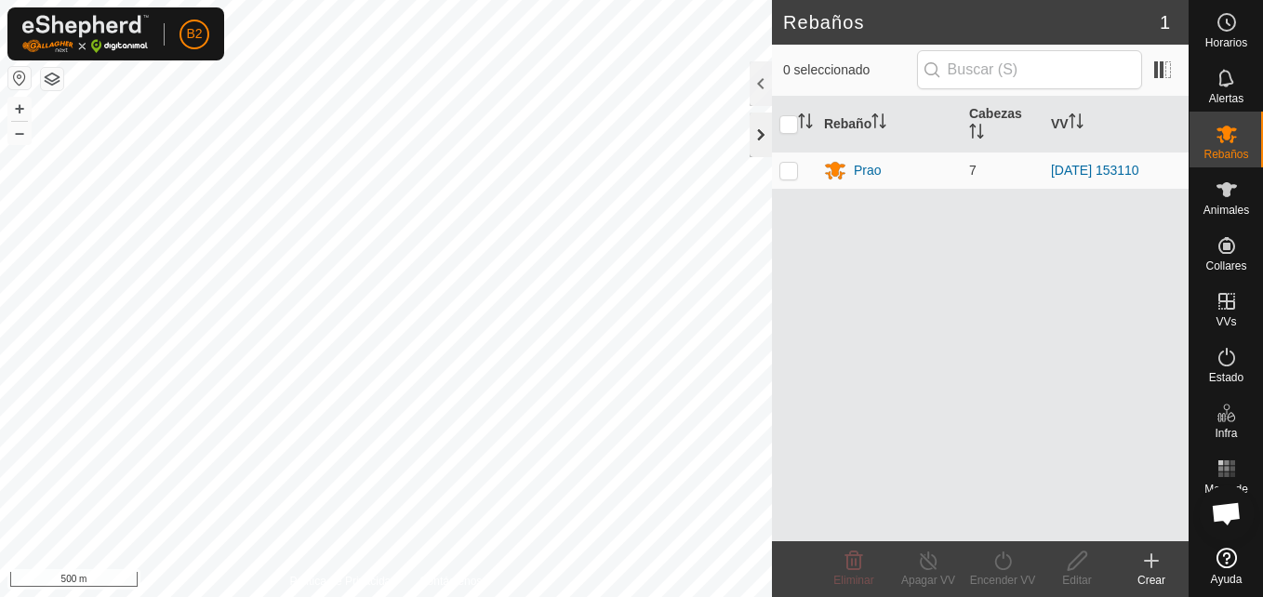
click at [753, 146] on div at bounding box center [761, 135] width 22 height 45
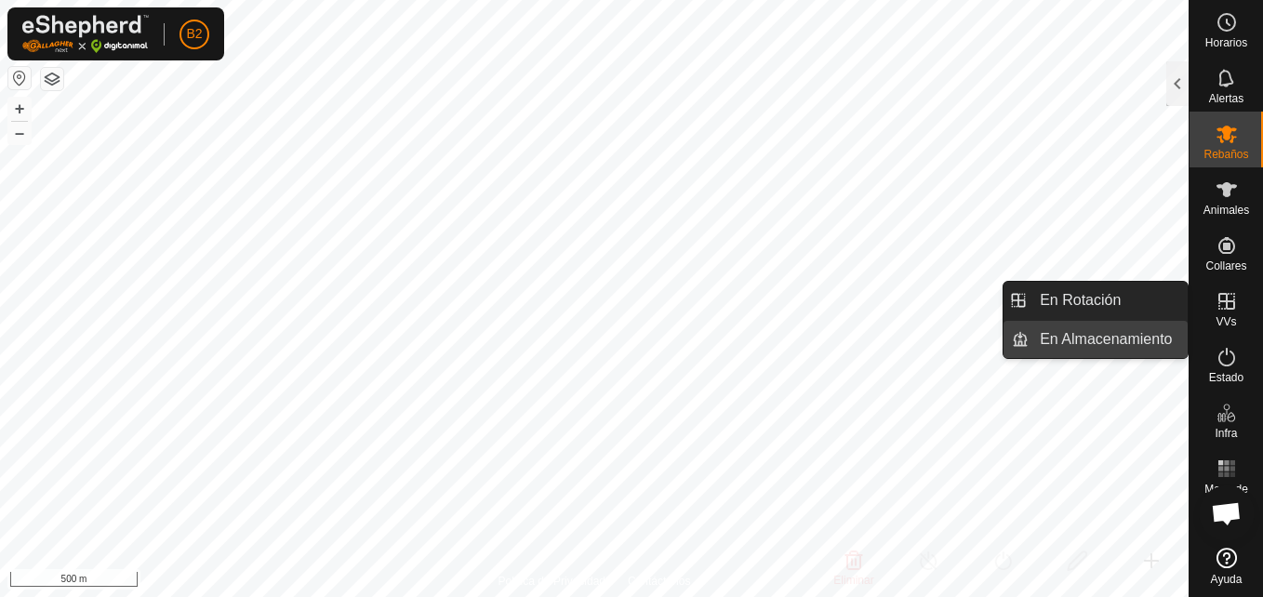
click at [1134, 341] on link "En Almacenamiento" at bounding box center [1108, 339] width 159 height 37
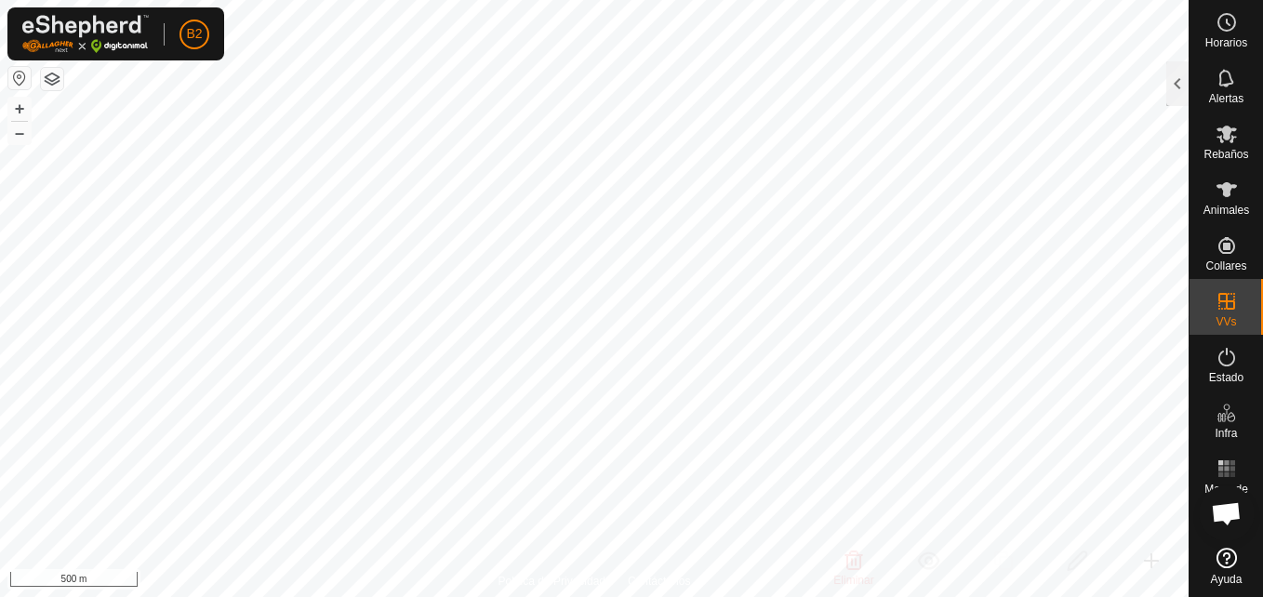
click at [707, 596] on html "B2 Horarios Alertas Rebaños Animales Collares VVs Estado Infra Mapa de Calor Ay…" at bounding box center [631, 298] width 1263 height 597
click at [20, 114] on button "+" at bounding box center [19, 109] width 22 height 22
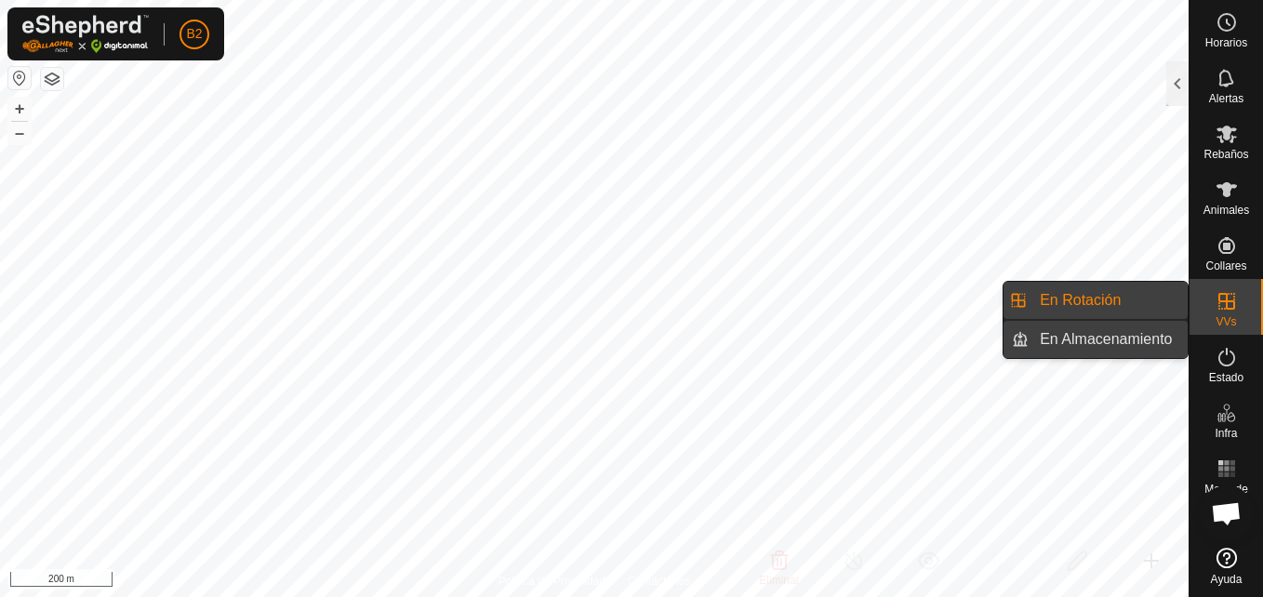
click at [1148, 341] on link "En Almacenamiento" at bounding box center [1108, 339] width 159 height 37
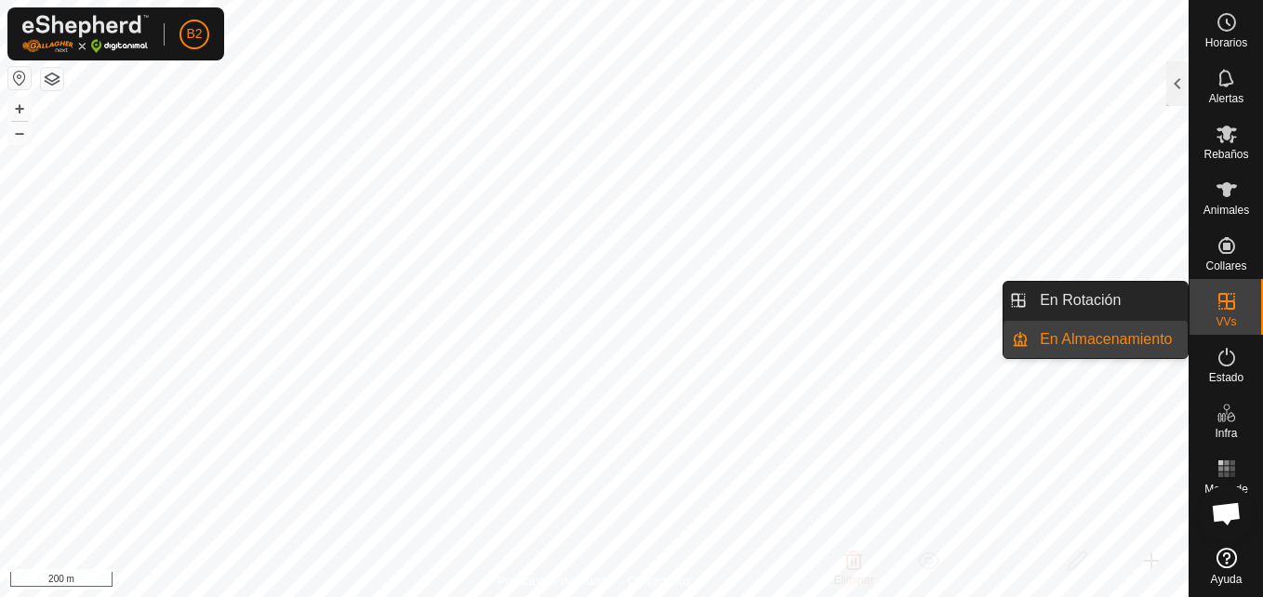
click at [1148, 341] on link "En Almacenamiento" at bounding box center [1108, 339] width 159 height 37
click at [1131, 340] on link "En Almacenamiento" at bounding box center [1108, 339] width 159 height 37
click at [1105, 308] on link "En Rotación" at bounding box center [1108, 300] width 159 height 37
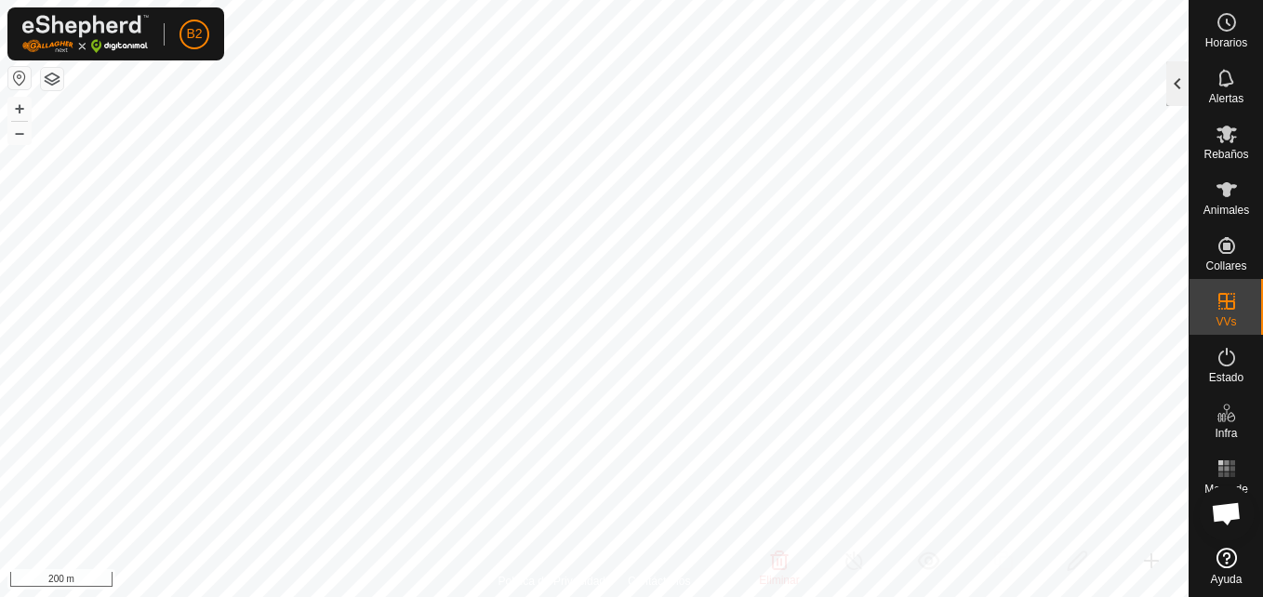
click at [1171, 91] on div at bounding box center [1178, 83] width 22 height 45
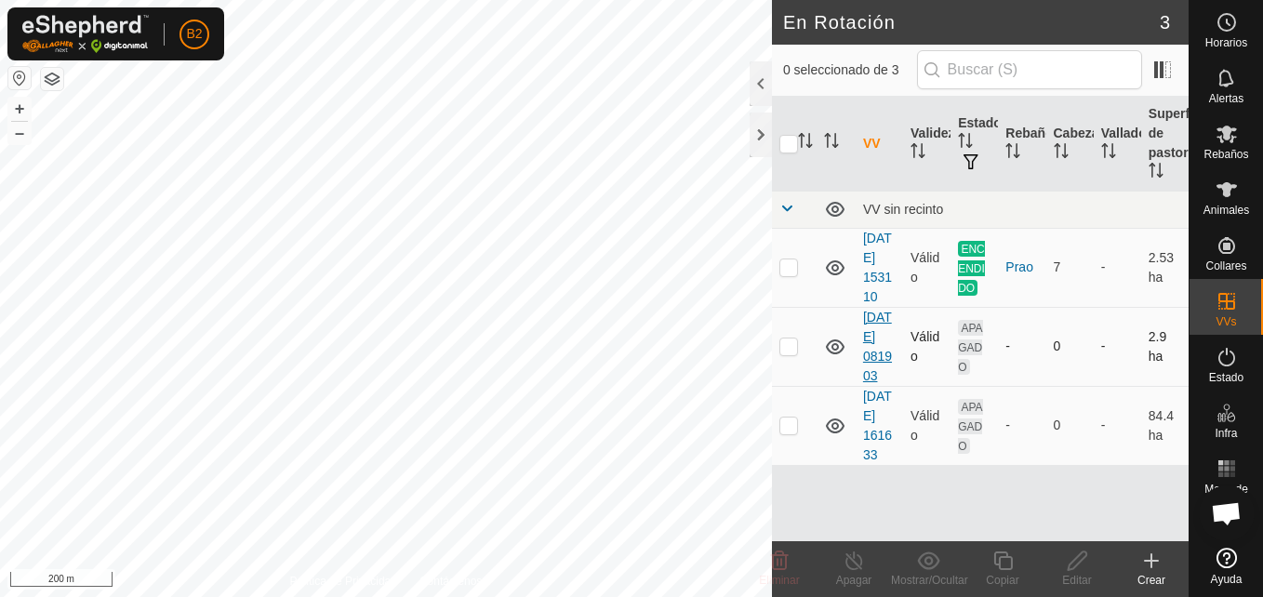
click at [873, 383] on link "[DATE] 081903" at bounding box center [877, 347] width 29 height 74
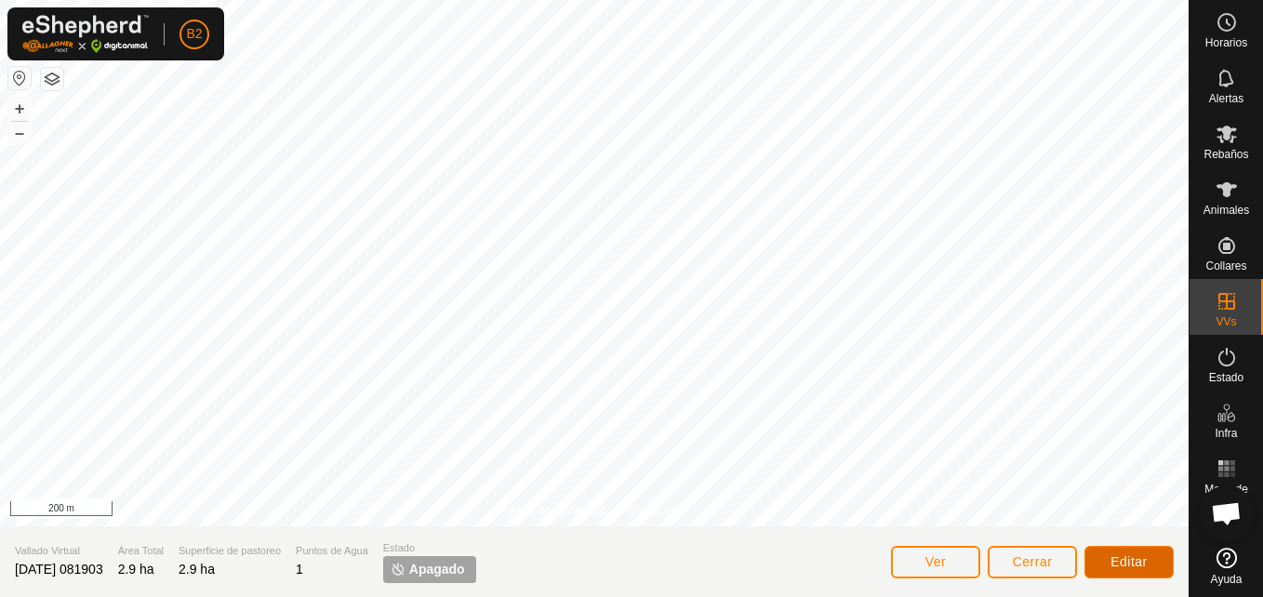
click at [1122, 550] on button "Editar" at bounding box center [1129, 562] width 89 height 33
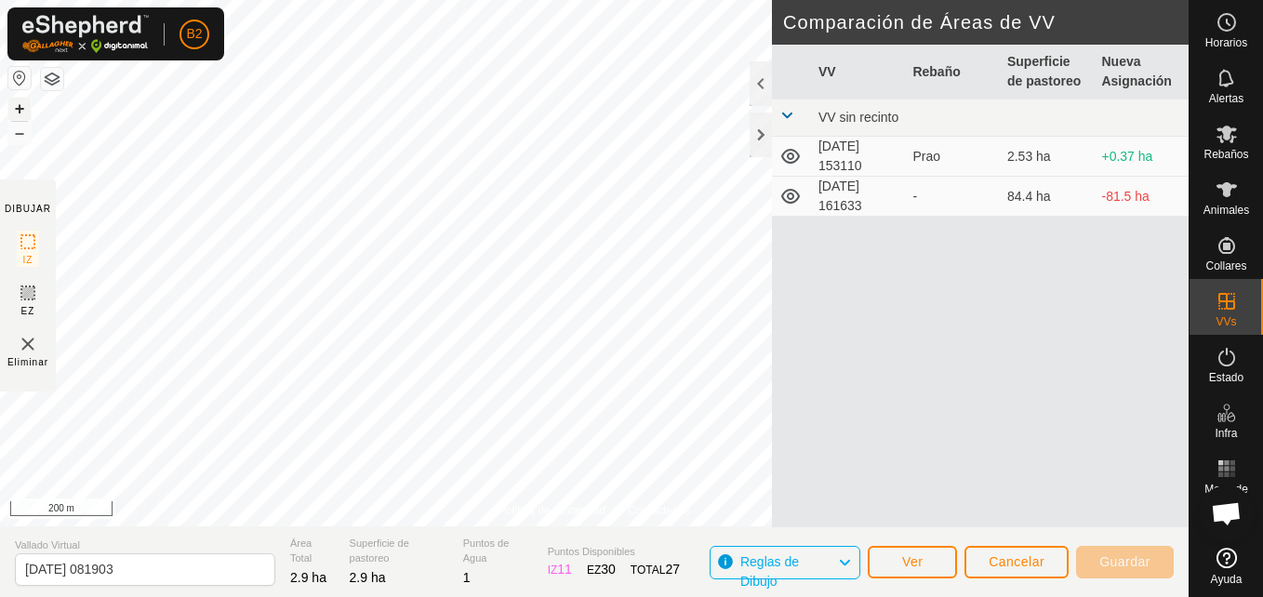
click at [24, 110] on button "+" at bounding box center [19, 109] width 22 height 22
click at [752, 134] on div at bounding box center [761, 135] width 22 height 45
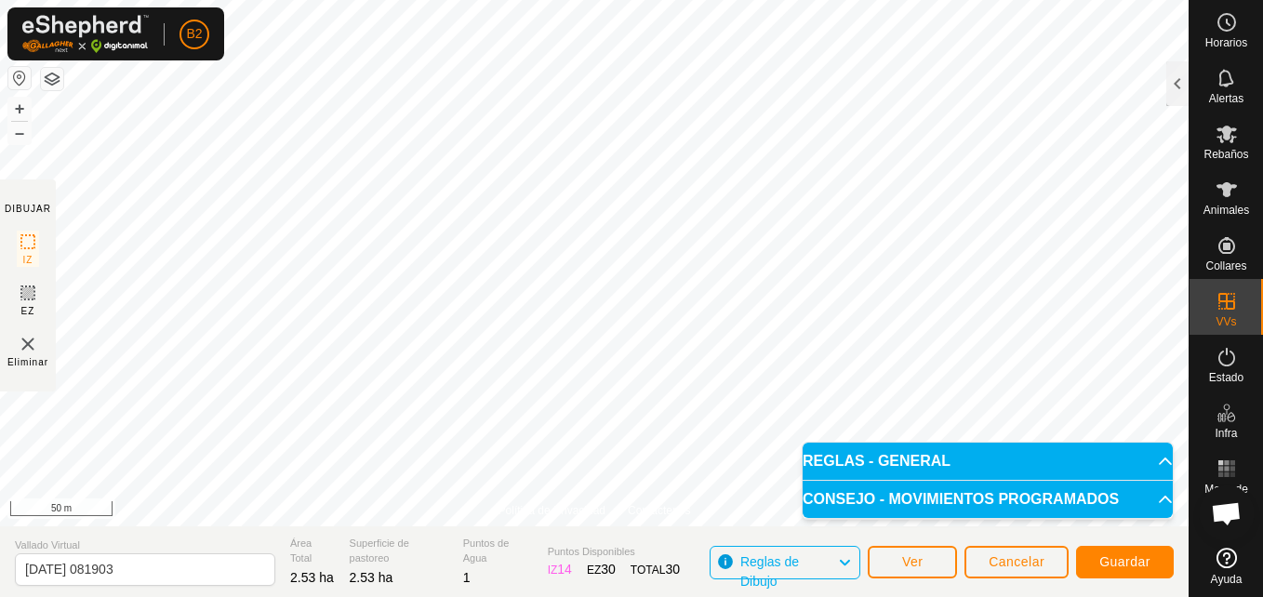
click at [1037, 497] on body "B2 Horarios Alertas Rebaños Animales Collares VVs Estado Infra Mapa de Calor Ay…" at bounding box center [631, 298] width 1263 height 597
click at [1117, 556] on span "Guardar" at bounding box center [1125, 562] width 51 height 15
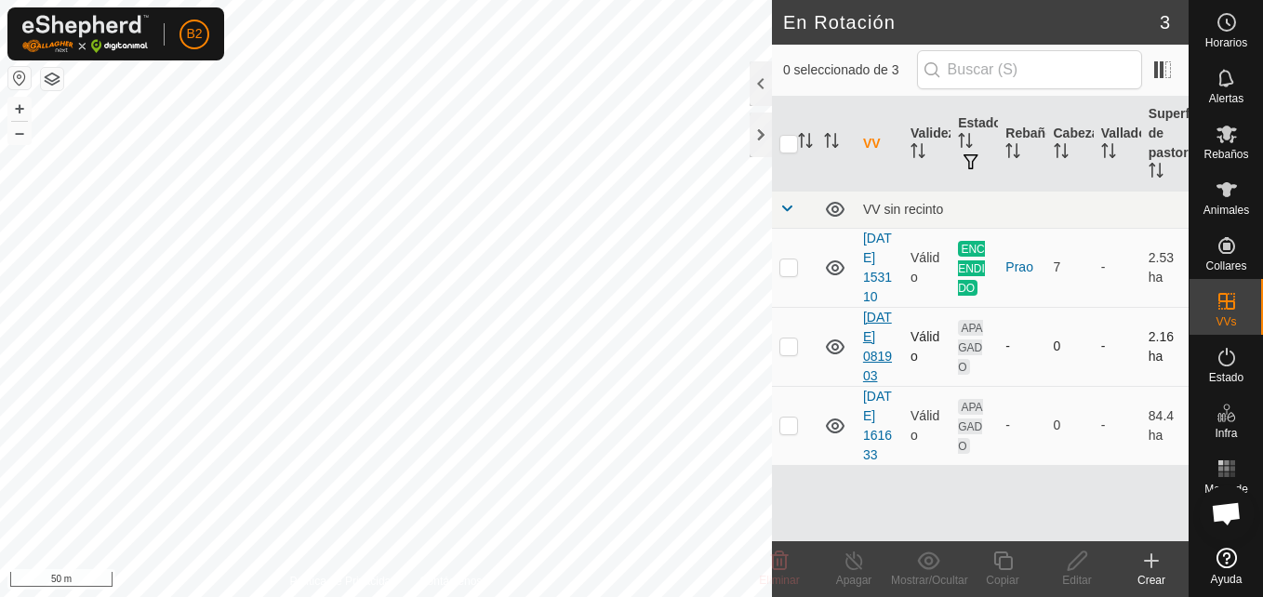
click at [876, 383] on link "[DATE] 081903" at bounding box center [877, 347] width 29 height 74
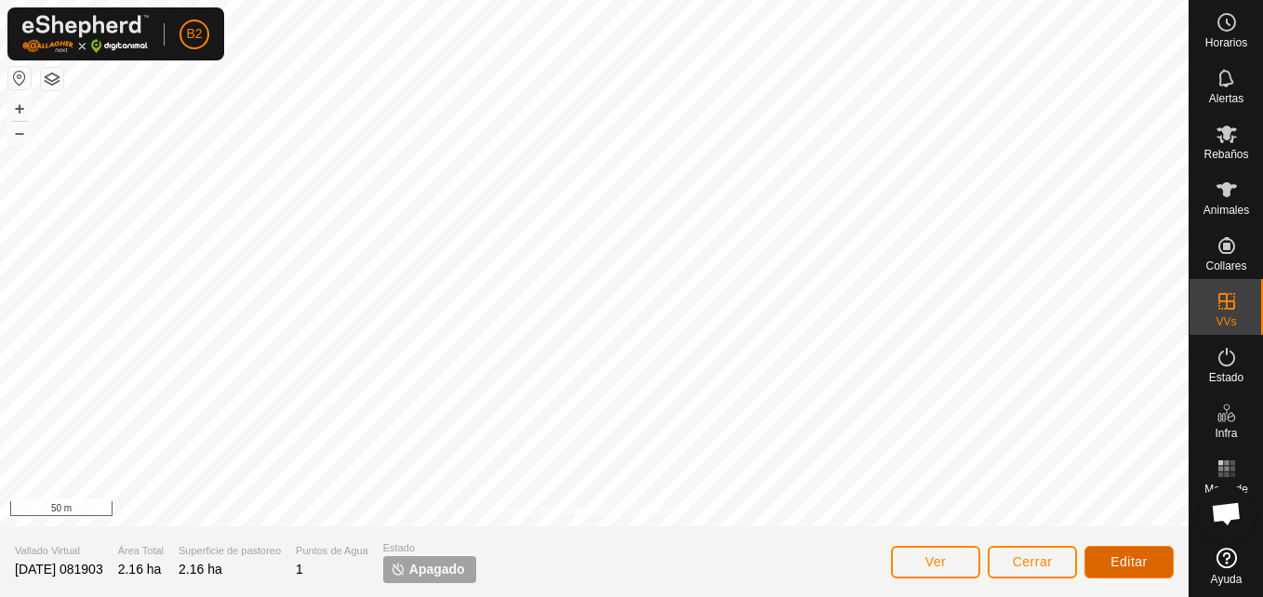
click at [1111, 556] on span "Editar" at bounding box center [1129, 562] width 37 height 15
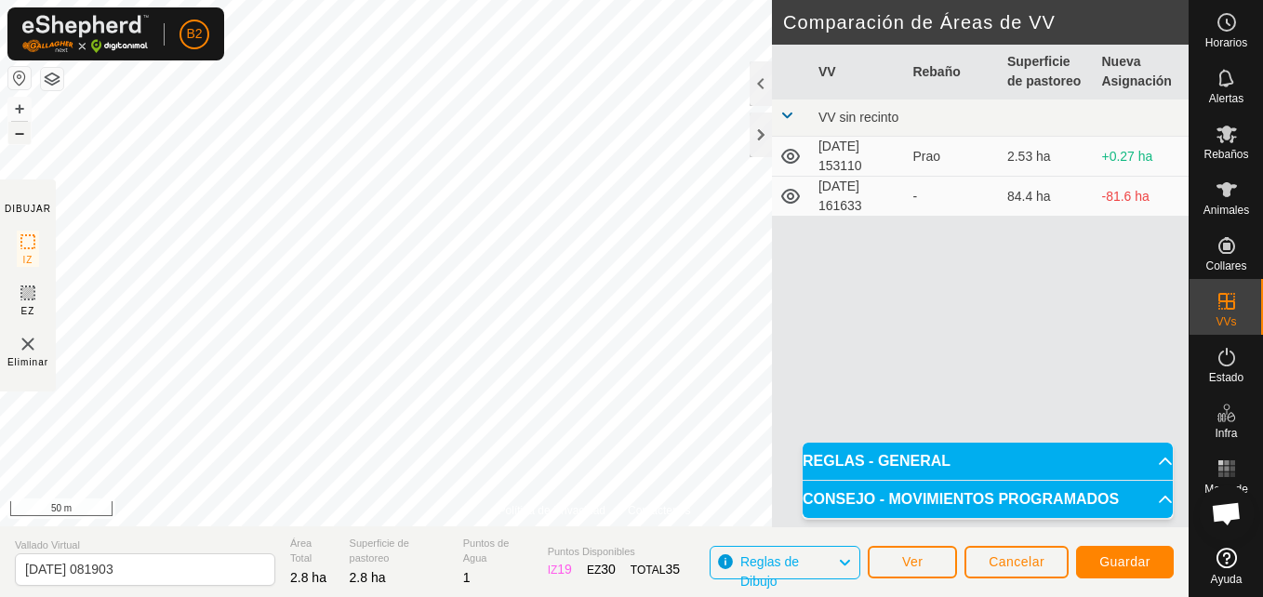
click at [29, 133] on button "–" at bounding box center [19, 133] width 22 height 22
click at [22, 112] on button "+" at bounding box center [19, 109] width 22 height 22
click at [164, 548] on div "Política de Privacidad Contáctenos Estado: APAGADO Tipo: Zona de Inclusión + – …" at bounding box center [594, 298] width 1189 height 597
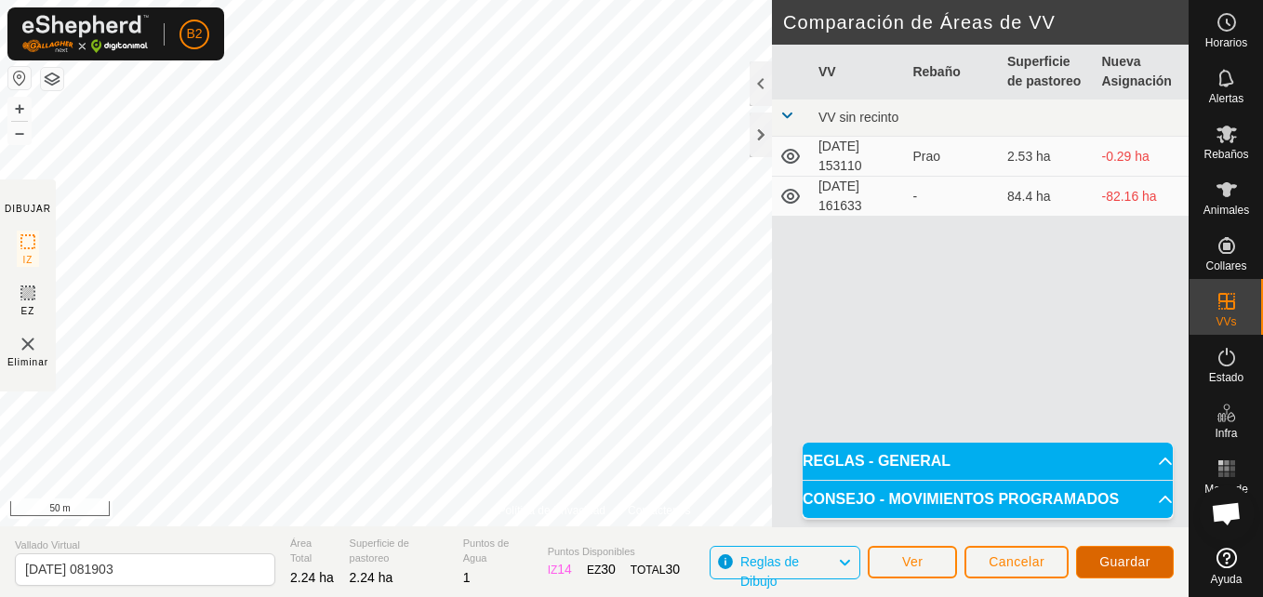
click at [1108, 568] on span "Guardar" at bounding box center [1125, 562] width 51 height 15
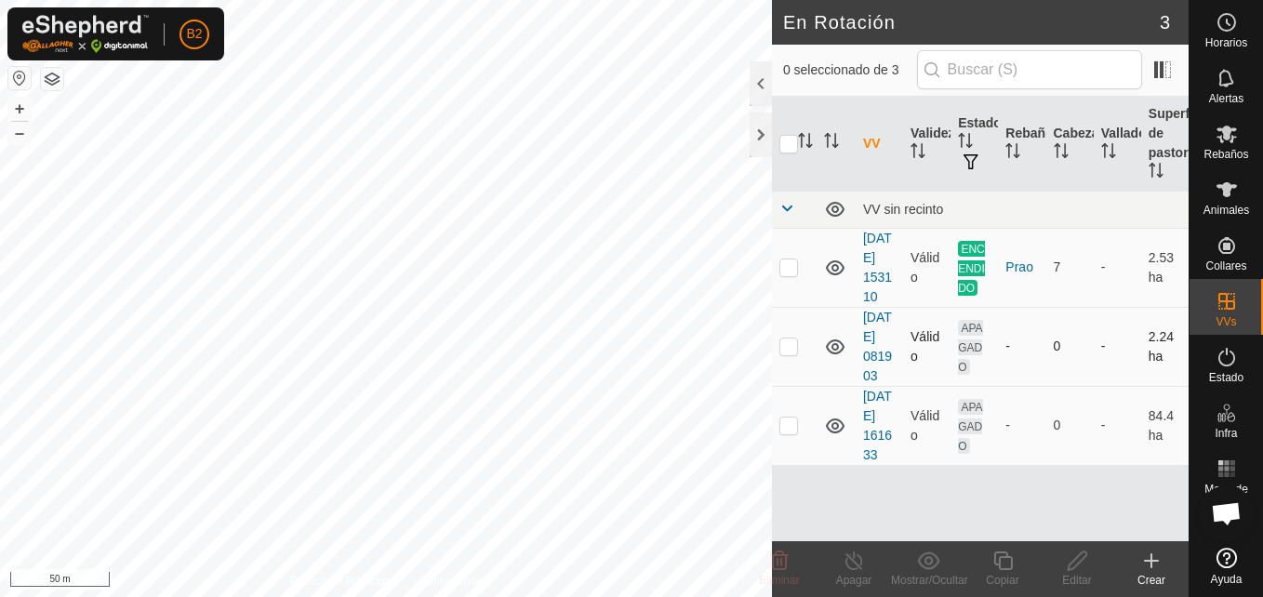
click at [791, 386] on td at bounding box center [794, 346] width 45 height 79
checkbox input "true"
click at [16, 140] on button "–" at bounding box center [19, 133] width 22 height 22
